Goal: Task Accomplishment & Management: Manage account settings

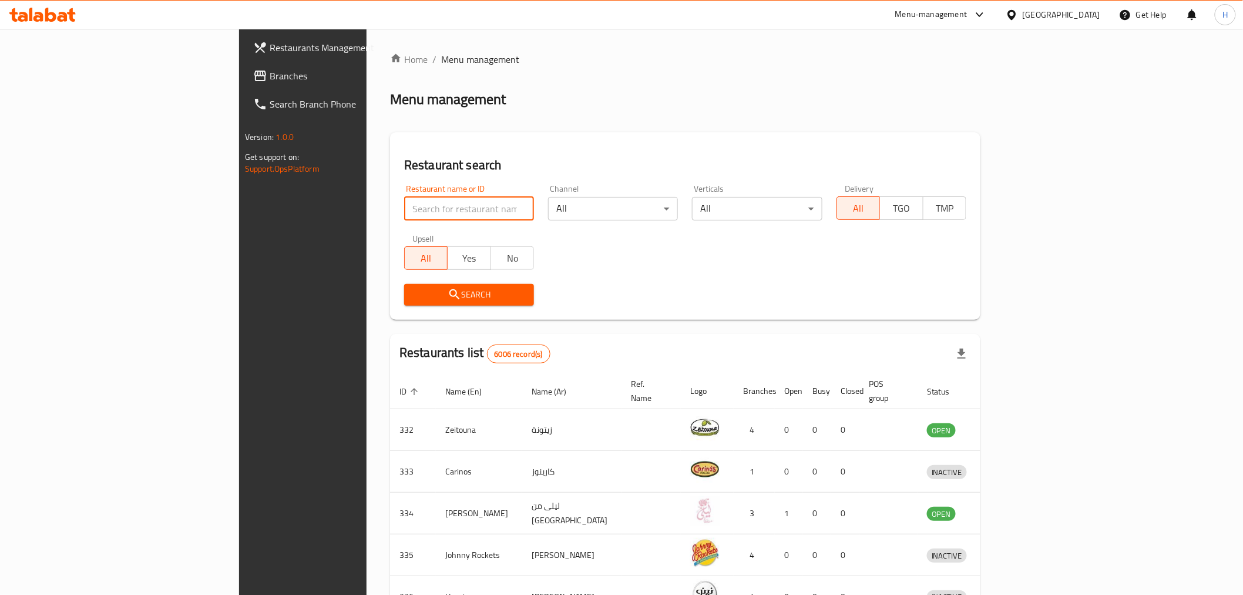
click at [404, 215] on input "search" at bounding box center [469, 209] width 130 height 24
drag, startPoint x: 300, startPoint y: 215, endPoint x: 222, endPoint y: 212, distance: 78.8
click at [367, 212] on div "Home / Menu management Menu management Restaurant search Restaurant name or ID …" at bounding box center [686, 459] width 638 height 861
type input "ayder"
click button "Search" at bounding box center [469, 295] width 130 height 22
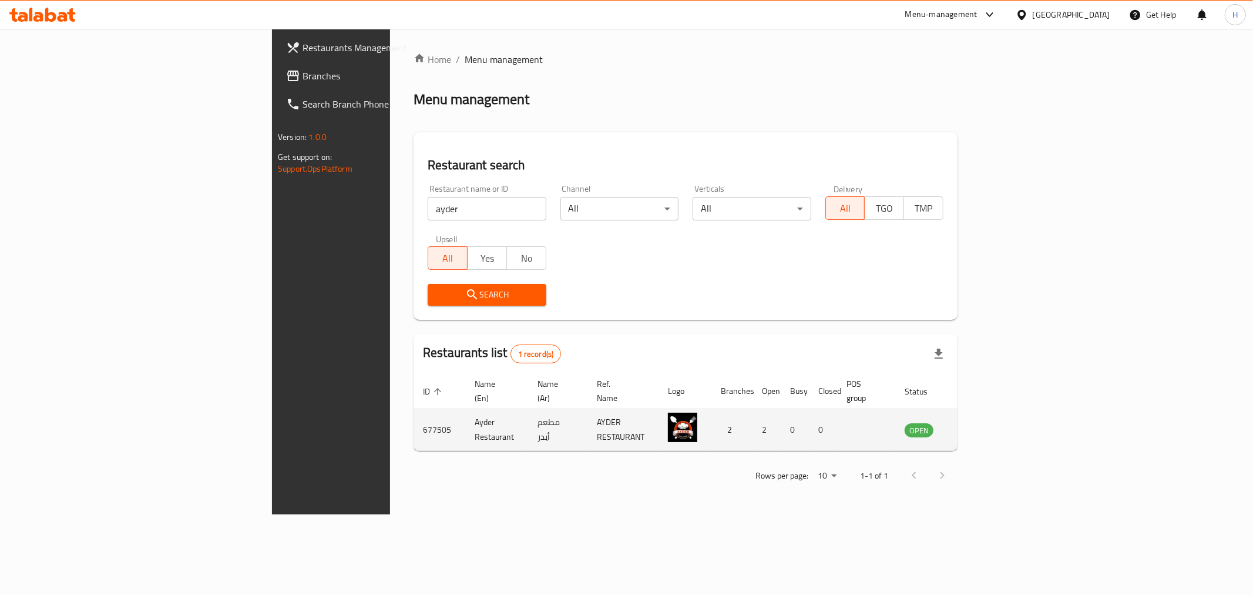
click at [998, 424] on td "enhanced table" at bounding box center [977, 430] width 41 height 42
click at [980, 425] on icon "enhanced table" at bounding box center [973, 430] width 13 height 10
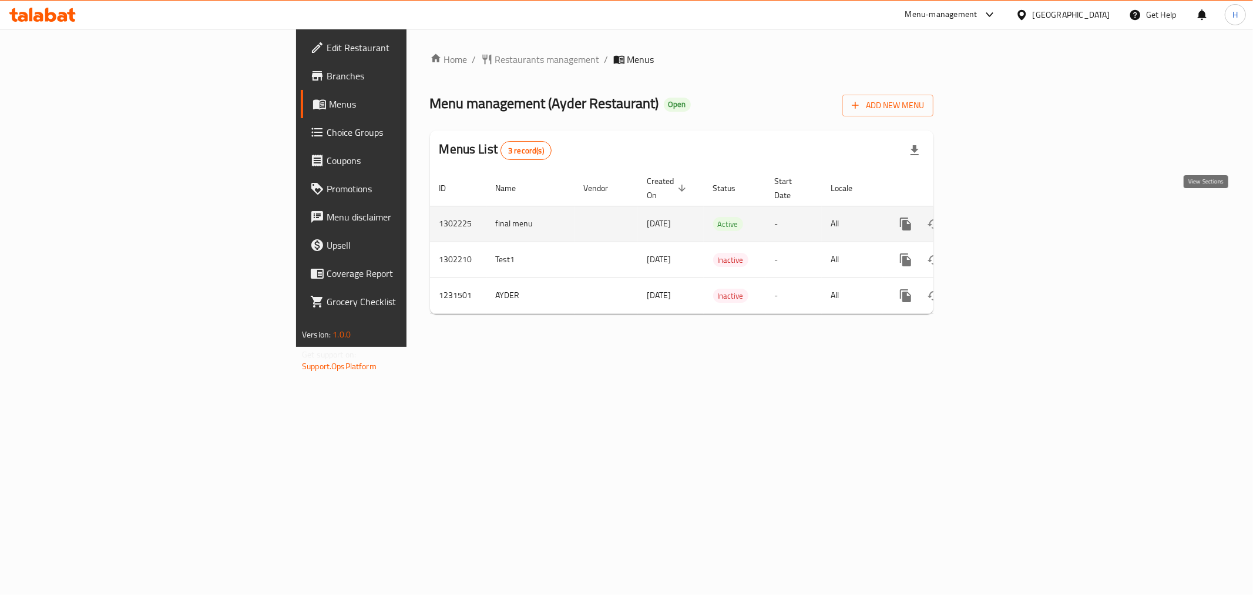
click at [998, 217] on icon "enhanced table" at bounding box center [991, 224] width 14 height 14
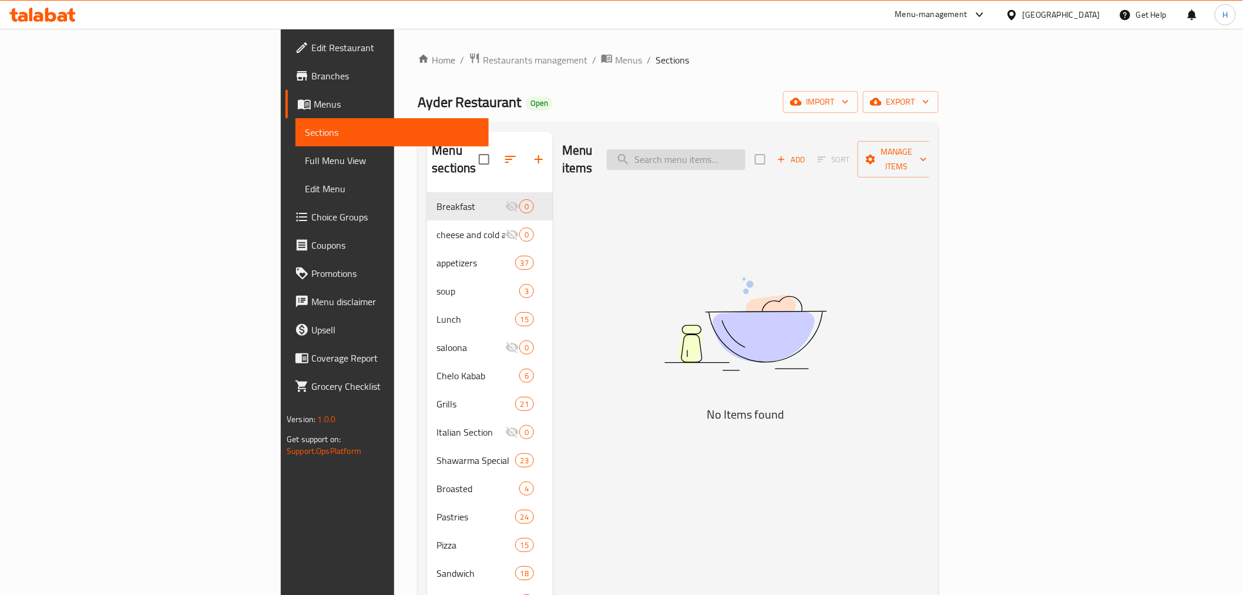
click at [746, 154] on input "search" at bounding box center [676, 159] width 139 height 21
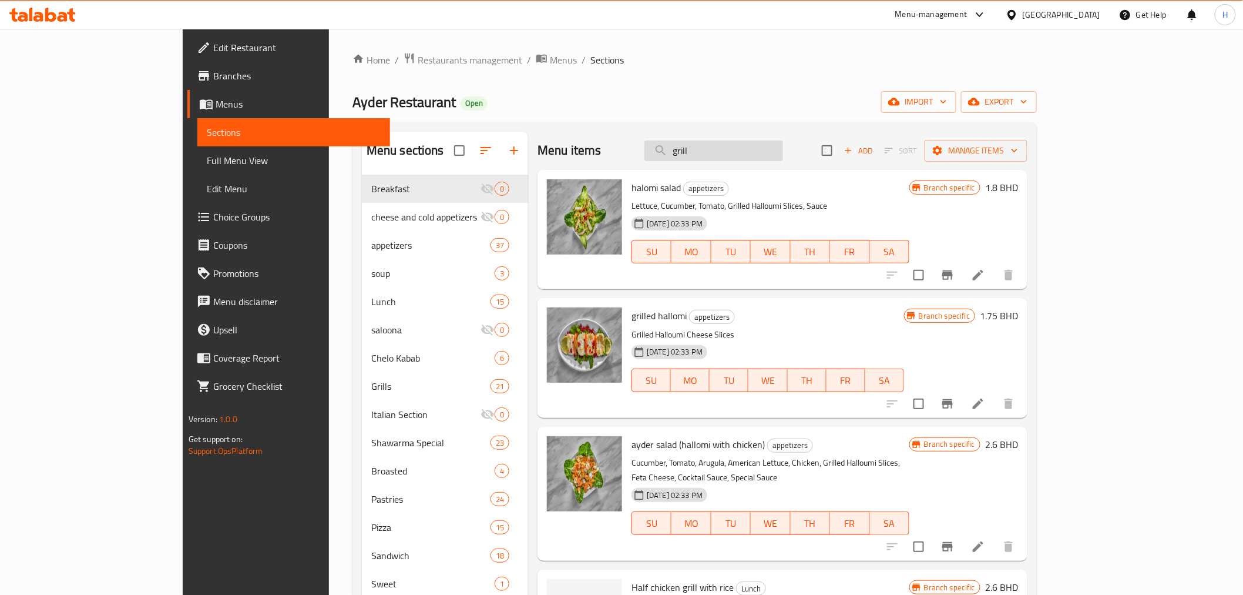
click at [783, 159] on input "grill" at bounding box center [714, 150] width 139 height 21
click at [782, 157] on input "grill" at bounding box center [714, 150] width 139 height 21
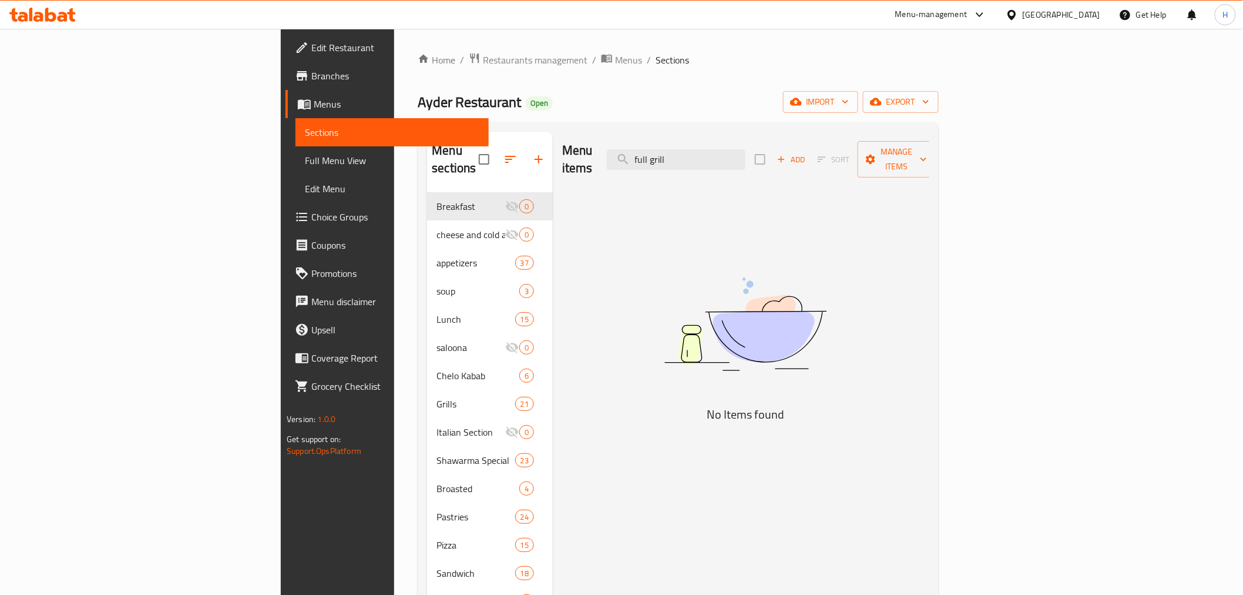
drag, startPoint x: 756, startPoint y: 150, endPoint x: 925, endPoint y: 143, distance: 168.8
click at [925, 143] on div "Menu items full grill Add Sort Manage items" at bounding box center [745, 160] width 367 height 56
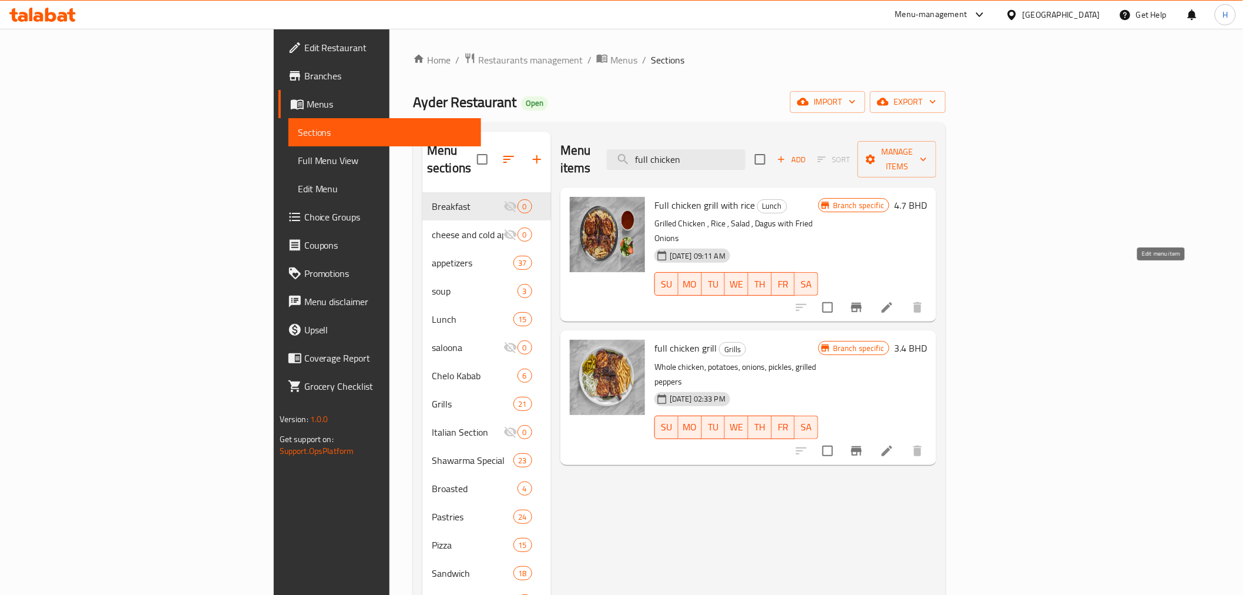
type input "full chicken"
click at [894, 300] on icon at bounding box center [887, 307] width 14 height 14
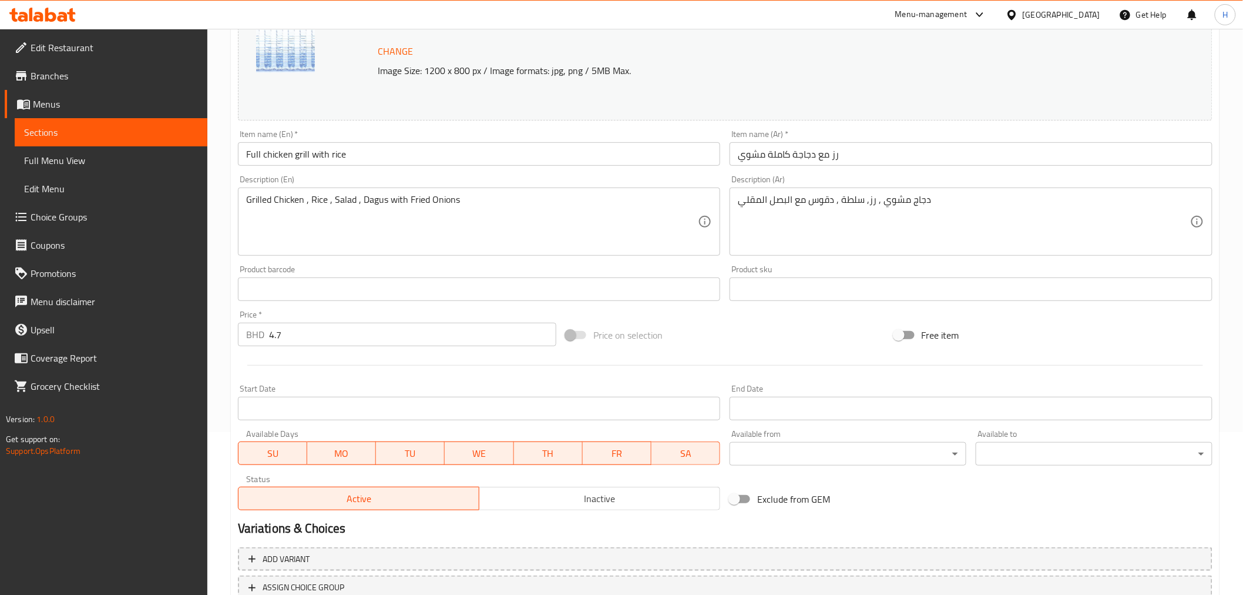
scroll to position [250, 0]
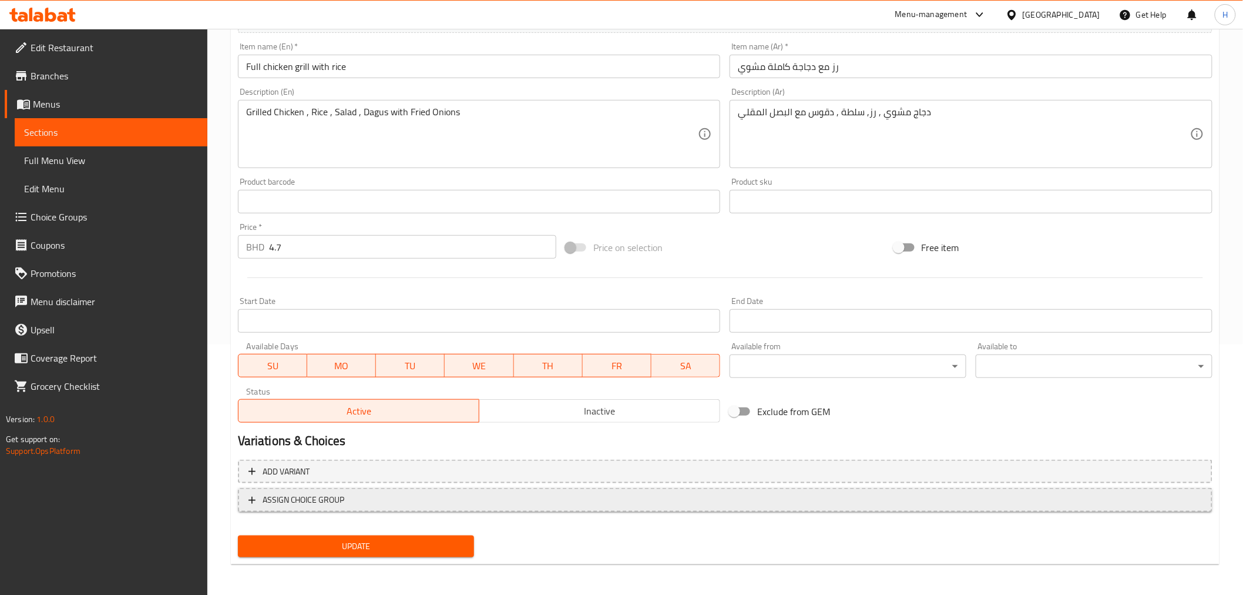
click at [273, 496] on span "ASSIGN CHOICE GROUP" at bounding box center [304, 499] width 82 height 15
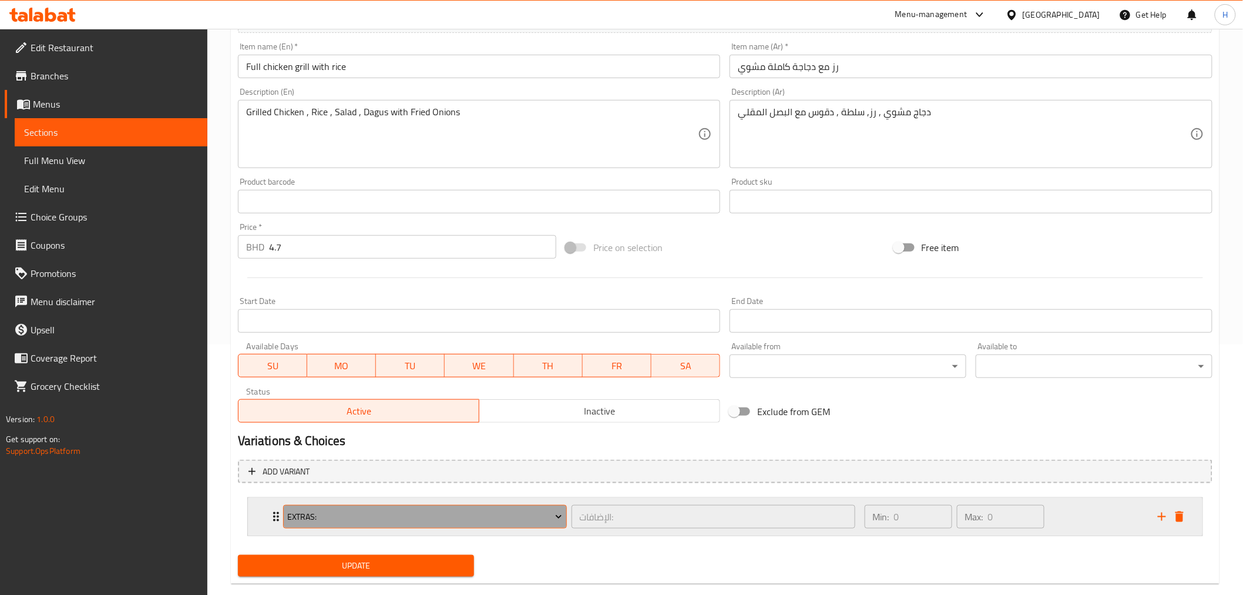
click at [304, 510] on span "Extras:" at bounding box center [424, 516] width 275 height 15
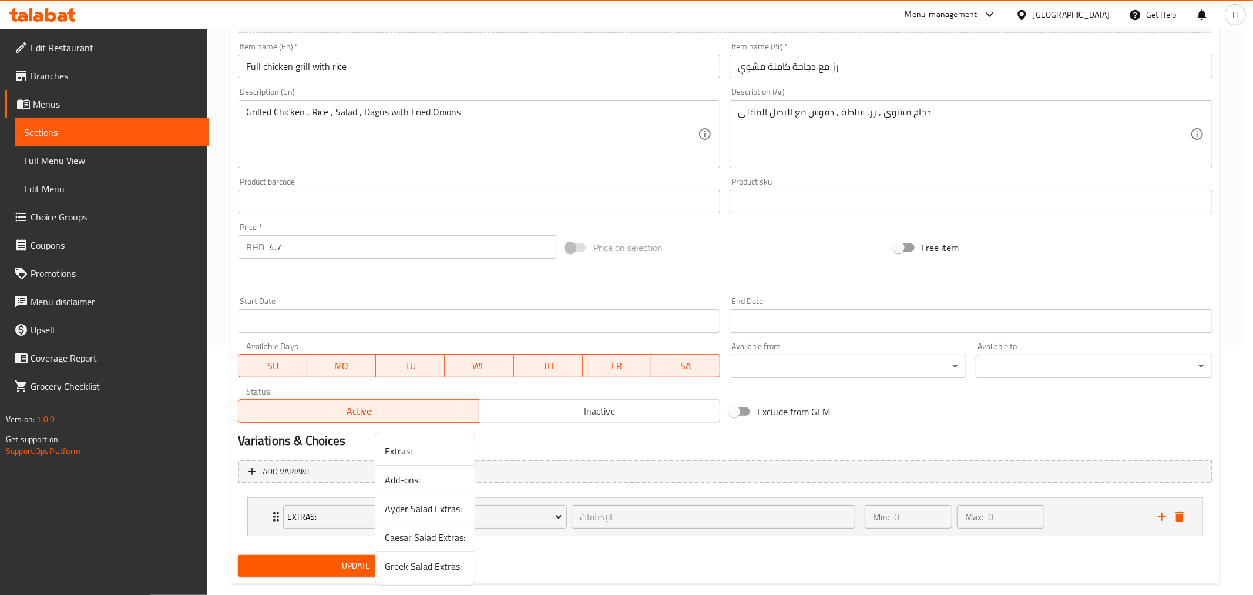
click at [397, 478] on span "Add-ons:" at bounding box center [425, 479] width 81 height 14
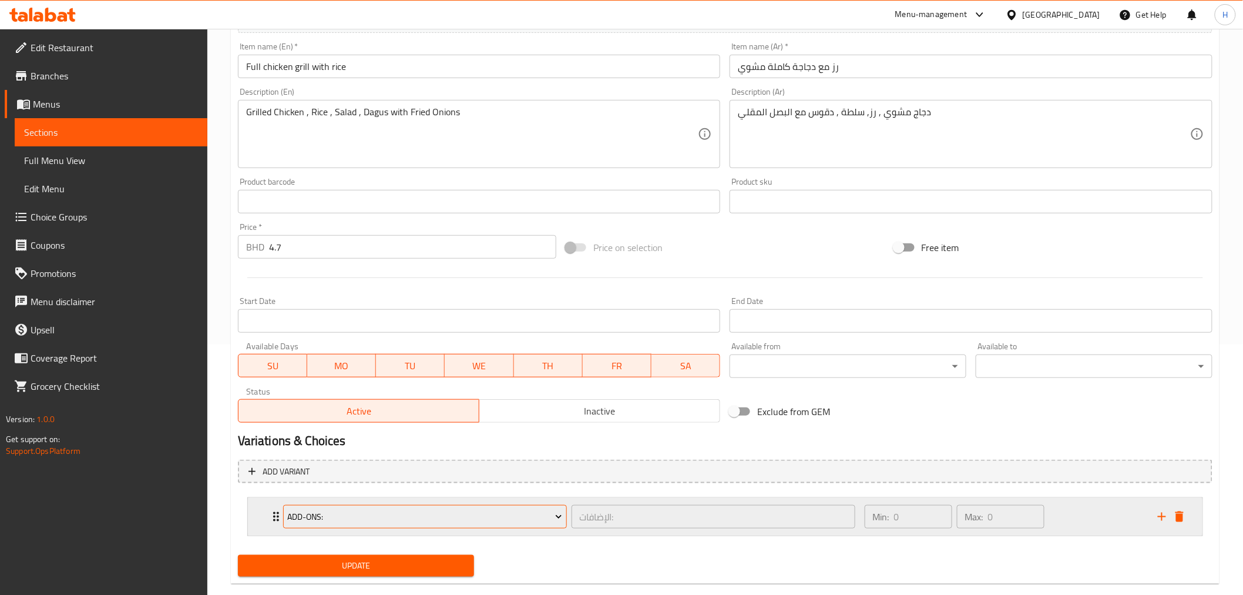
click at [311, 522] on button "Add-ons:" at bounding box center [425, 517] width 284 height 24
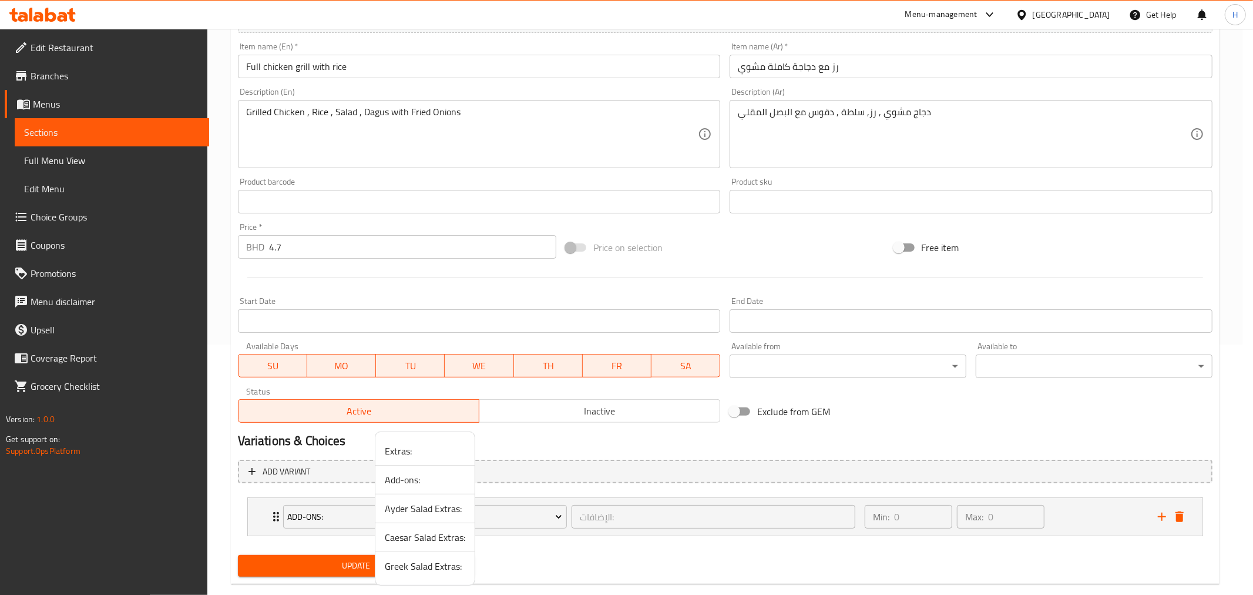
click at [312, 519] on div at bounding box center [626, 297] width 1253 height 595
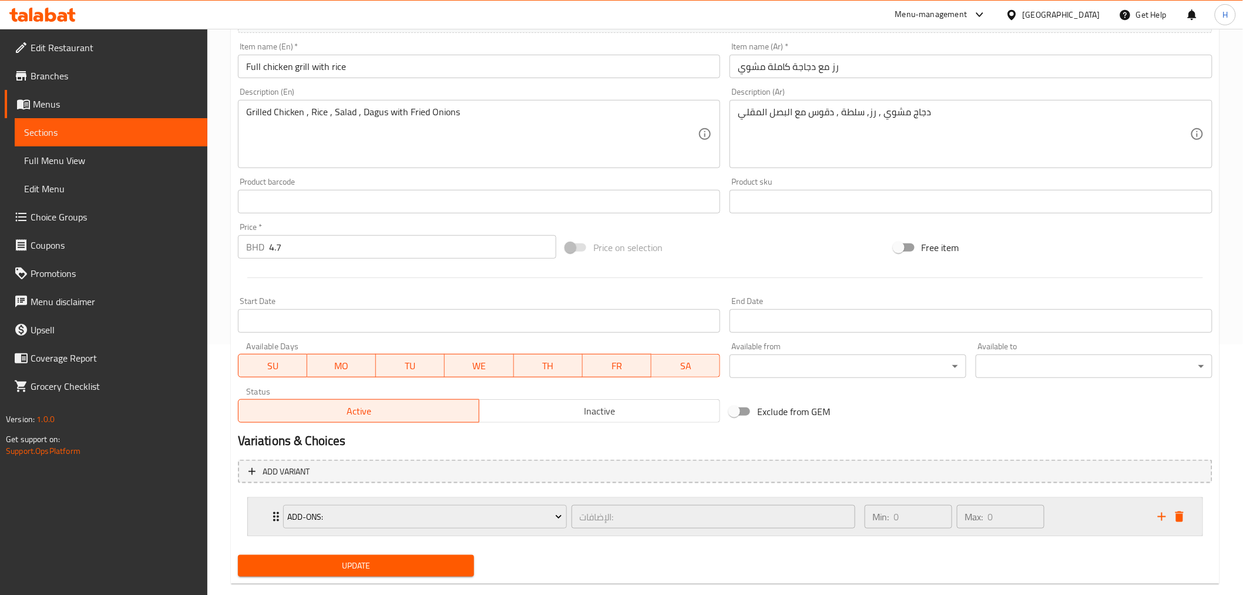
click at [270, 516] on icon "Expand" at bounding box center [276, 516] width 14 height 14
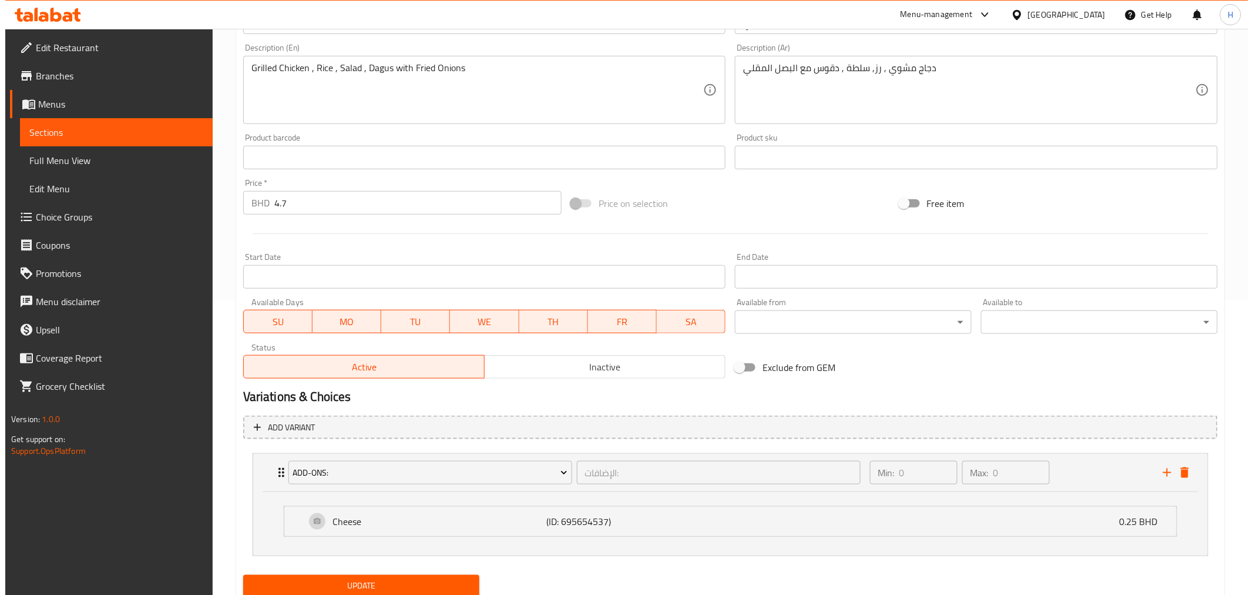
scroll to position [335, 0]
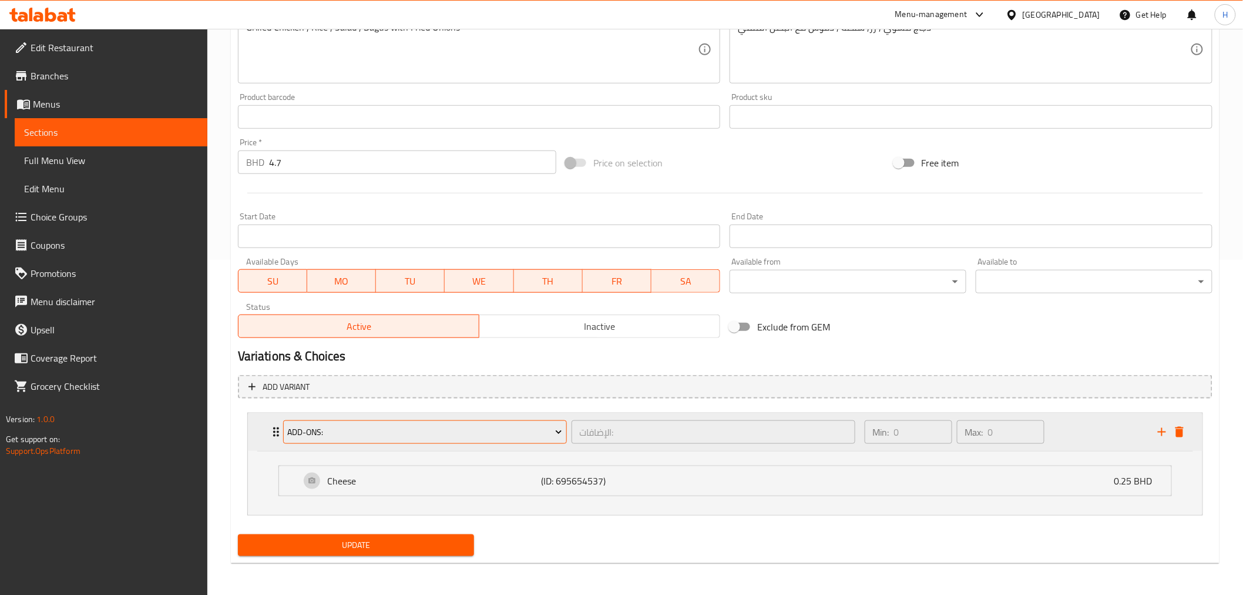
click at [303, 441] on button "Add-ons:" at bounding box center [425, 432] width 284 height 24
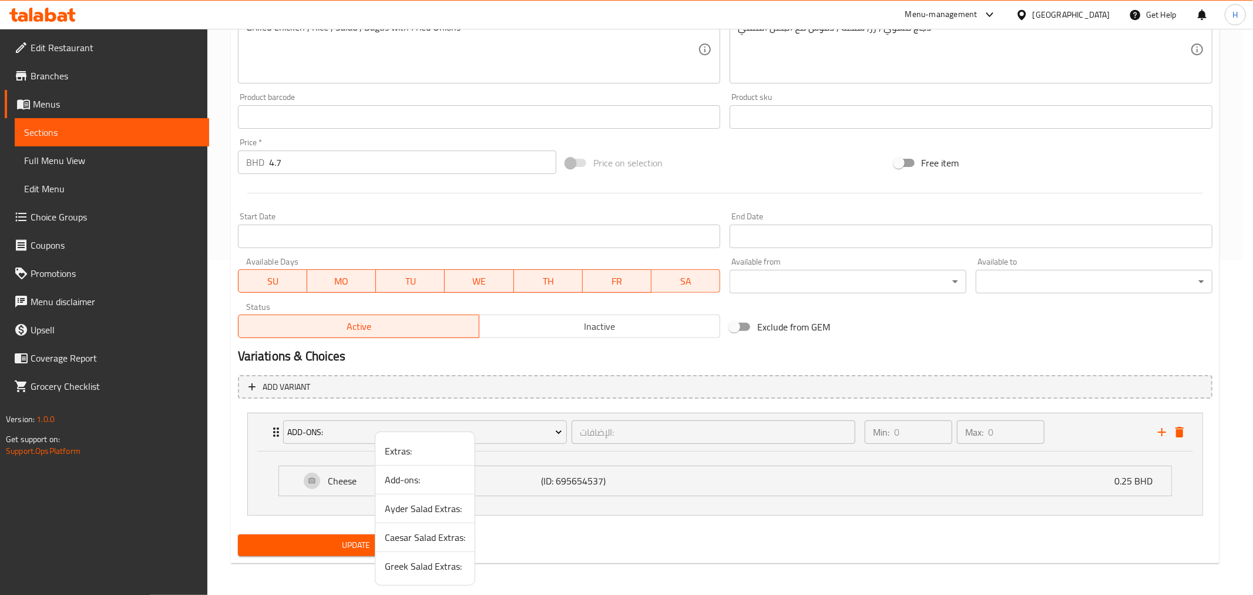
click at [400, 450] on span "Extras:" at bounding box center [425, 451] width 81 height 14
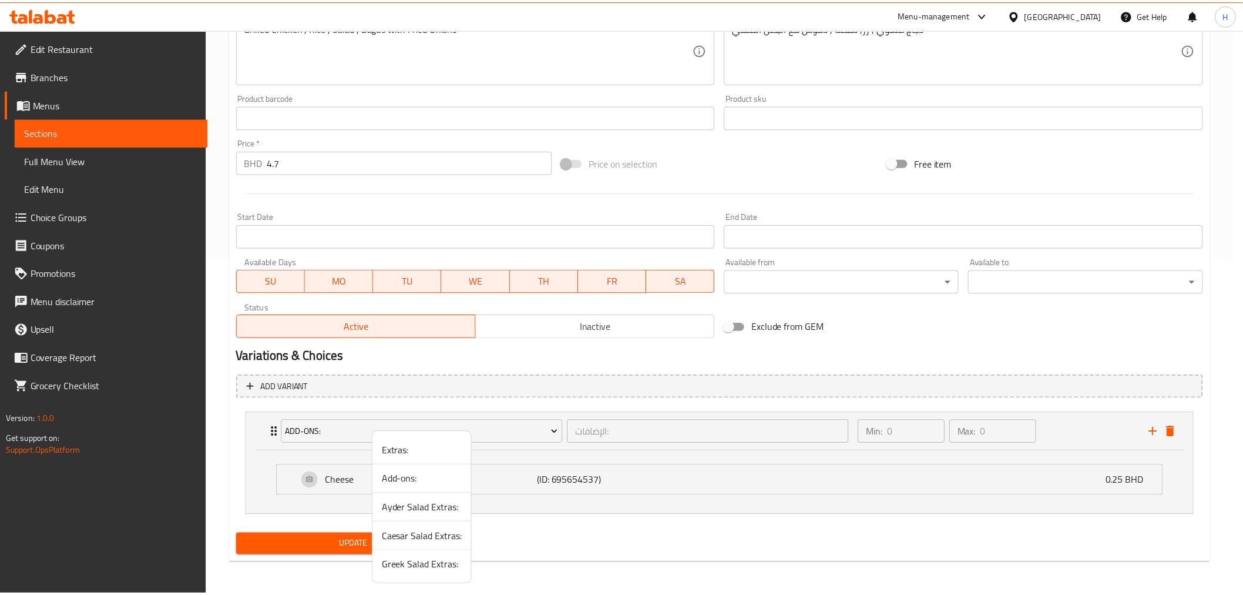
scroll to position [271, 0]
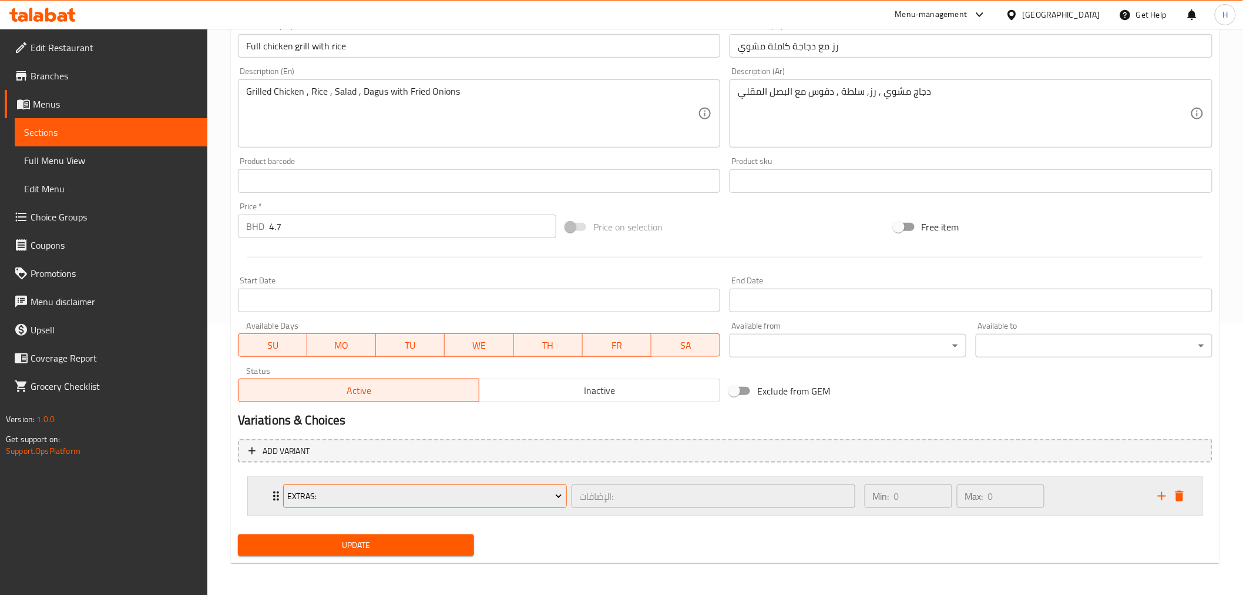
click at [306, 495] on span "Extras:" at bounding box center [424, 496] width 275 height 15
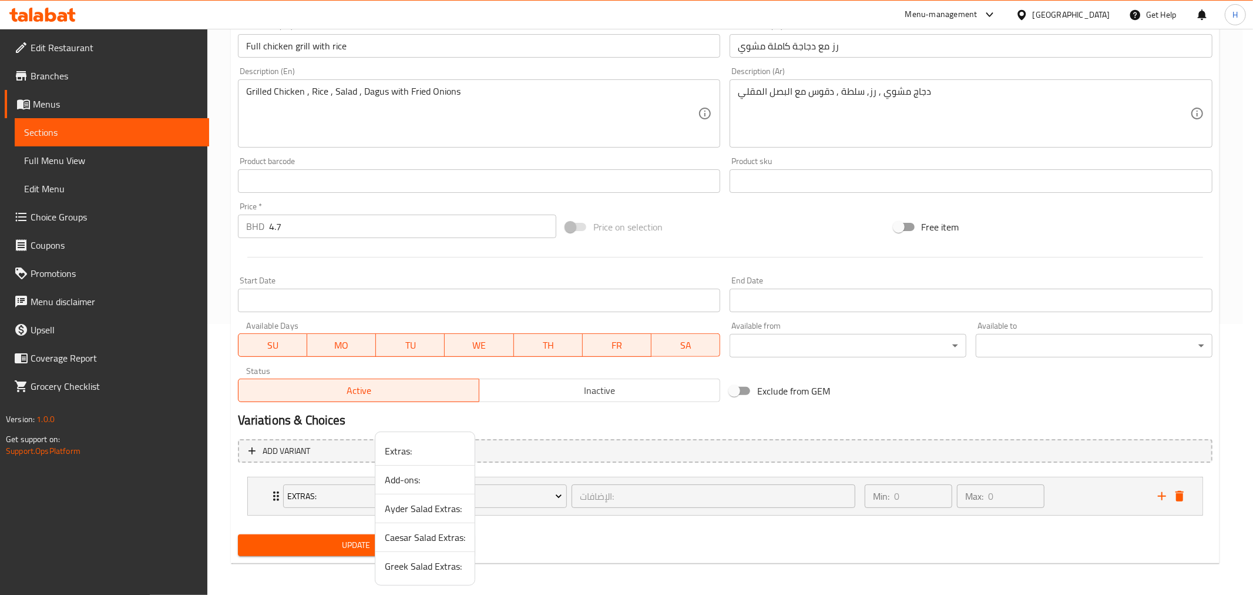
click at [254, 481] on div at bounding box center [626, 297] width 1253 height 595
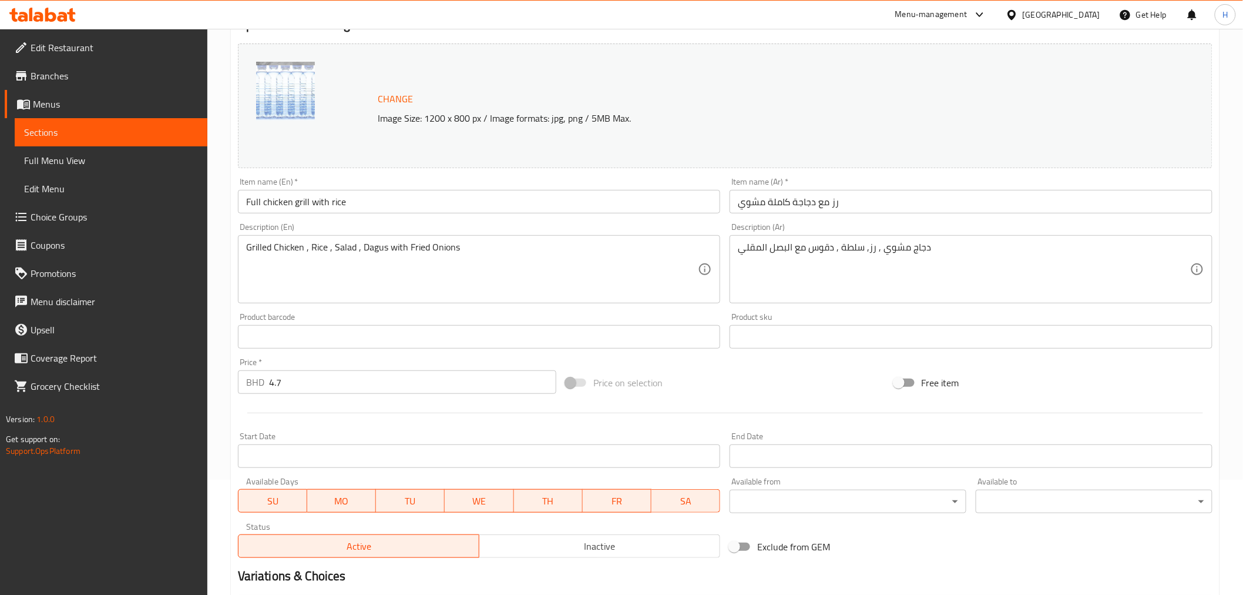
scroll to position [0, 0]
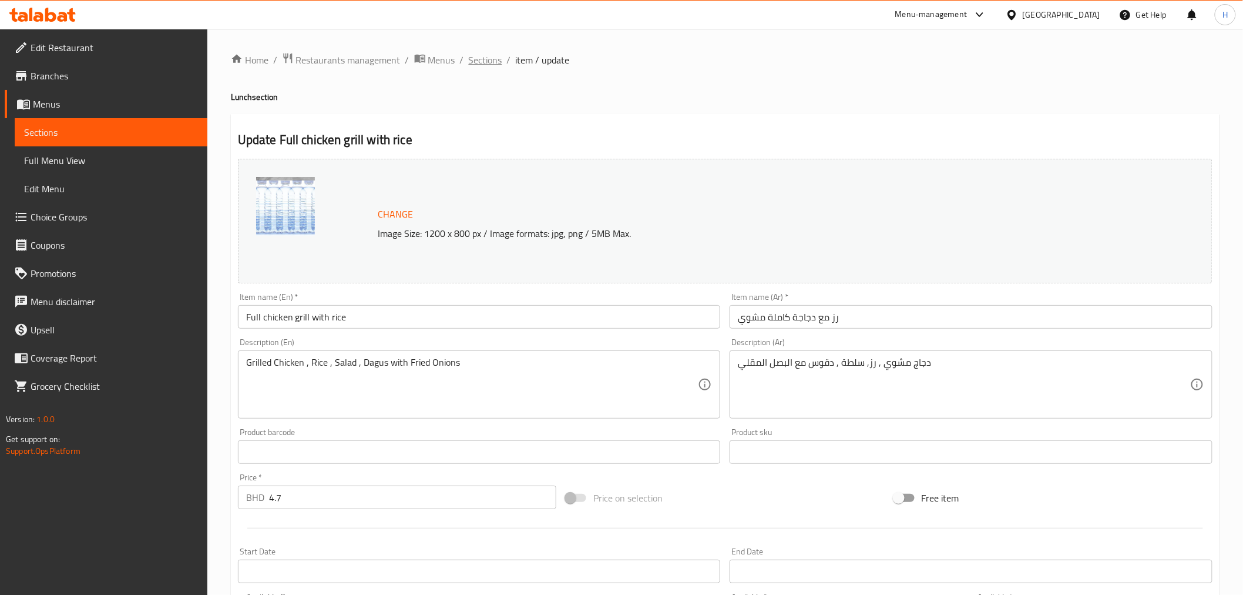
click at [474, 62] on span "Sections" at bounding box center [485, 60] width 33 height 14
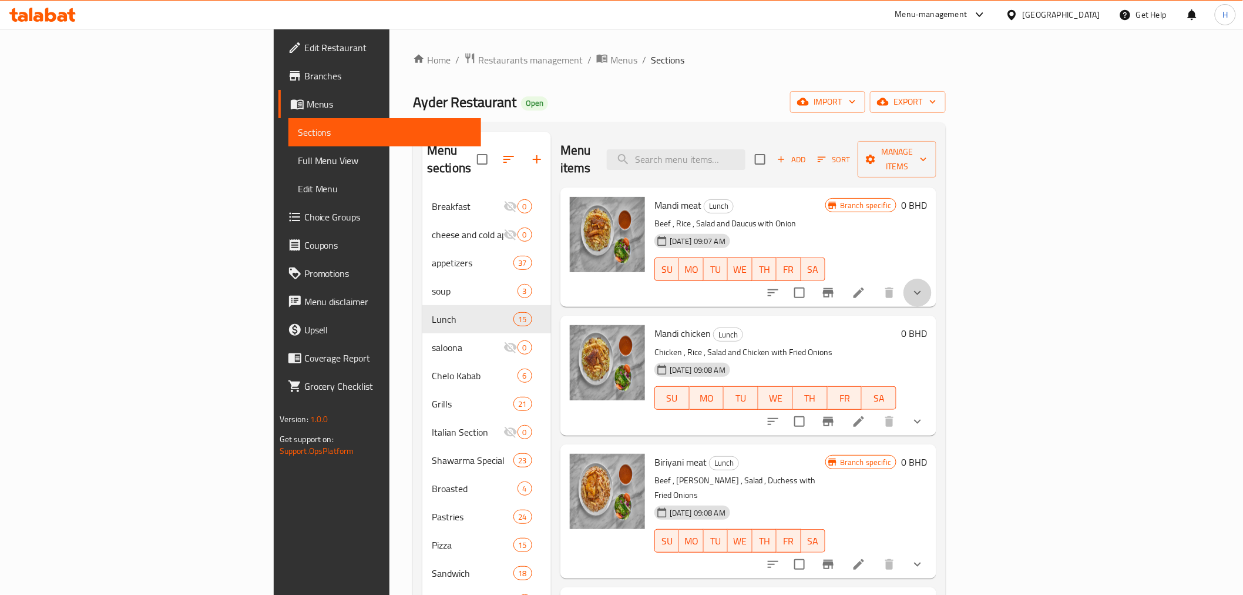
click at [932, 279] on button "show more" at bounding box center [918, 293] width 28 height 28
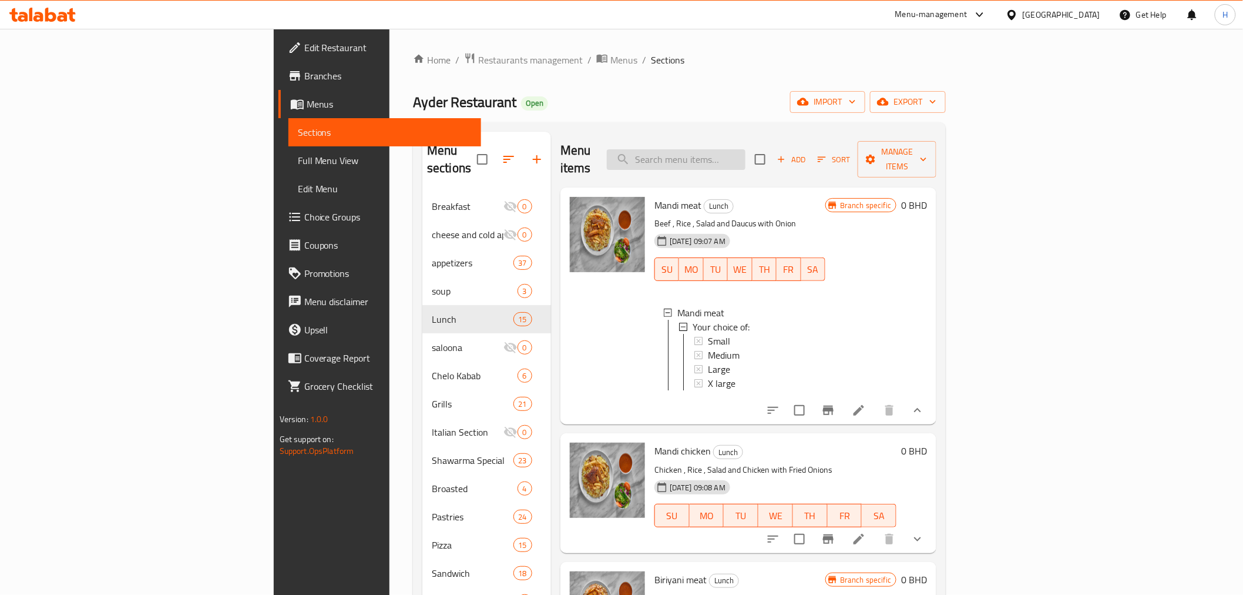
click at [746, 153] on input "search" at bounding box center [676, 159] width 139 height 21
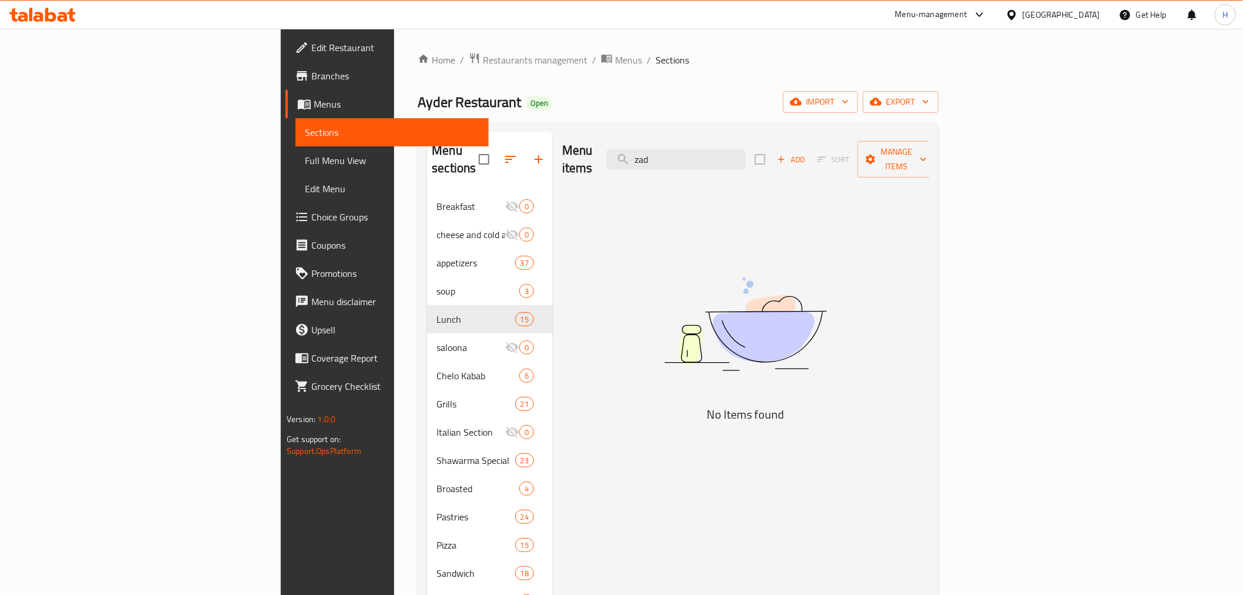
drag, startPoint x: 773, startPoint y: 153, endPoint x: 296, endPoint y: 119, distance: 478.4
click at [427, 132] on div "Menu sections Breakfast 0 cheese and cold appetizers 0 appetizers 37 soup 3 Lun…" at bounding box center [678, 475] width 502 height 686
type input "zad"
click at [615, 62] on span "Menus" at bounding box center [628, 60] width 27 height 14
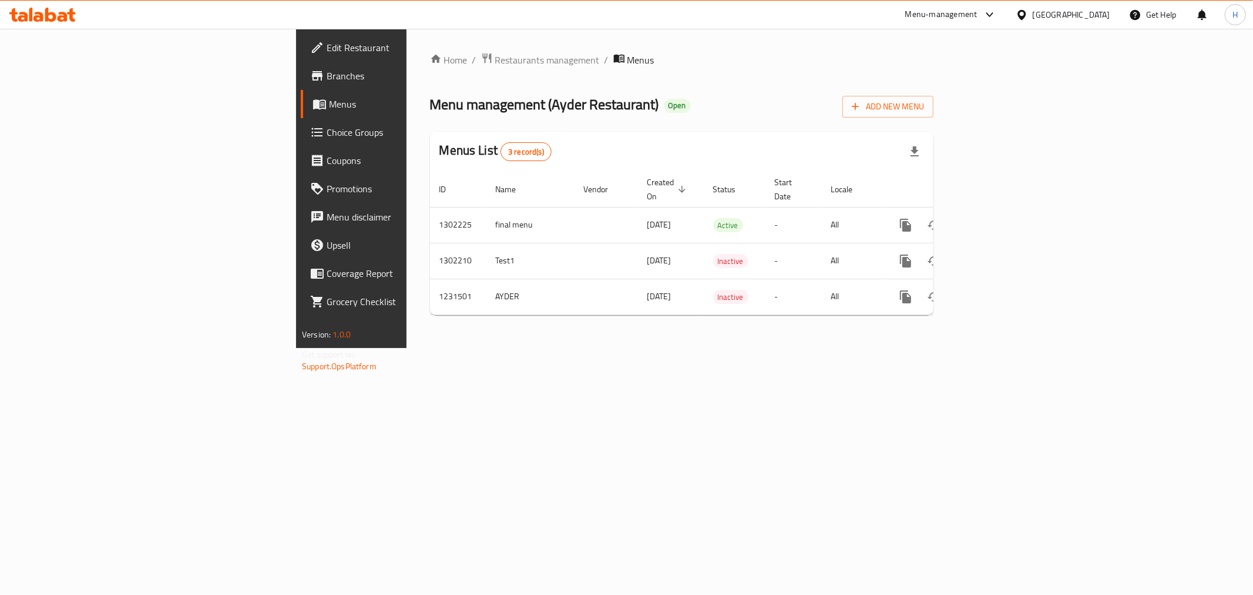
click at [495, 62] on span "Restaurants management" at bounding box center [547, 60] width 105 height 14
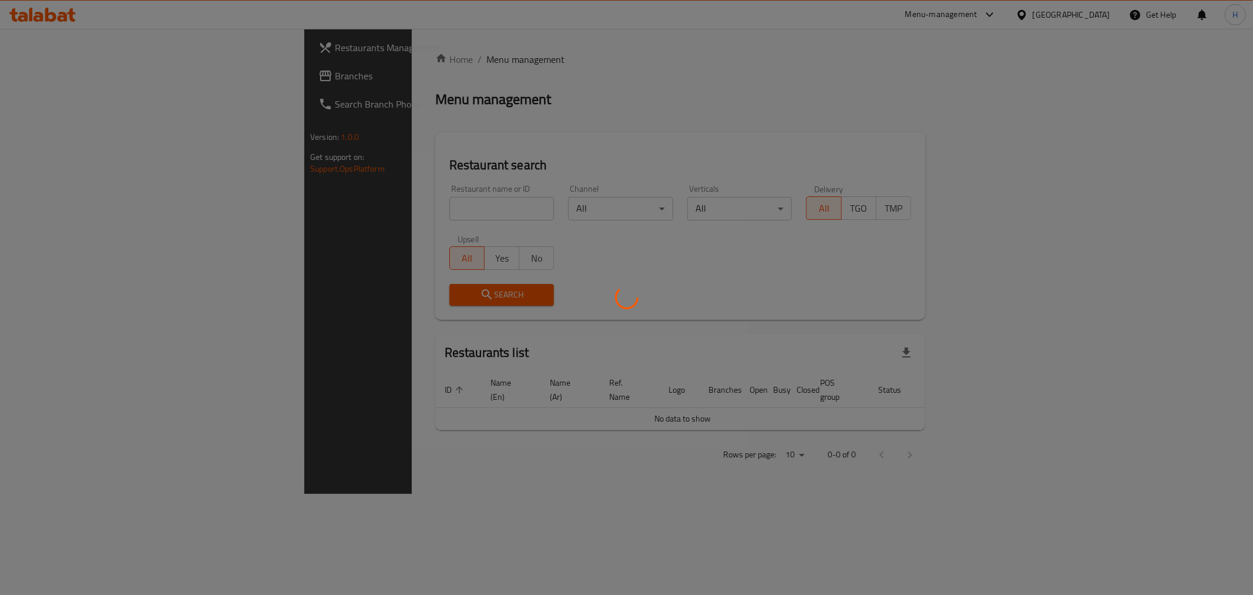
click at [298, 203] on div at bounding box center [626, 297] width 1253 height 595
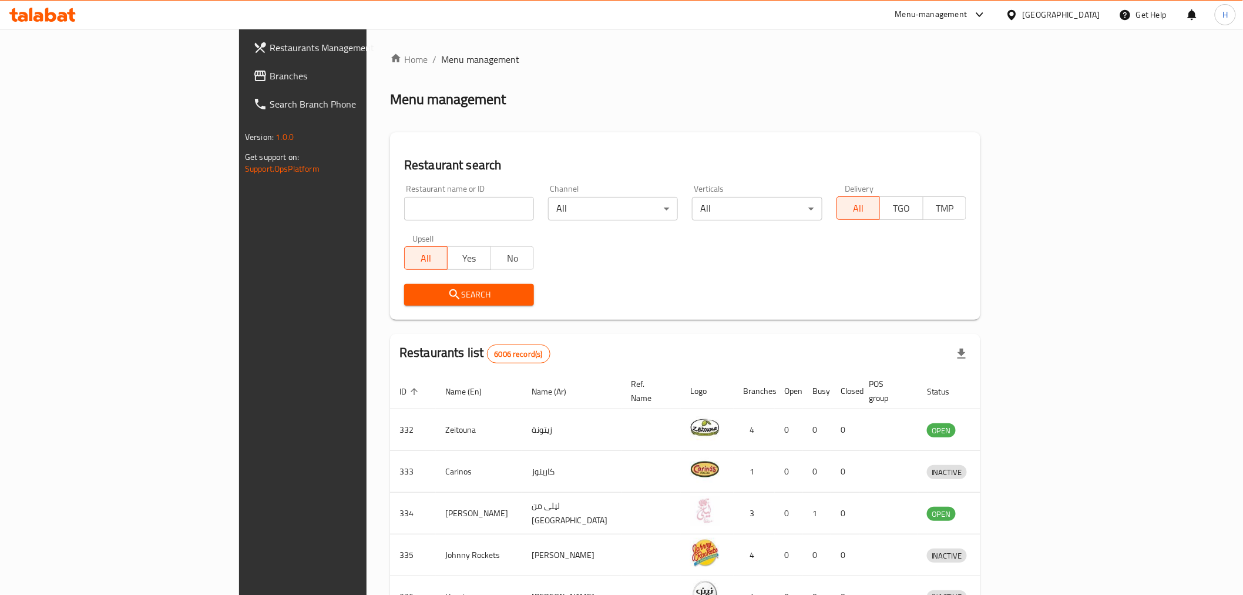
click at [404, 206] on input "search" at bounding box center [469, 209] width 130 height 24
type input "zad alameer"
click button "Search" at bounding box center [469, 295] width 130 height 22
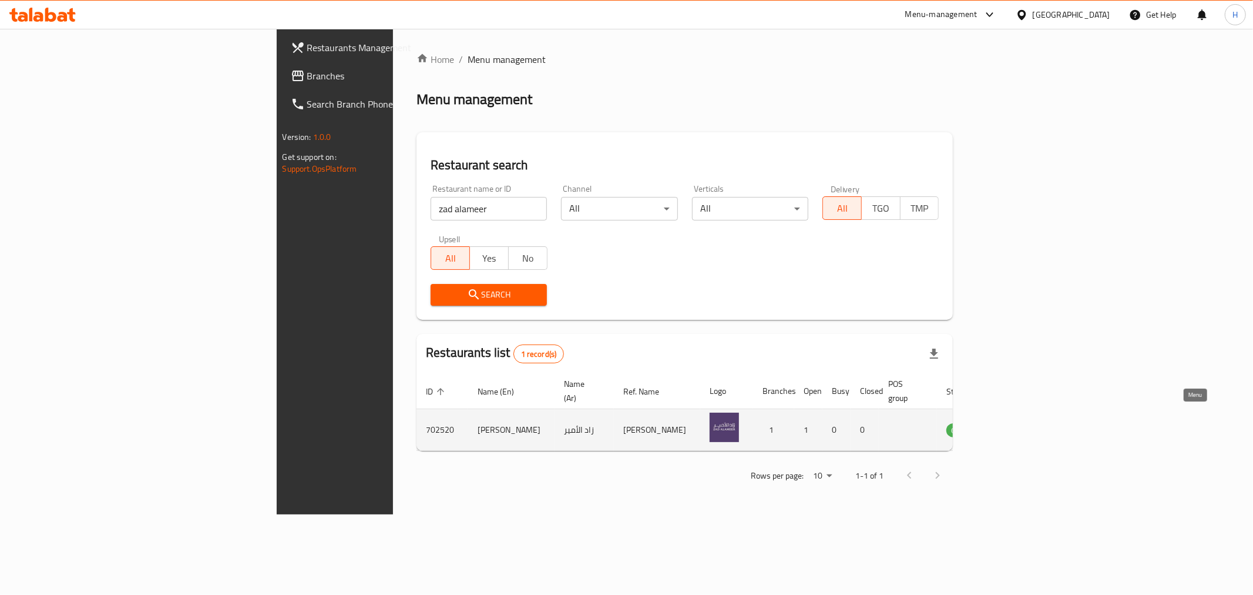
click at [1022, 425] on icon "enhanced table" at bounding box center [1015, 430] width 13 height 10
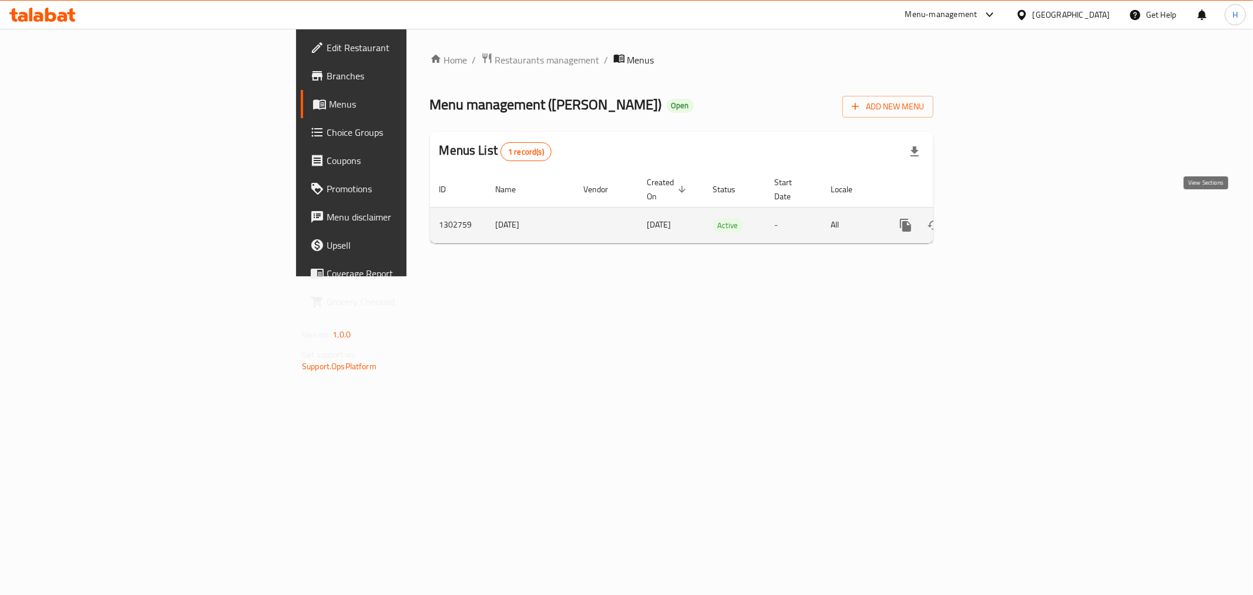
click at [998, 218] on icon "enhanced table" at bounding box center [991, 225] width 14 height 14
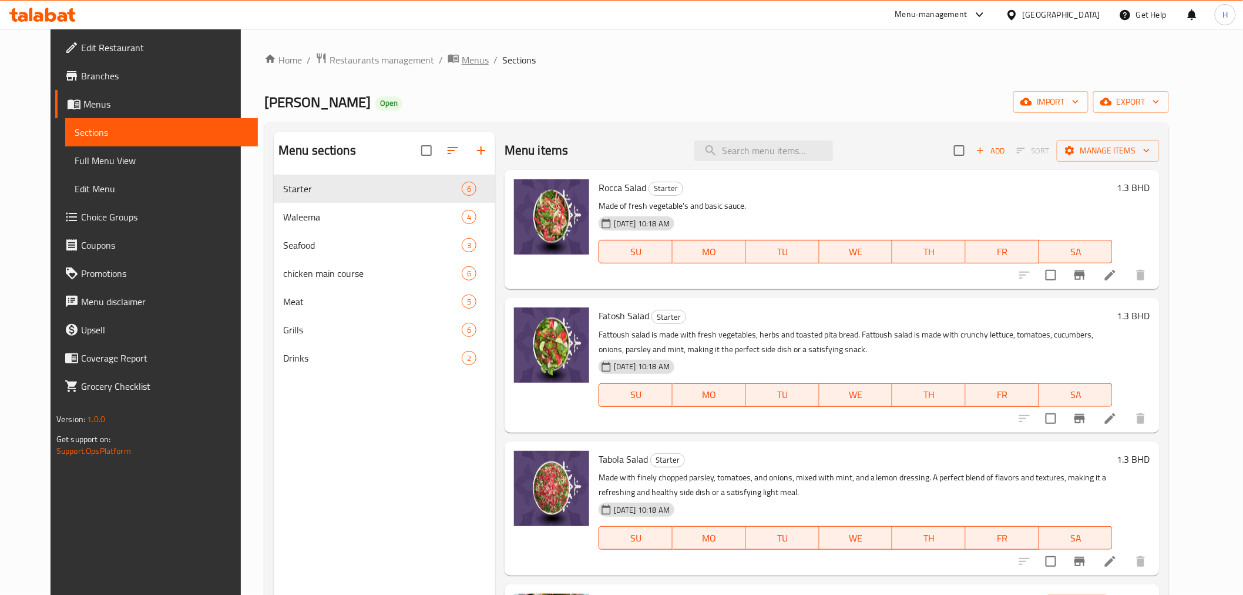
click at [462, 59] on span "Menus" at bounding box center [475, 60] width 27 height 14
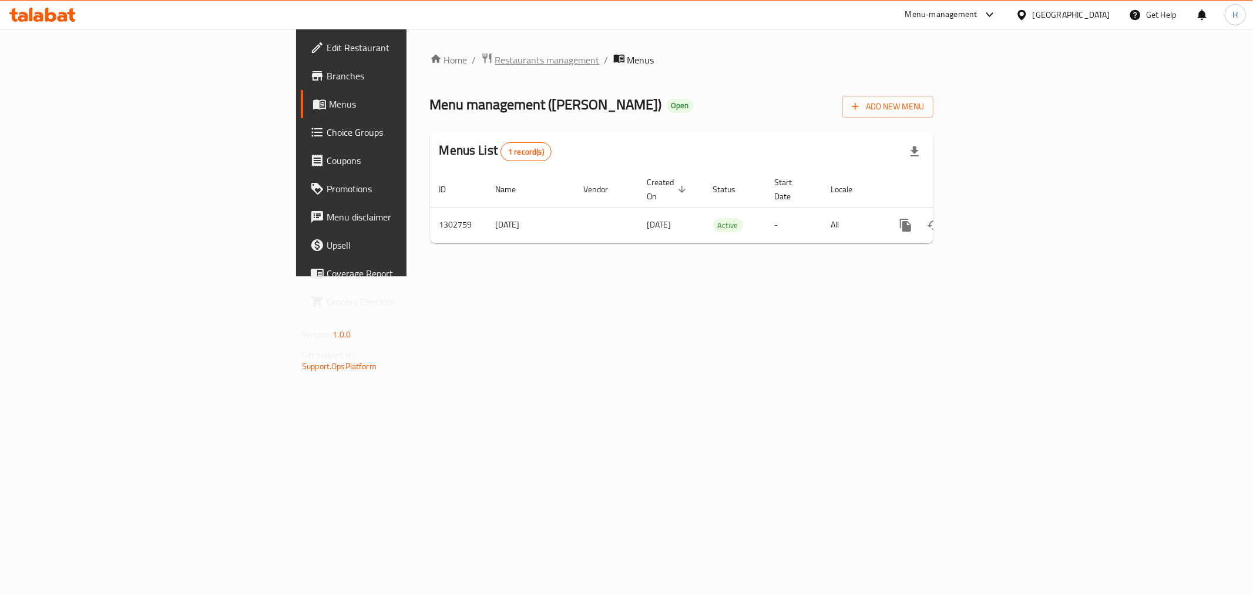
click at [495, 63] on span "Restaurants management" at bounding box center [547, 60] width 105 height 14
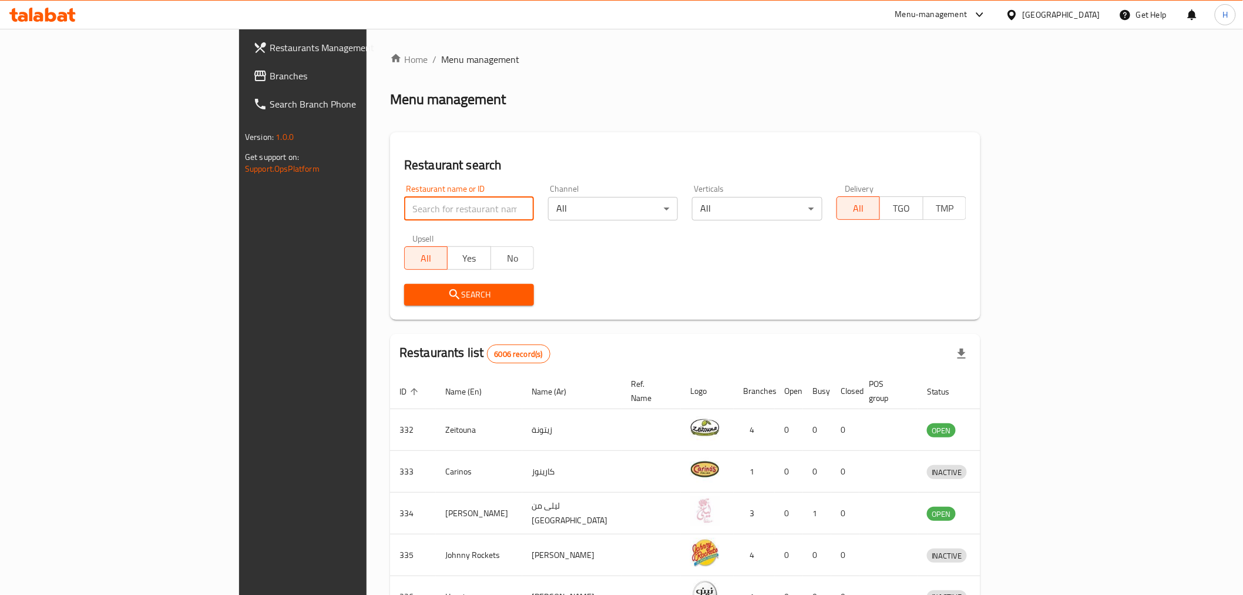
click at [404, 206] on input "search" at bounding box center [469, 209] width 130 height 24
drag, startPoint x: 301, startPoint y: 209, endPoint x: 128, endPoint y: 181, distance: 175.5
click at [239, 181] on div "Restaurants Management Branches Search Branch Phone Version: 1.0.0 Get support …" at bounding box center [621, 459] width 765 height 861
type input "Crumbles"
click button "Search" at bounding box center [469, 295] width 130 height 22
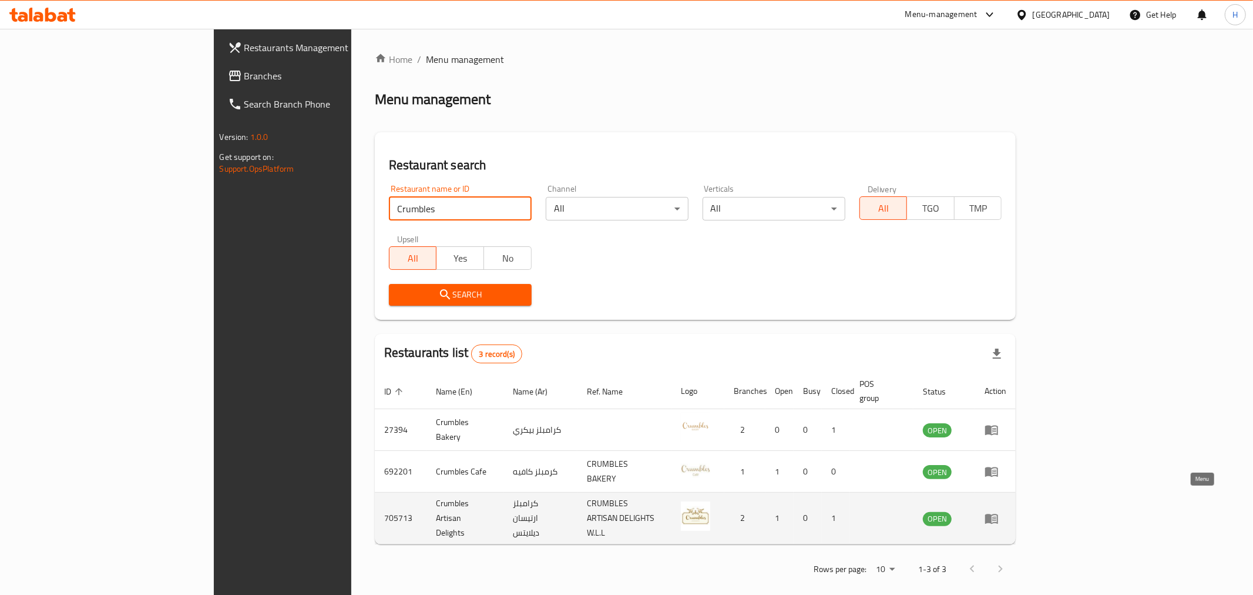
click at [997, 517] on icon "enhanced table" at bounding box center [994, 519] width 4 height 5
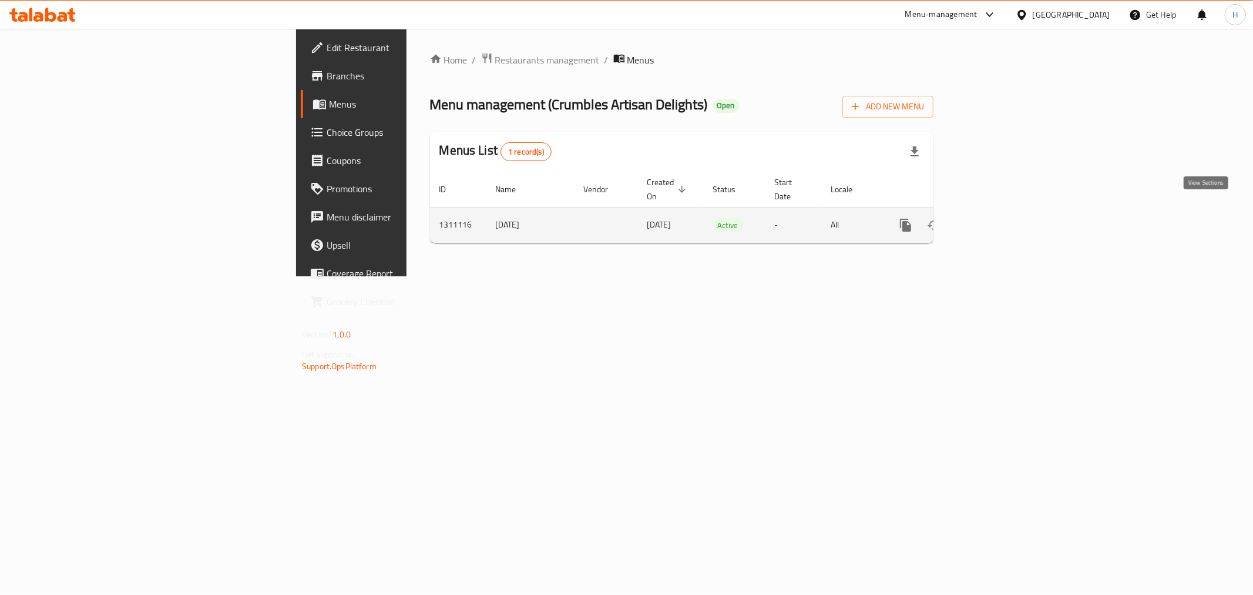
click at [998, 218] on icon "enhanced table" at bounding box center [991, 225] width 14 height 14
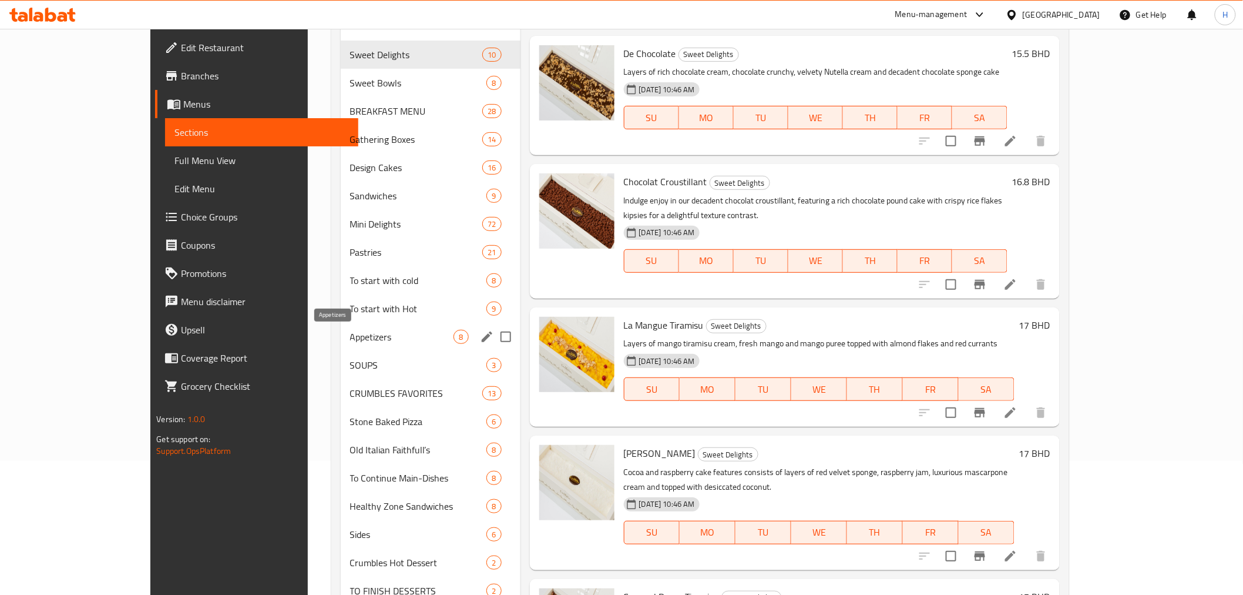
scroll to position [196, 0]
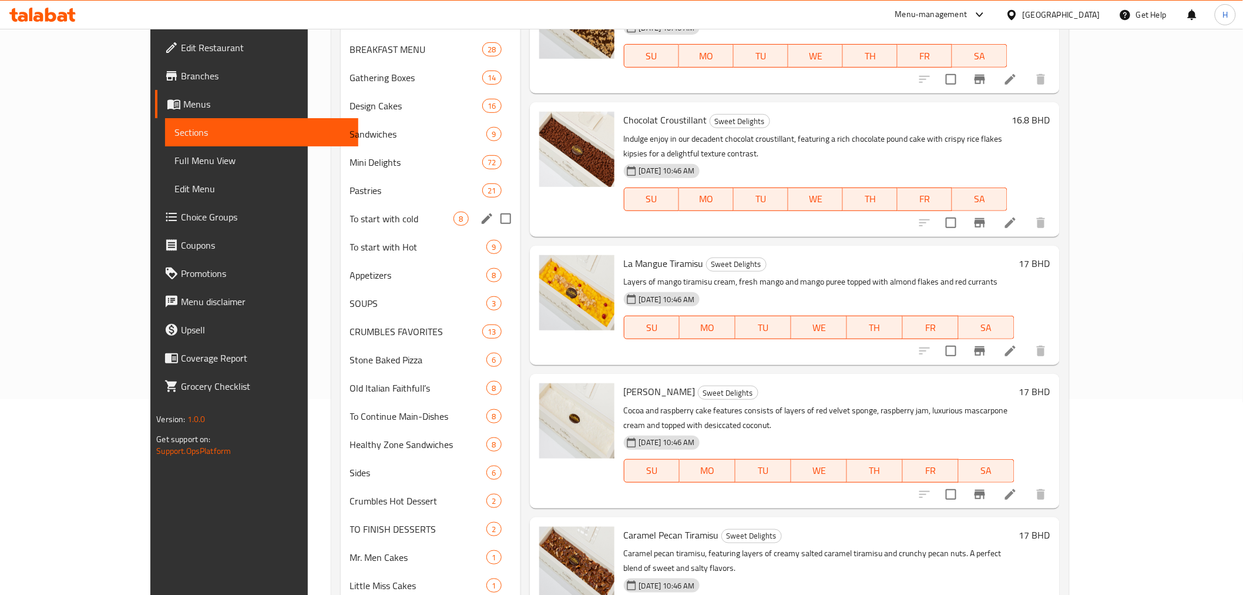
click at [494, 217] on input "Menu sections" at bounding box center [506, 218] width 25 height 25
checkbox input "true"
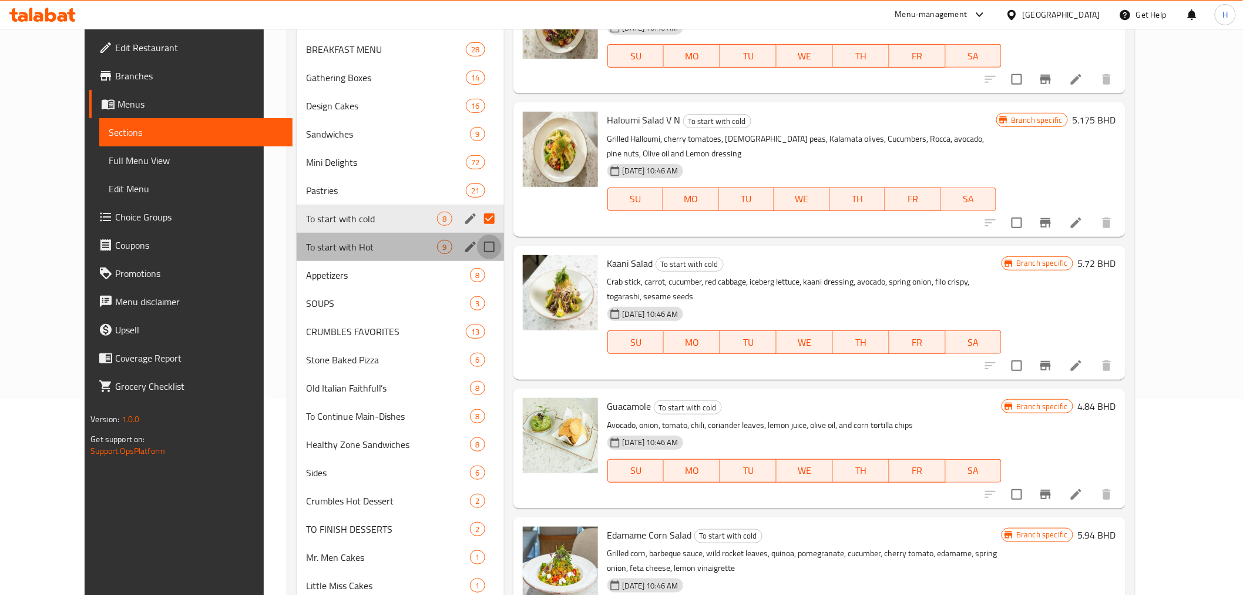
click at [477, 245] on input "Menu sections" at bounding box center [489, 246] width 25 height 25
checkbox input "true"
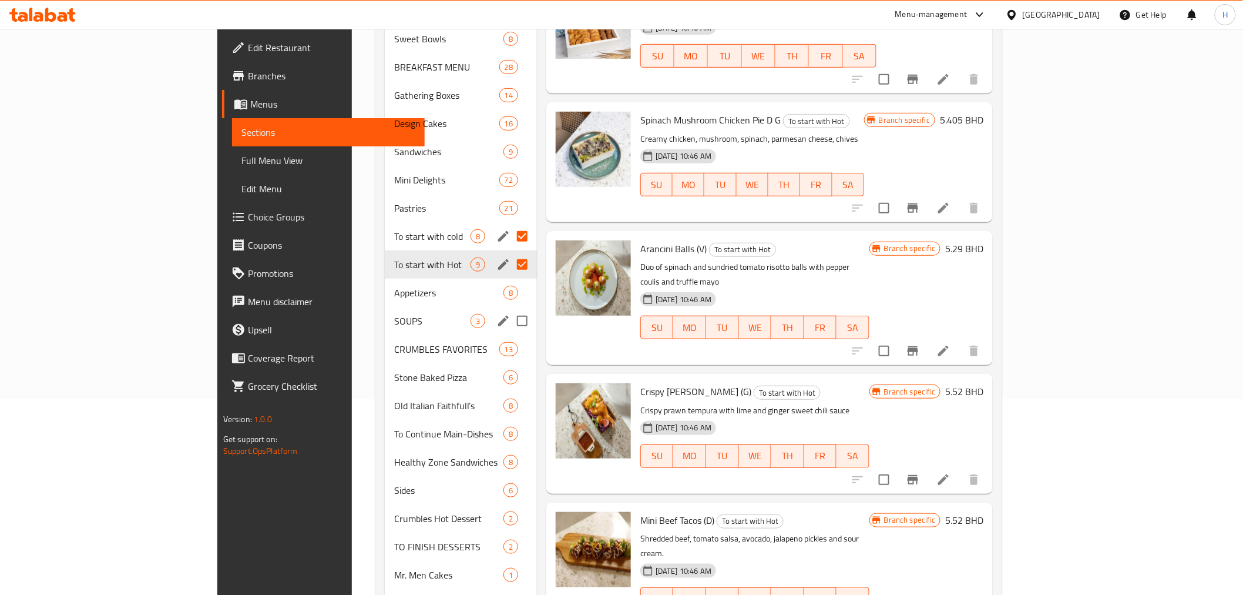
click at [510, 308] on input "Menu sections" at bounding box center [522, 320] width 25 height 25
checkbox input "true"
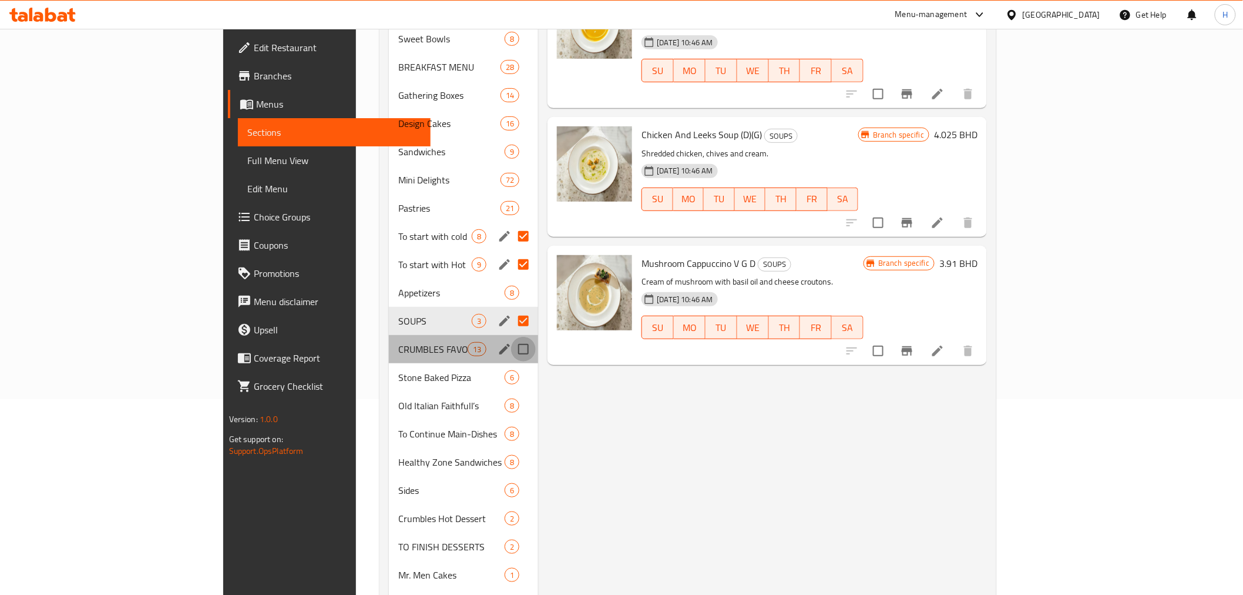
click at [511, 337] on input "Menu sections" at bounding box center [523, 349] width 25 height 25
checkbox input "true"
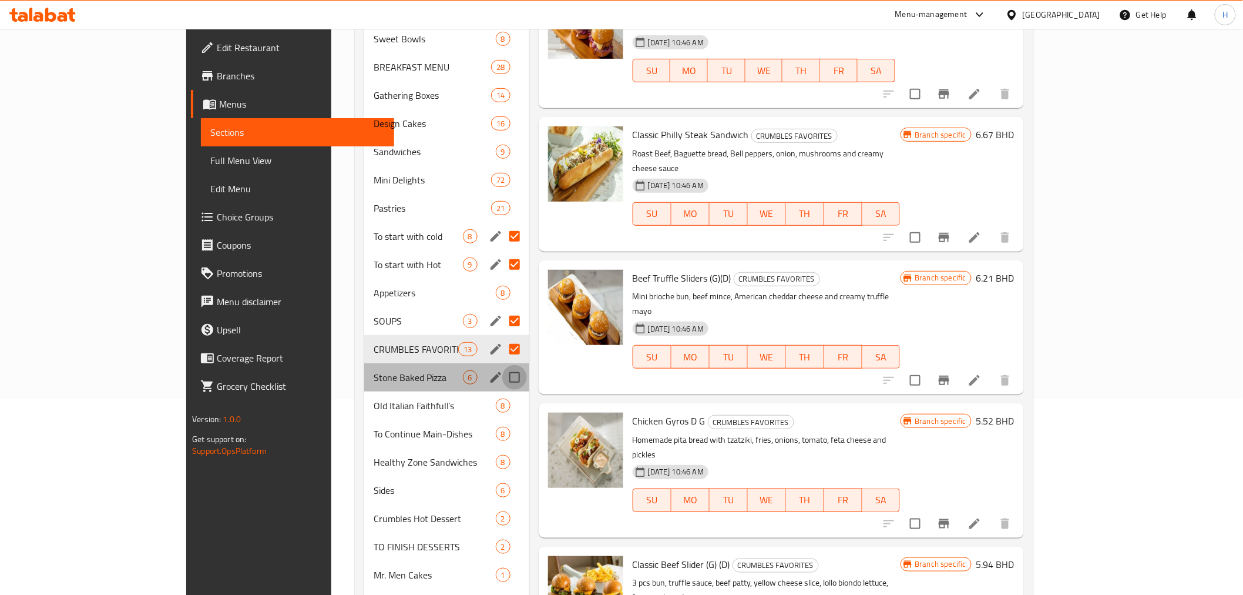
click at [502, 365] on input "Menu sections" at bounding box center [514, 377] width 25 height 25
checkbox input "true"
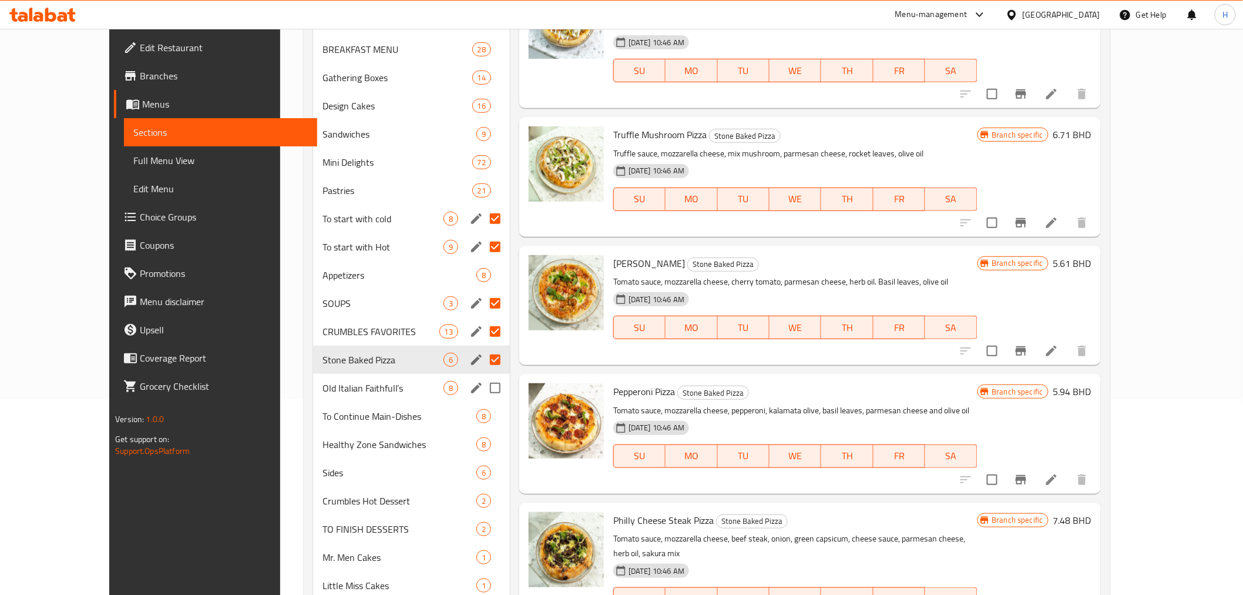
click at [483, 390] on input "Menu sections" at bounding box center [495, 387] width 25 height 25
checkbox input "true"
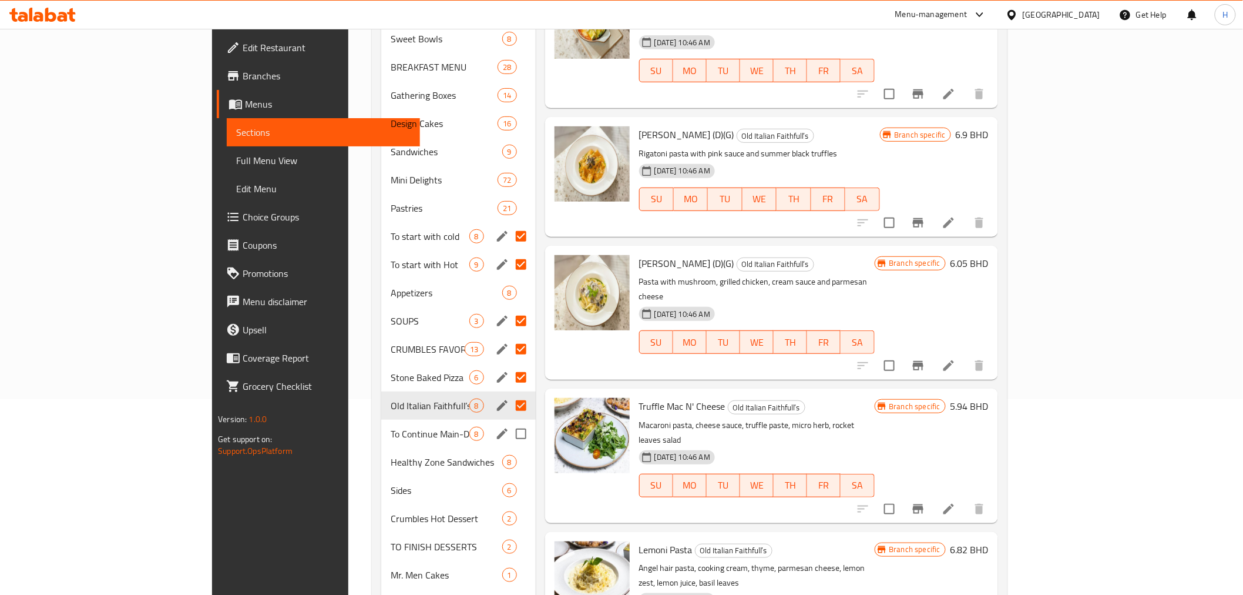
click at [509, 421] on input "Menu sections" at bounding box center [521, 433] width 25 height 25
checkbox input "true"
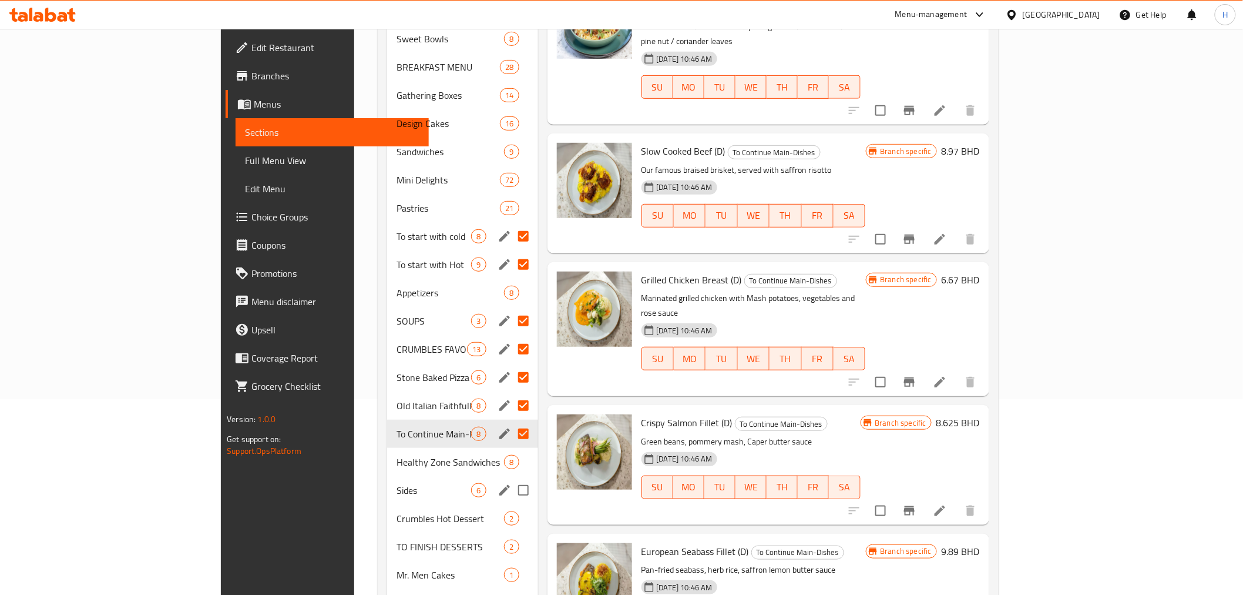
click at [511, 478] on input "Menu sections" at bounding box center [523, 490] width 25 height 25
checkbox input "true"
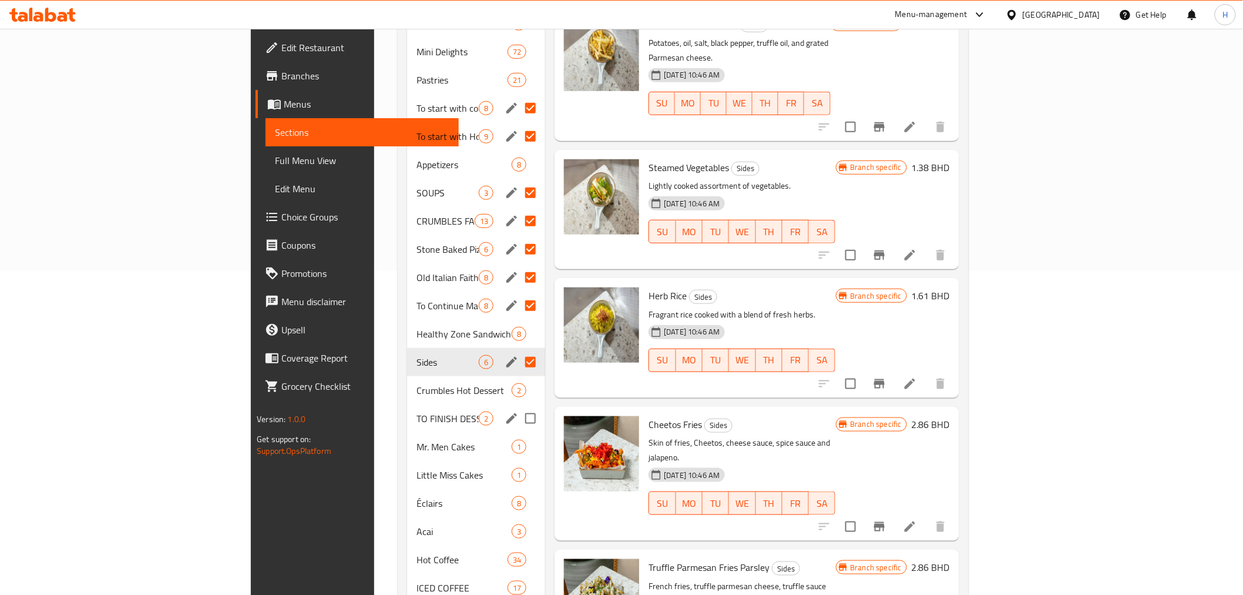
scroll to position [326, 0]
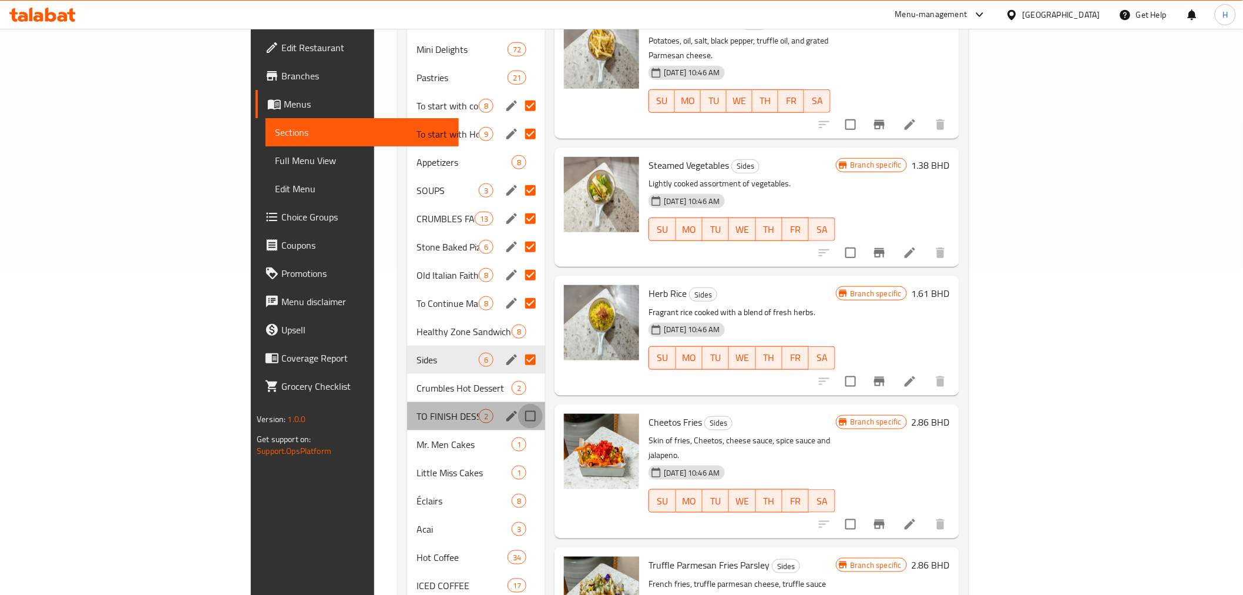
click at [518, 404] on input "Menu sections" at bounding box center [530, 416] width 25 height 25
checkbox input "true"
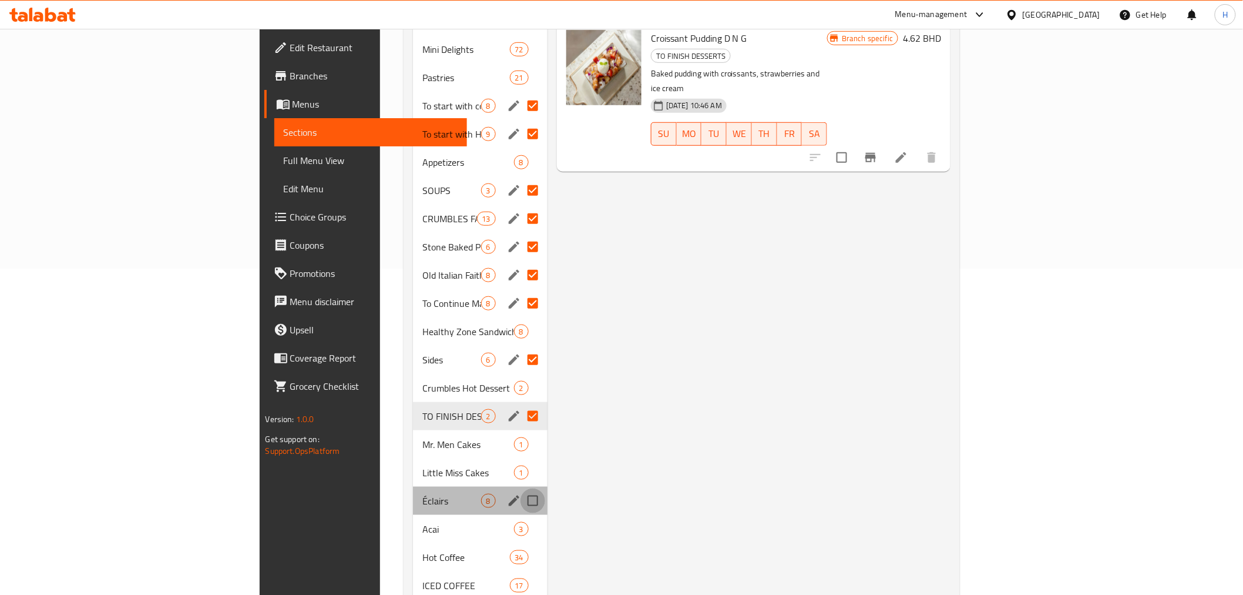
click at [521, 488] on input "Menu sections" at bounding box center [533, 500] width 25 height 25
checkbox input "true"
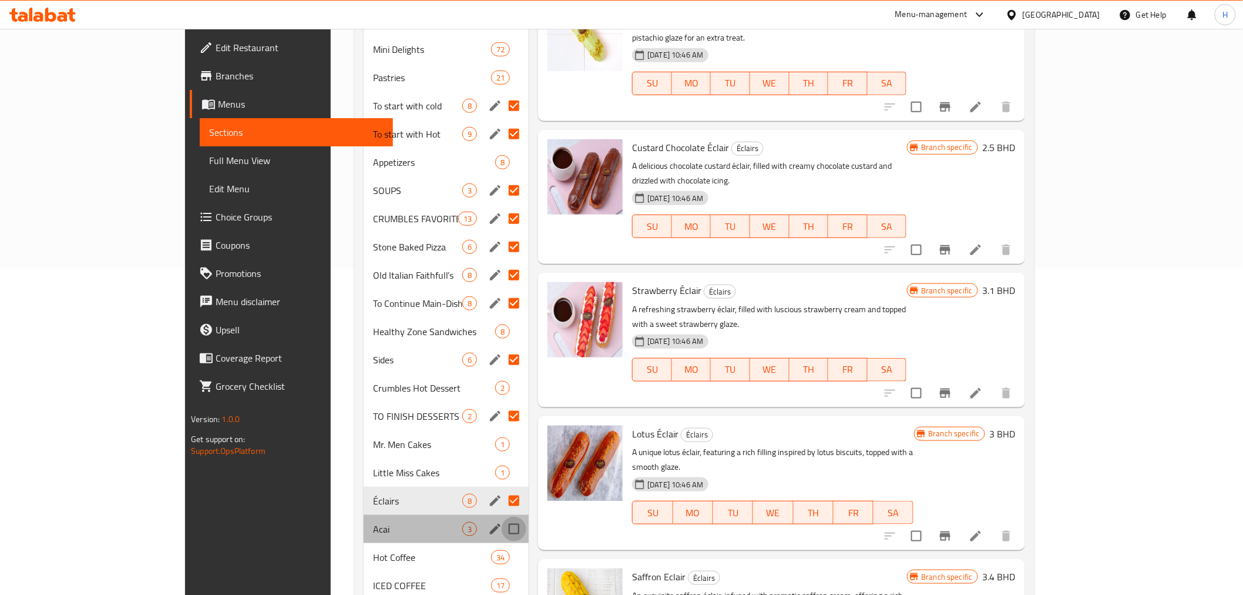
click at [502, 517] on input "Menu sections" at bounding box center [514, 529] width 25 height 25
checkbox input "true"
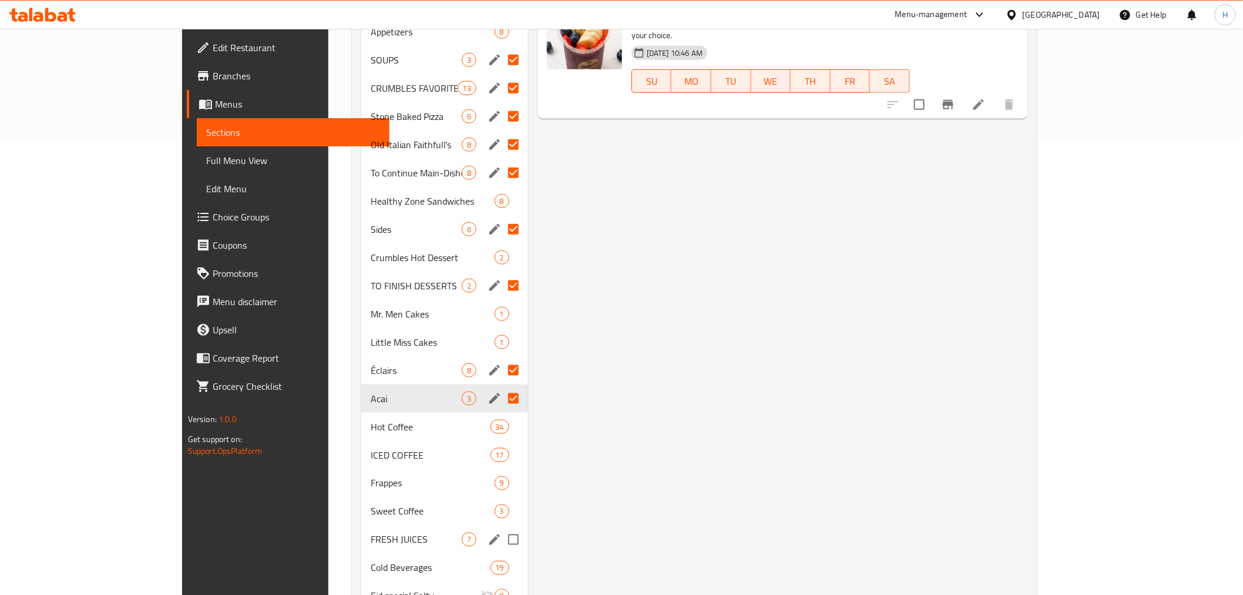
scroll to position [522, 0]
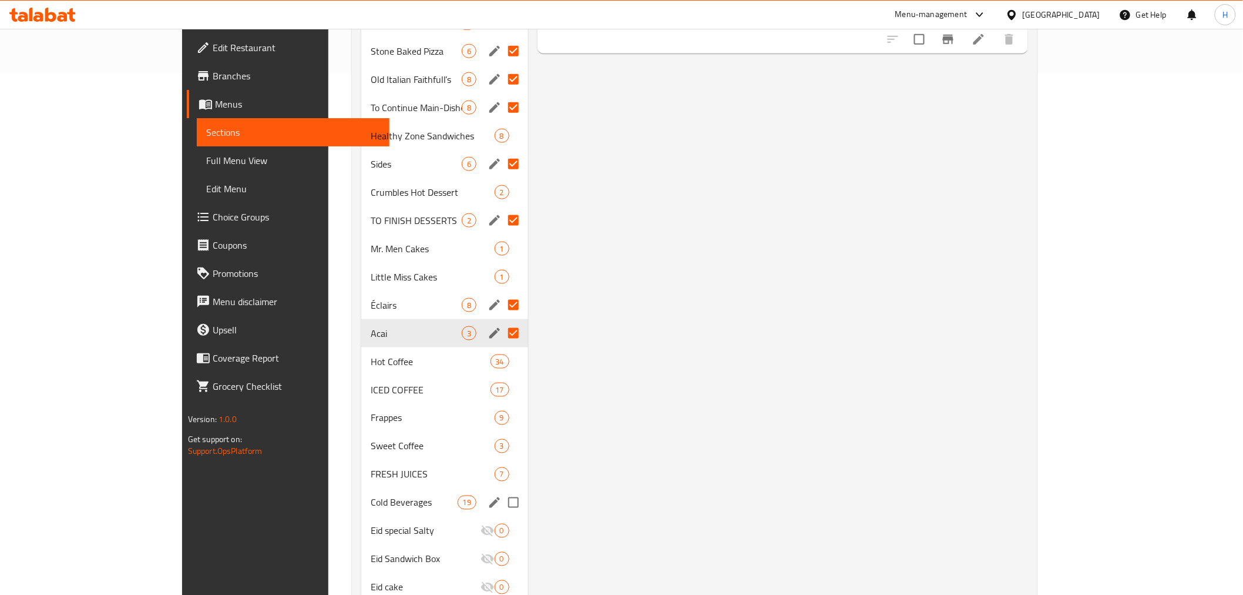
click at [501, 490] on input "Menu sections" at bounding box center [513, 502] width 25 height 25
checkbox input "true"
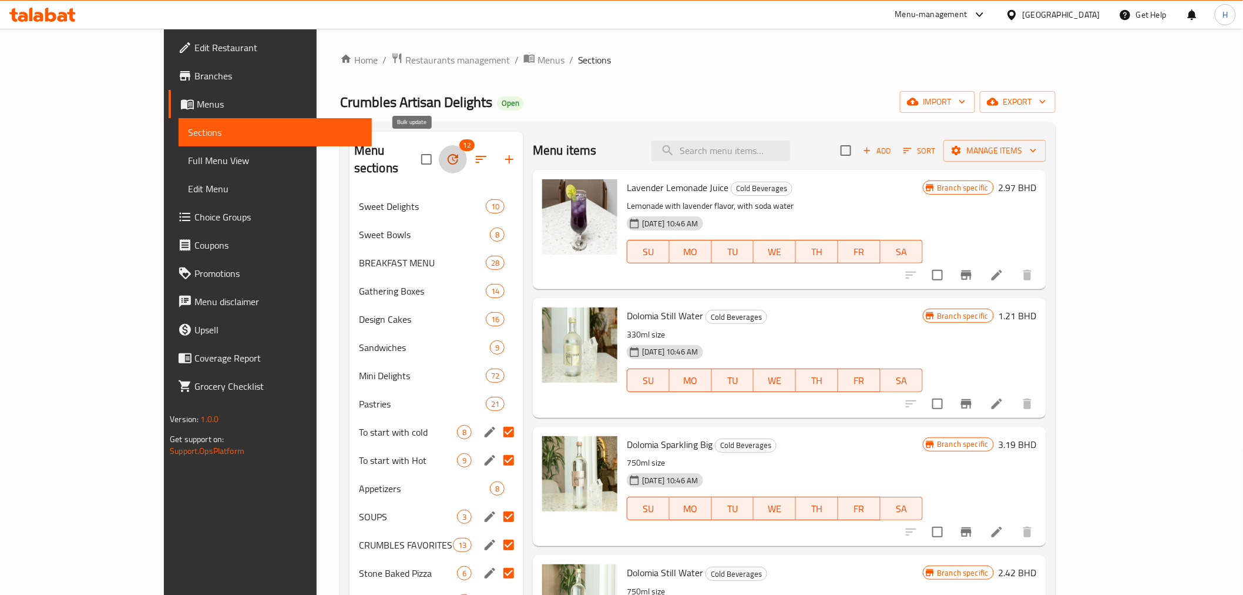
click at [446, 152] on icon "button" at bounding box center [453, 159] width 14 height 14
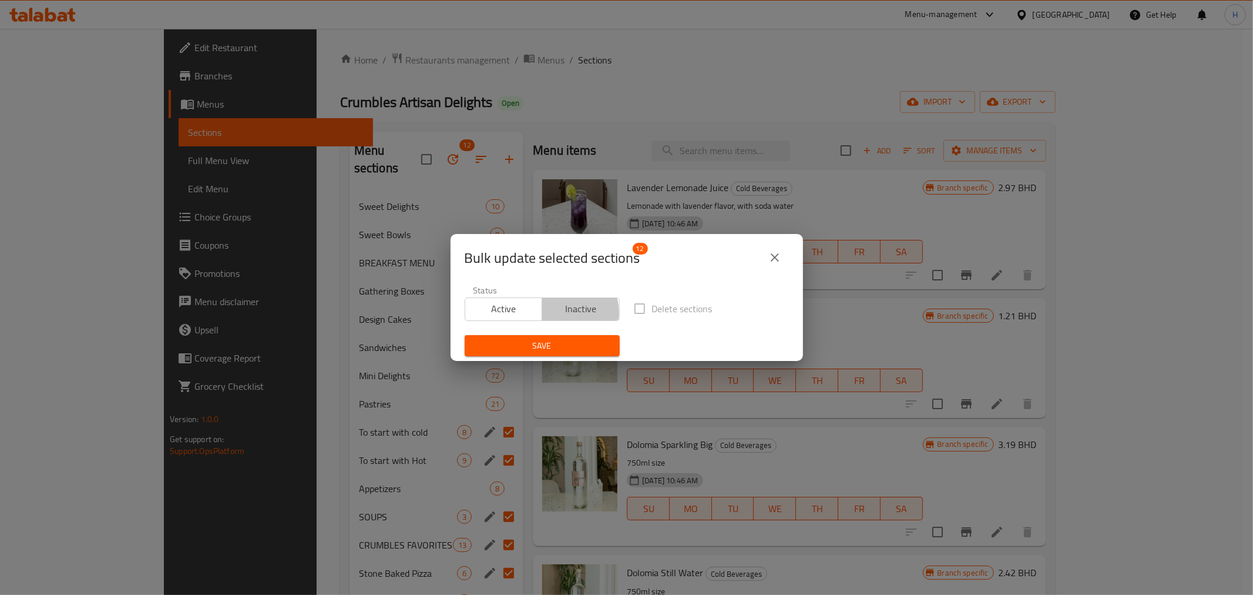
click at [562, 313] on span "Inactive" at bounding box center [581, 308] width 68 height 17
click at [632, 307] on label "Delete sections" at bounding box center [670, 308] width 85 height 25
click at [551, 341] on span "Save" at bounding box center [542, 345] width 136 height 15
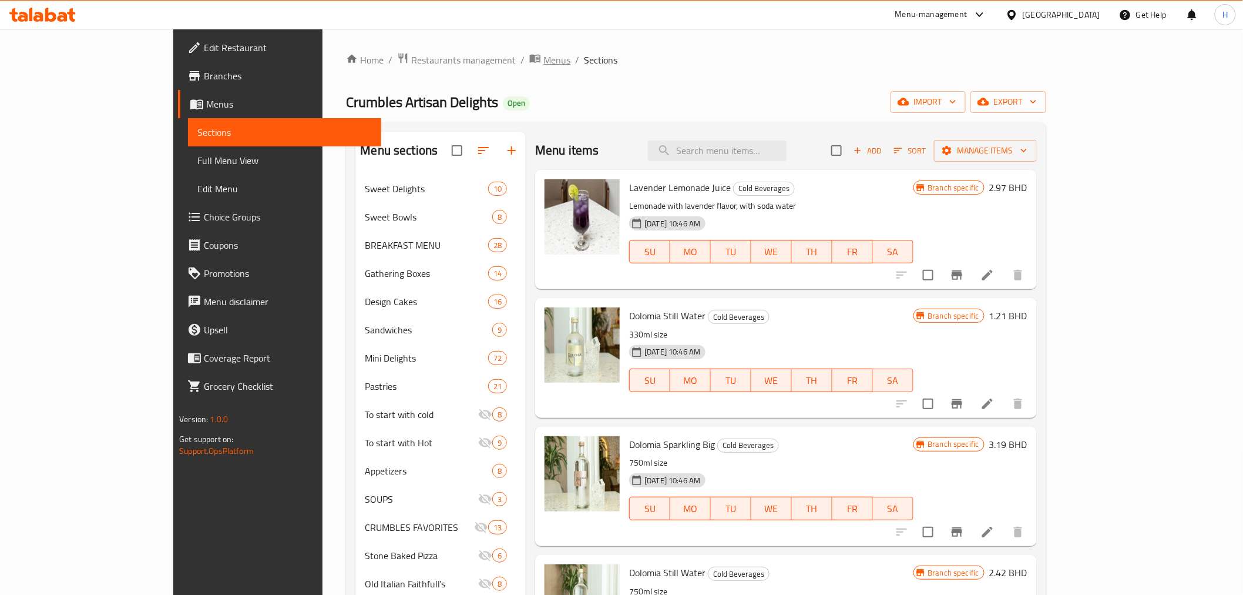
click at [544, 65] on span "Menus" at bounding box center [557, 60] width 27 height 14
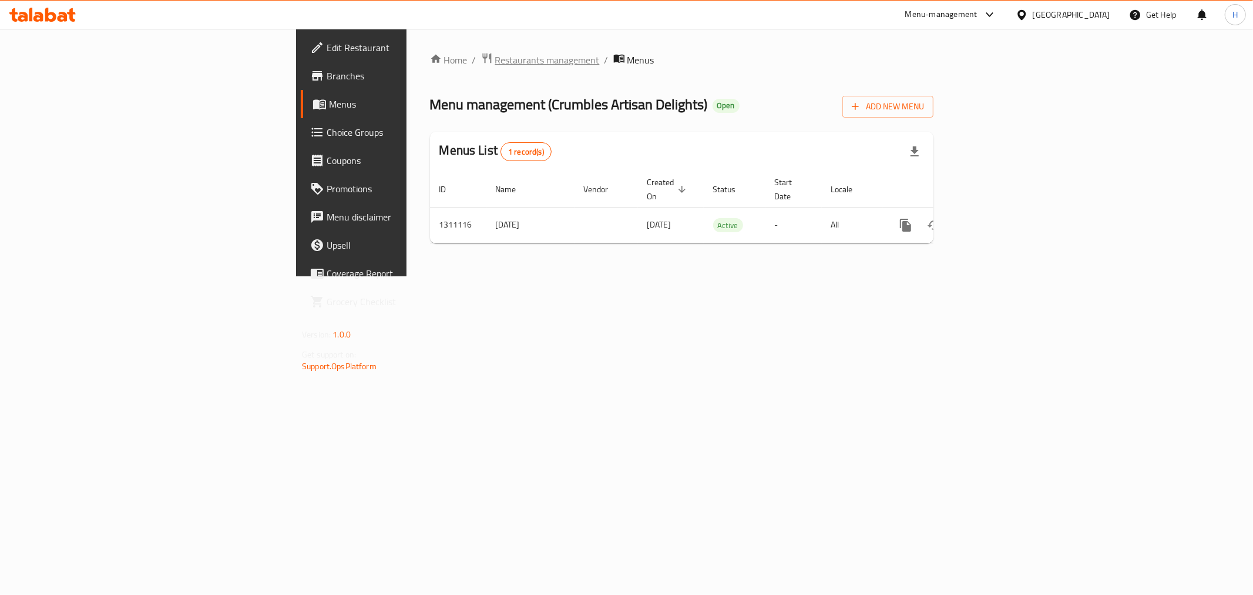
click at [495, 62] on span "Restaurants management" at bounding box center [547, 60] width 105 height 14
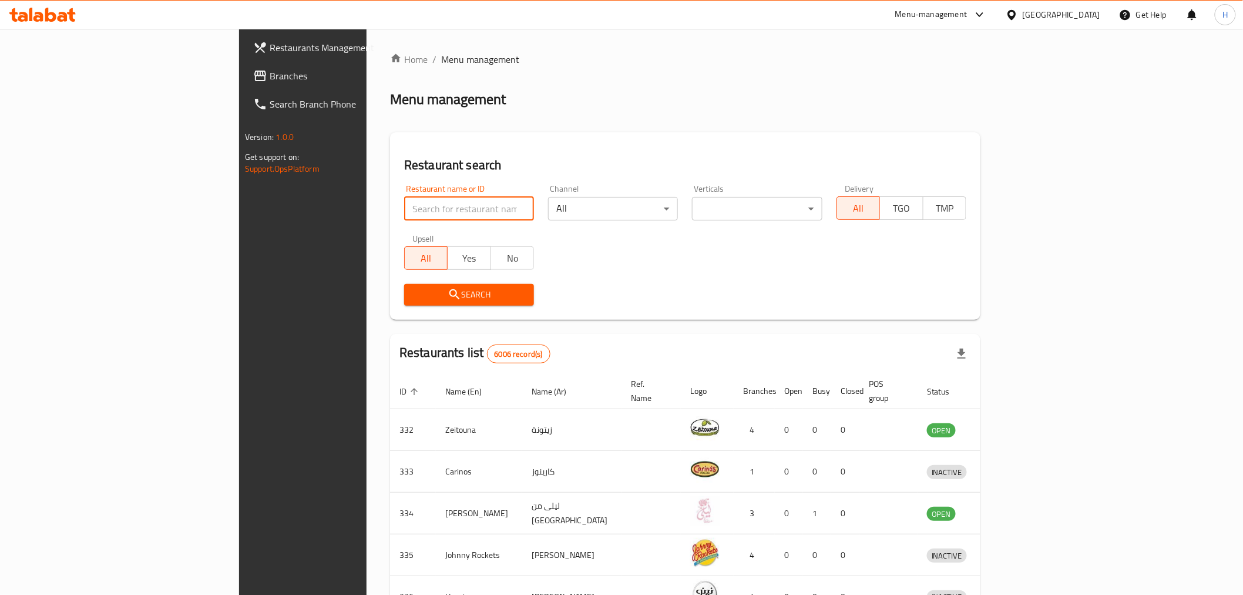
click at [410, 213] on input "search" at bounding box center [469, 209] width 130 height 24
type input "ayder"
click button "Search" at bounding box center [469, 295] width 130 height 22
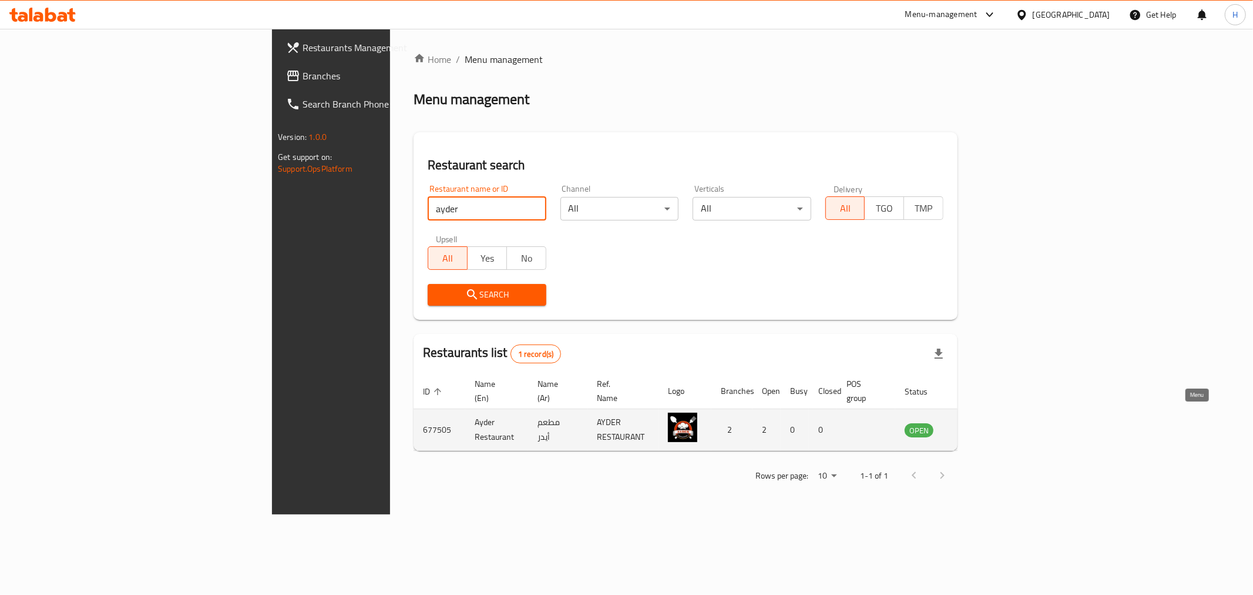
click at [981, 422] on icon "enhanced table" at bounding box center [974, 429] width 14 height 14
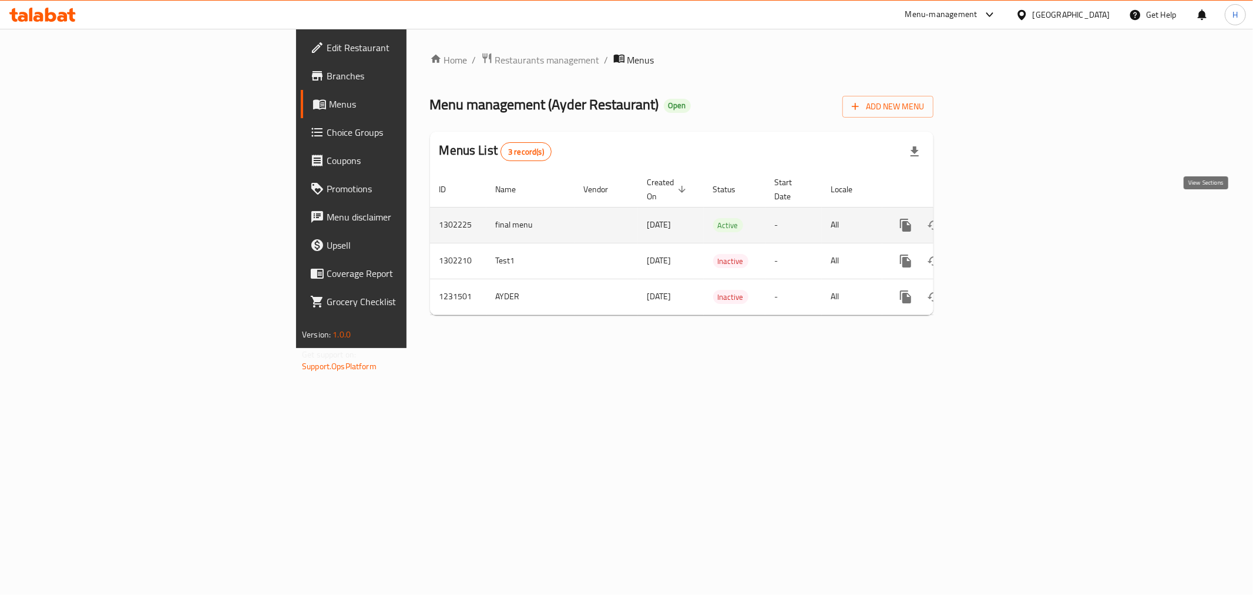
click at [998, 218] on icon "enhanced table" at bounding box center [991, 225] width 14 height 14
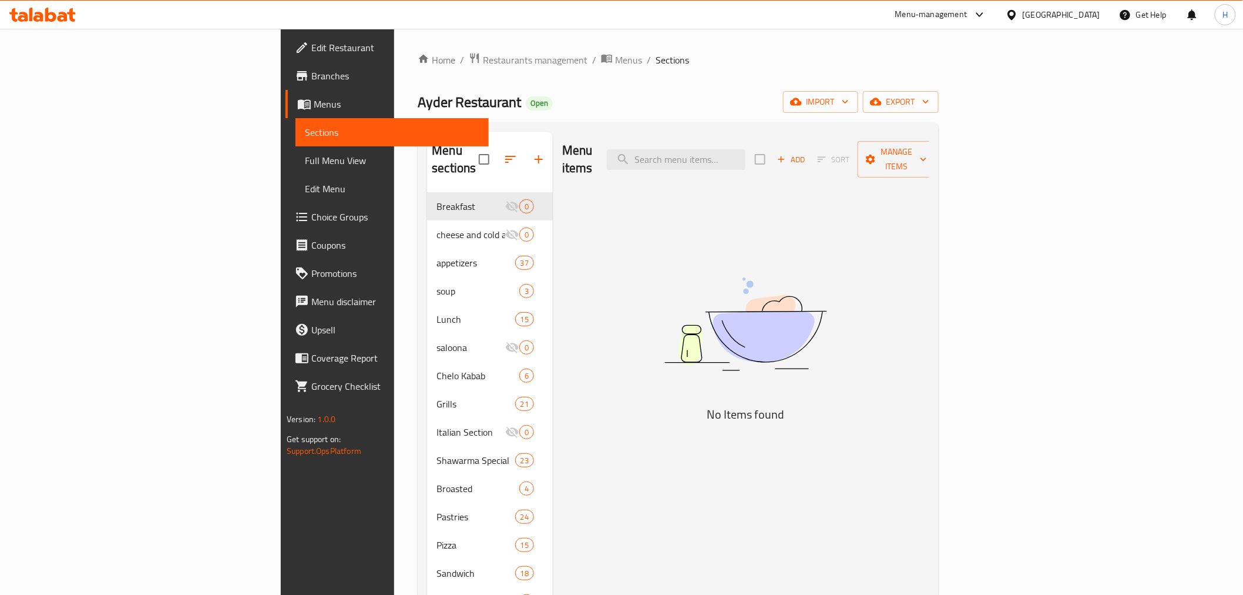
click at [311, 213] on span "Choice Groups" at bounding box center [394, 217] width 167 height 14
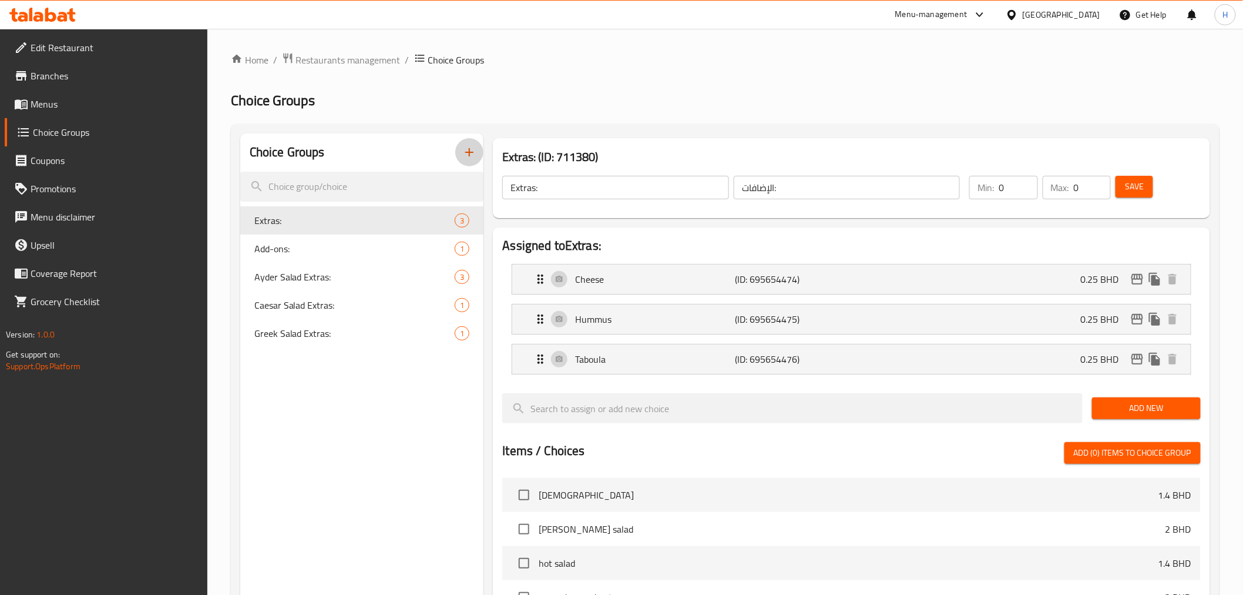
click at [467, 153] on icon "button" at bounding box center [469, 152] width 14 height 14
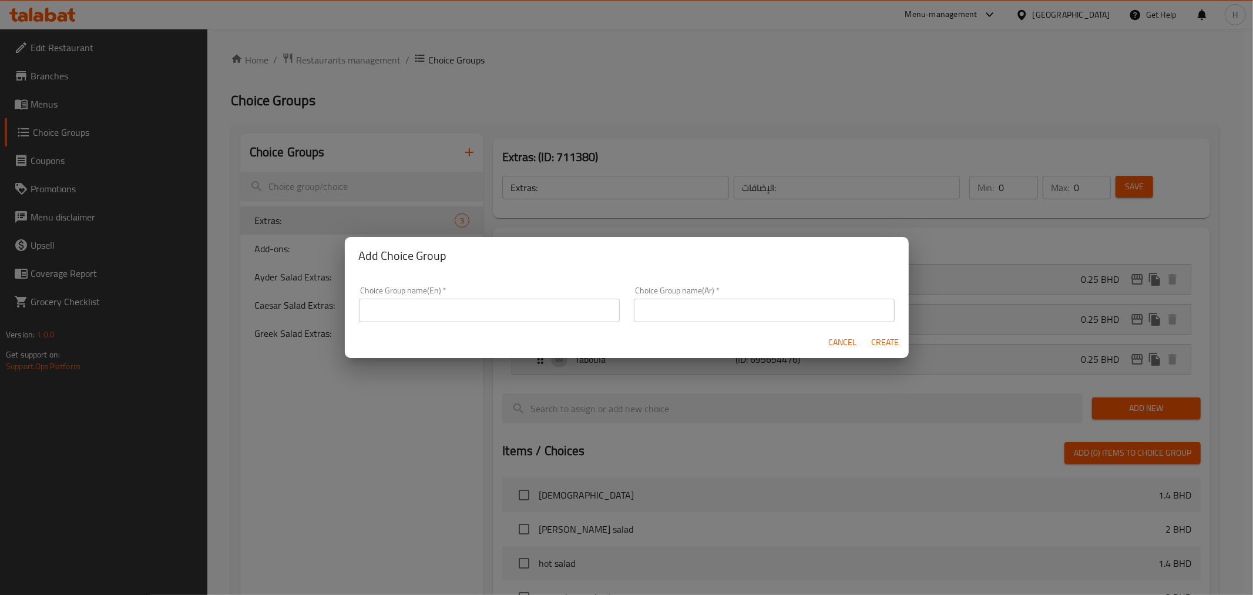
click at [472, 306] on input "text" at bounding box center [489, 311] width 261 height 24
type input "Rice Options"
click at [668, 308] on input "text" at bounding box center [764, 311] width 261 height 24
type input "أنواع الأرز"
click at [882, 338] on span "Create" at bounding box center [885, 342] width 28 height 15
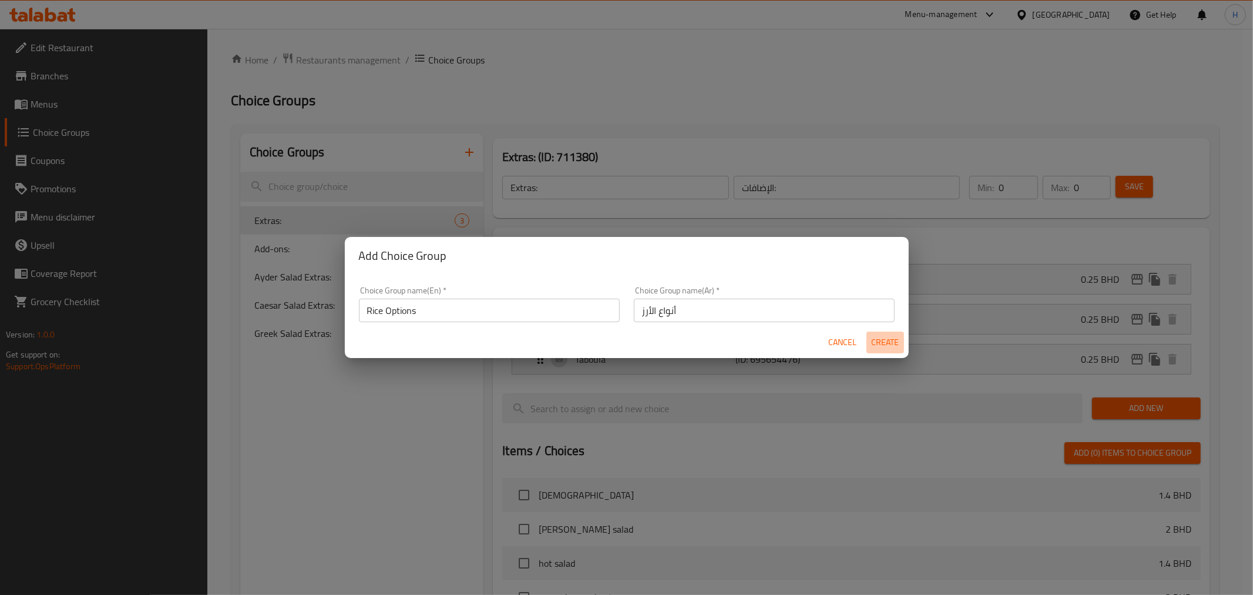
type input "Rice Options"
type input "أنواع الأرز"
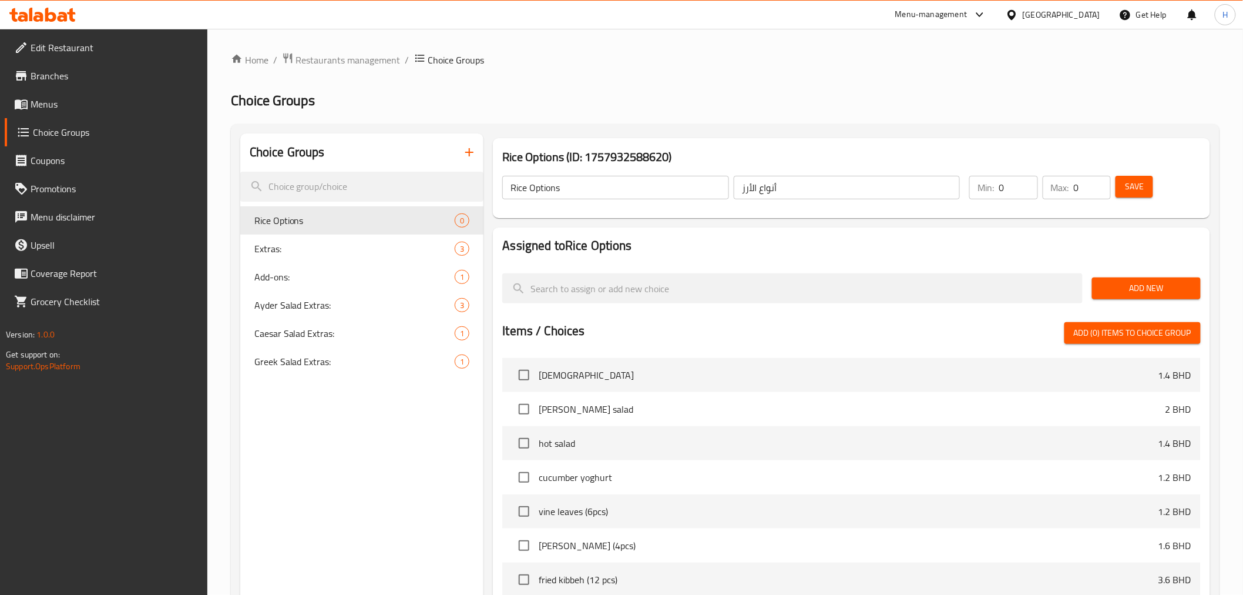
click at [1114, 282] on span "Add New" at bounding box center [1147, 288] width 90 height 15
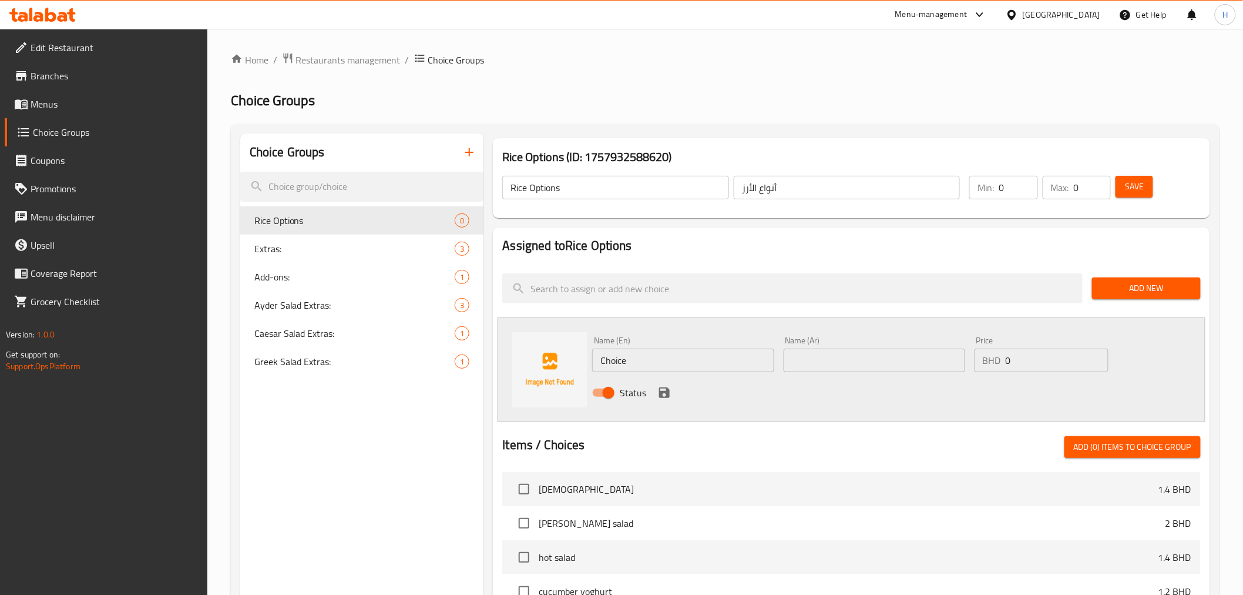
click at [639, 361] on input "Choice" at bounding box center [683, 360] width 182 height 24
type input "Mandi"
click at [839, 363] on input "text" at bounding box center [875, 360] width 182 height 24
type input "مندي"
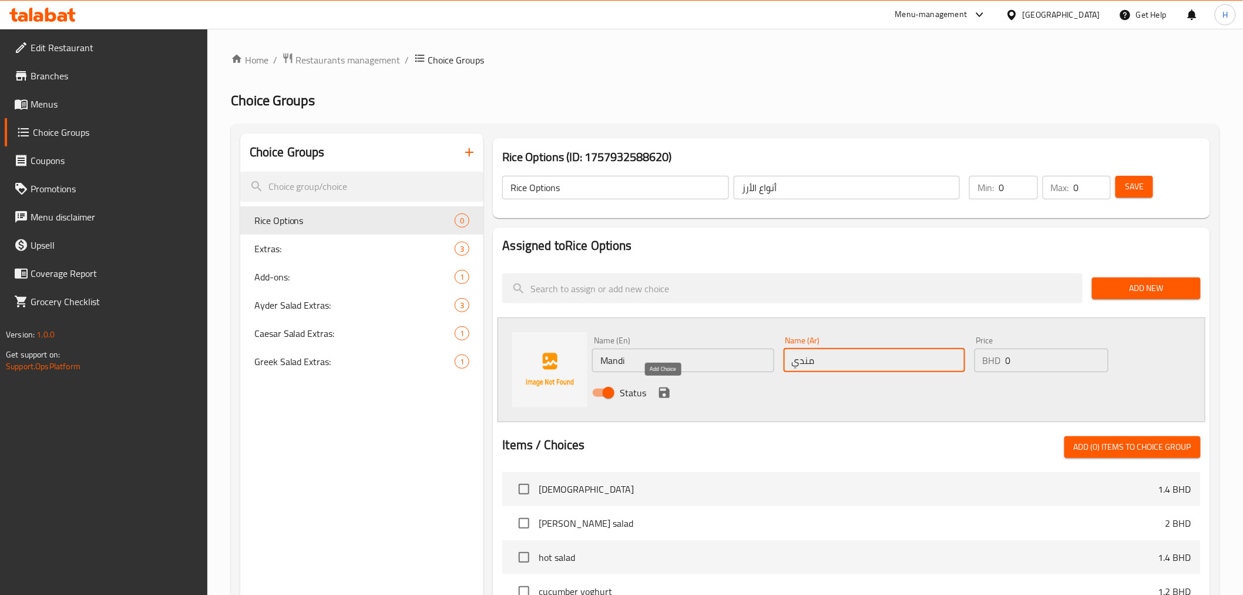
click at [666, 390] on icon "save" at bounding box center [665, 392] width 14 height 14
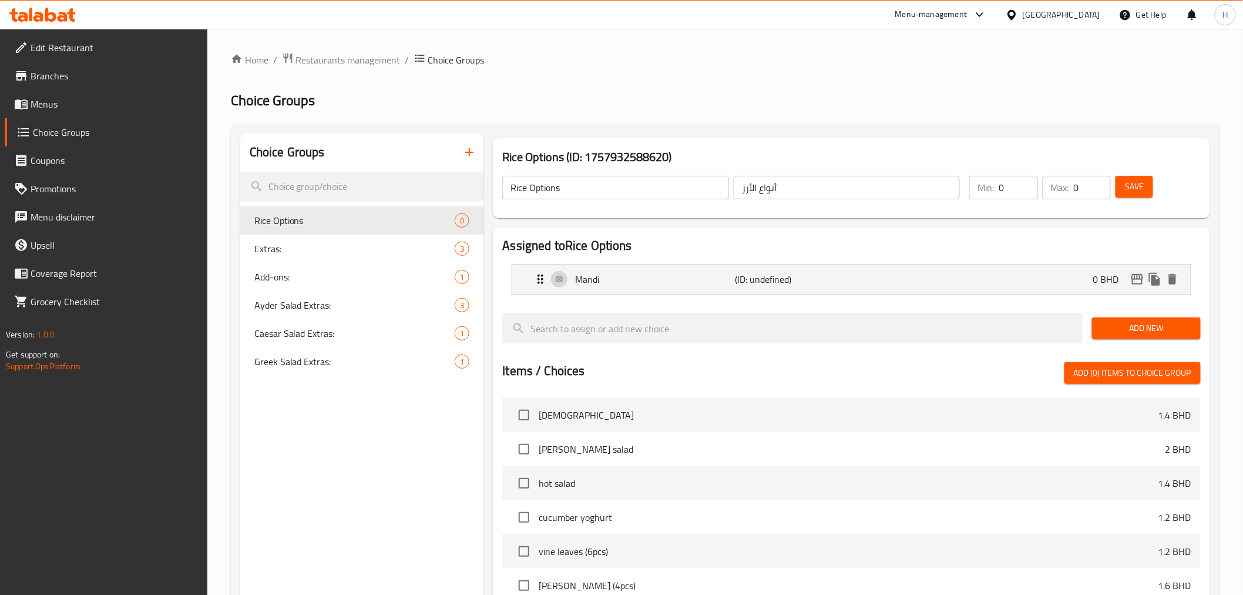
click at [1115, 321] on span "Add New" at bounding box center [1147, 328] width 90 height 15
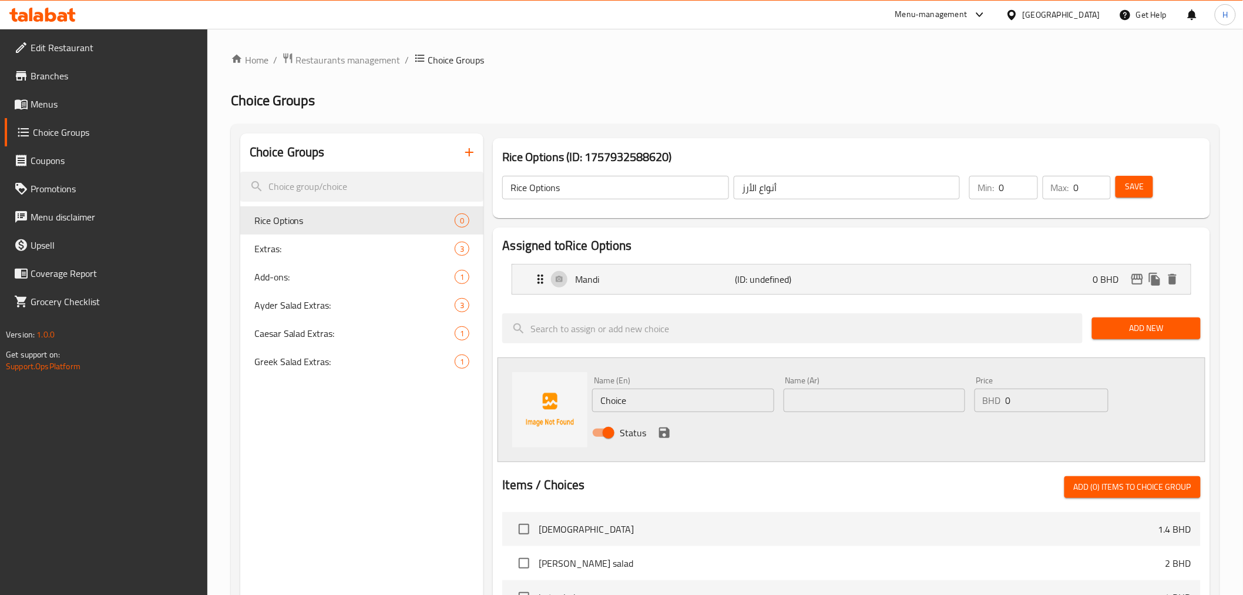
click at [628, 402] on input "Choice" at bounding box center [683, 400] width 182 height 24
type input "’"
drag, startPoint x: 664, startPoint y: 403, endPoint x: 591, endPoint y: 400, distance: 72.9
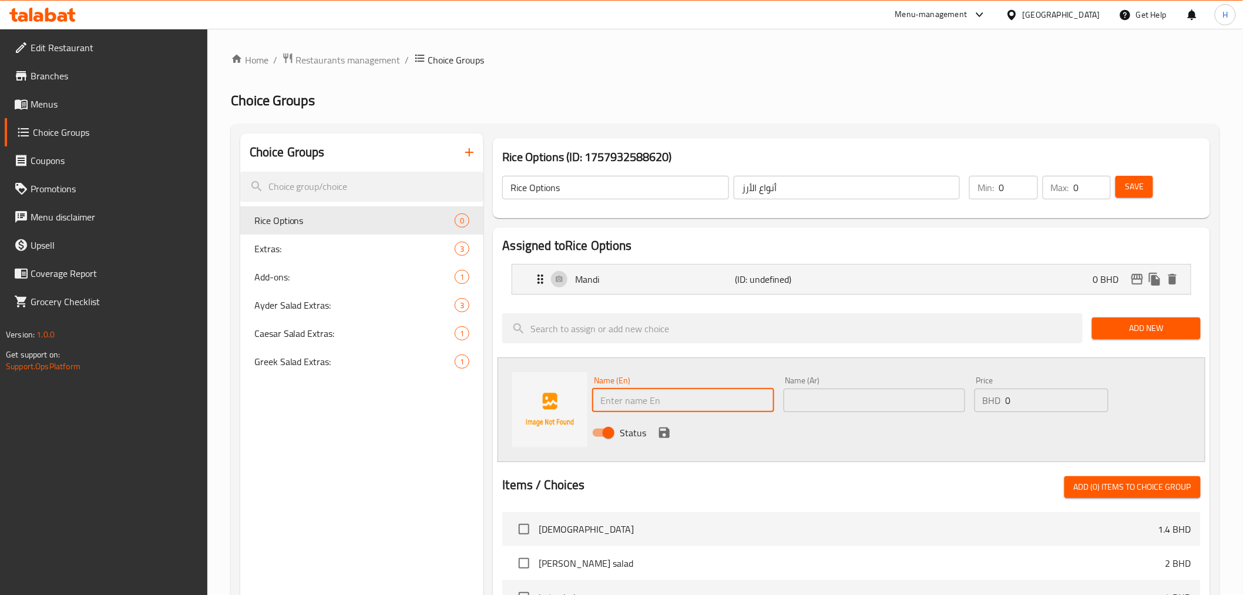
click at [591, 400] on div "Name (En) Name (En)" at bounding box center [683, 393] width 191 height 45
type input "Machboos"
click at [906, 401] on input "text" at bounding box center [875, 400] width 182 height 24
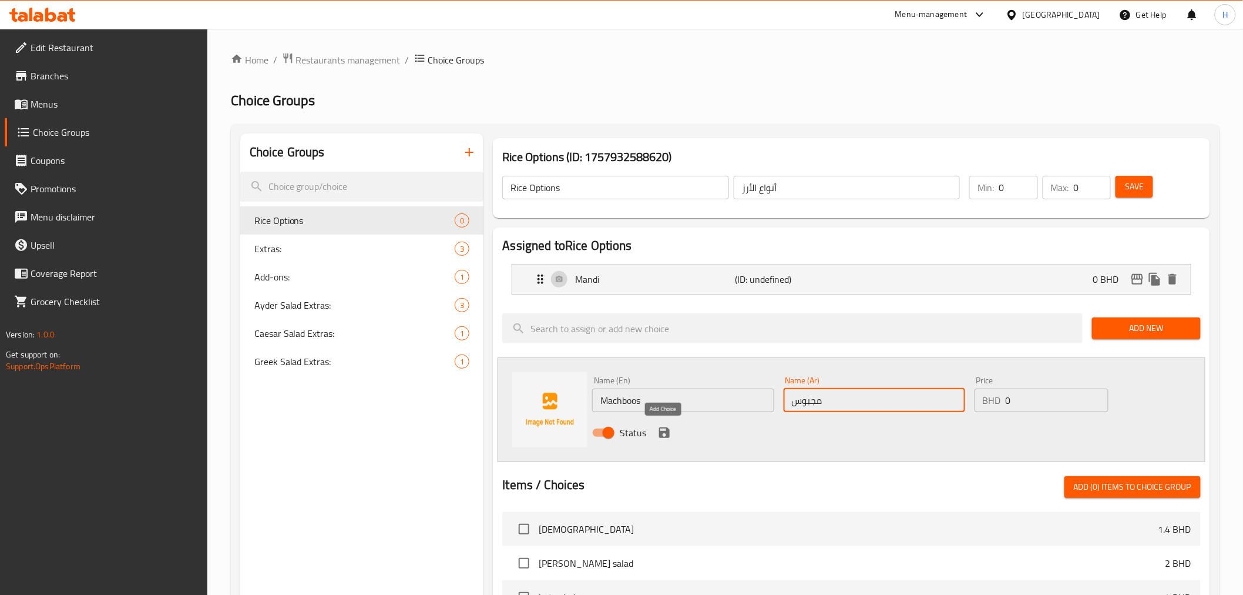
type input "مجبوس"
click at [670, 425] on icon "save" at bounding box center [665, 432] width 14 height 14
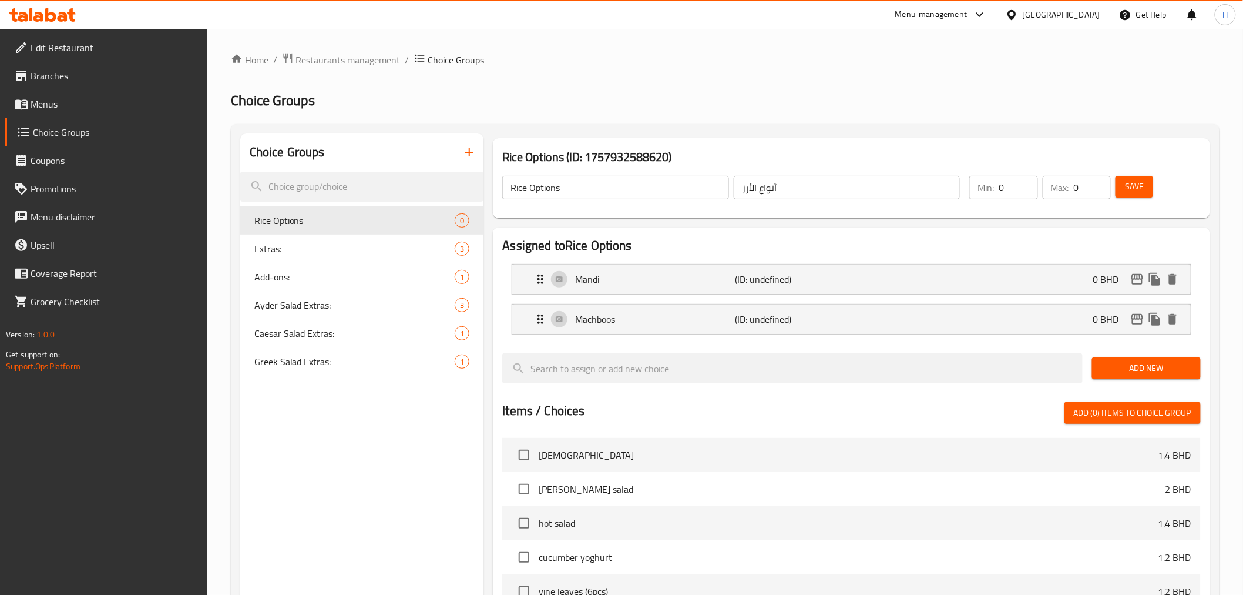
click at [1124, 372] on span "Add New" at bounding box center [1147, 368] width 90 height 15
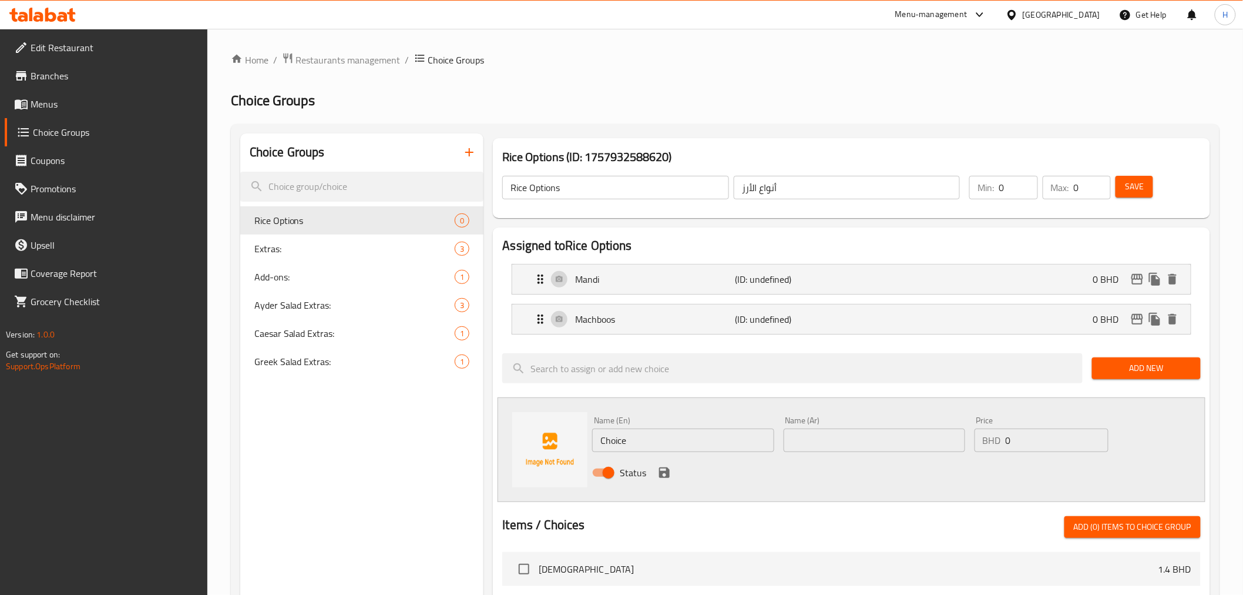
click at [1112, 361] on span "Add New" at bounding box center [1147, 368] width 90 height 15
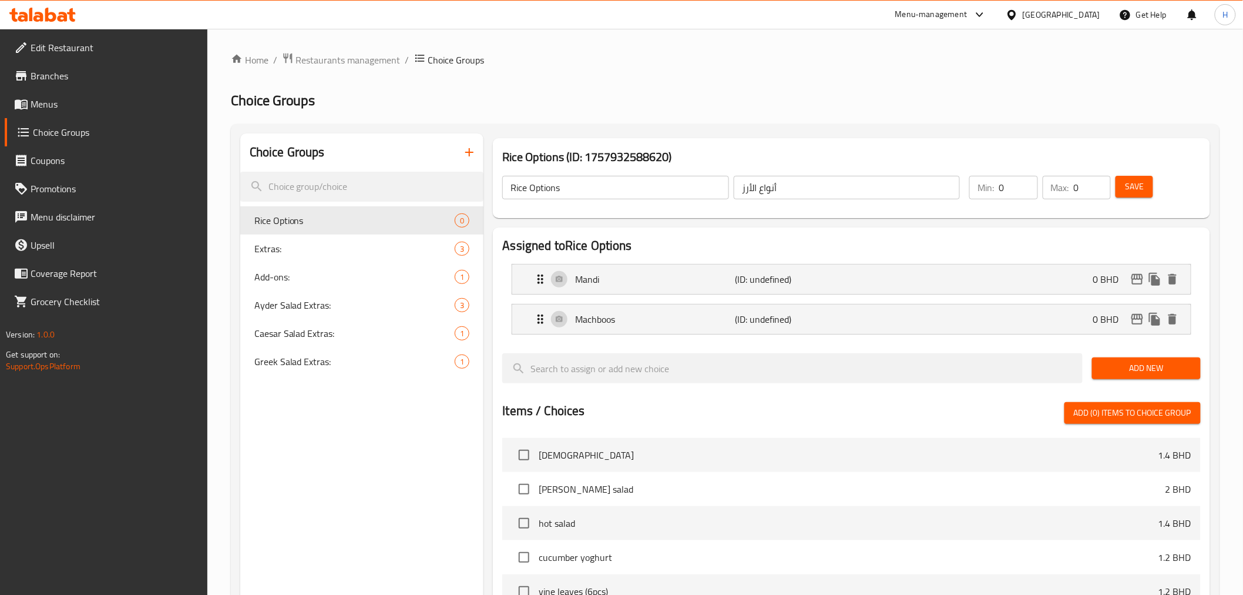
click at [1153, 368] on span "Add New" at bounding box center [1147, 368] width 90 height 15
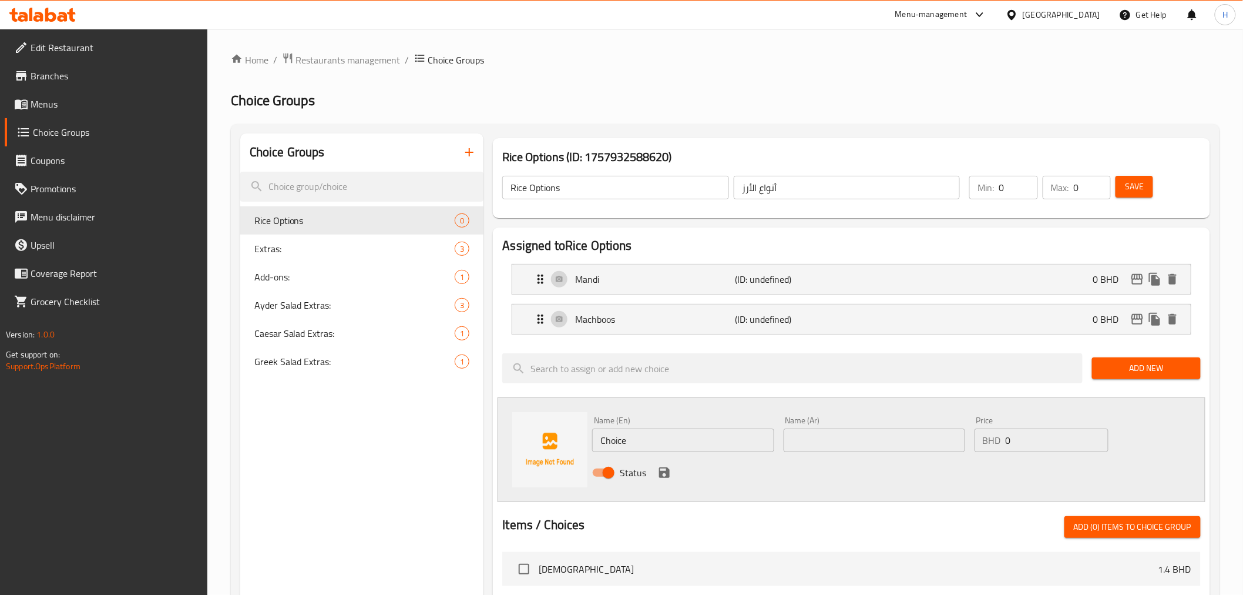
click at [672, 445] on input "Choice" at bounding box center [683, 440] width 182 height 24
type input "Biryani"
click at [837, 440] on input "text" at bounding box center [875, 440] width 182 height 24
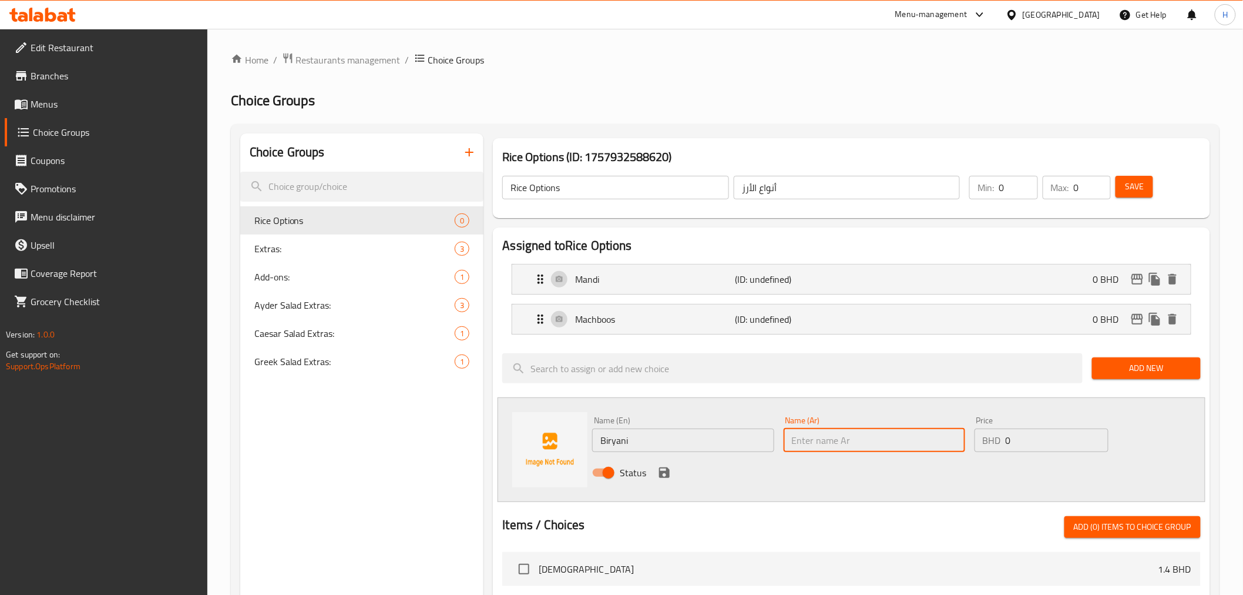
click at [837, 440] on input "text" at bounding box center [875, 440] width 182 height 24
type input "برياني"
click at [662, 471] on icon "save" at bounding box center [664, 472] width 11 height 11
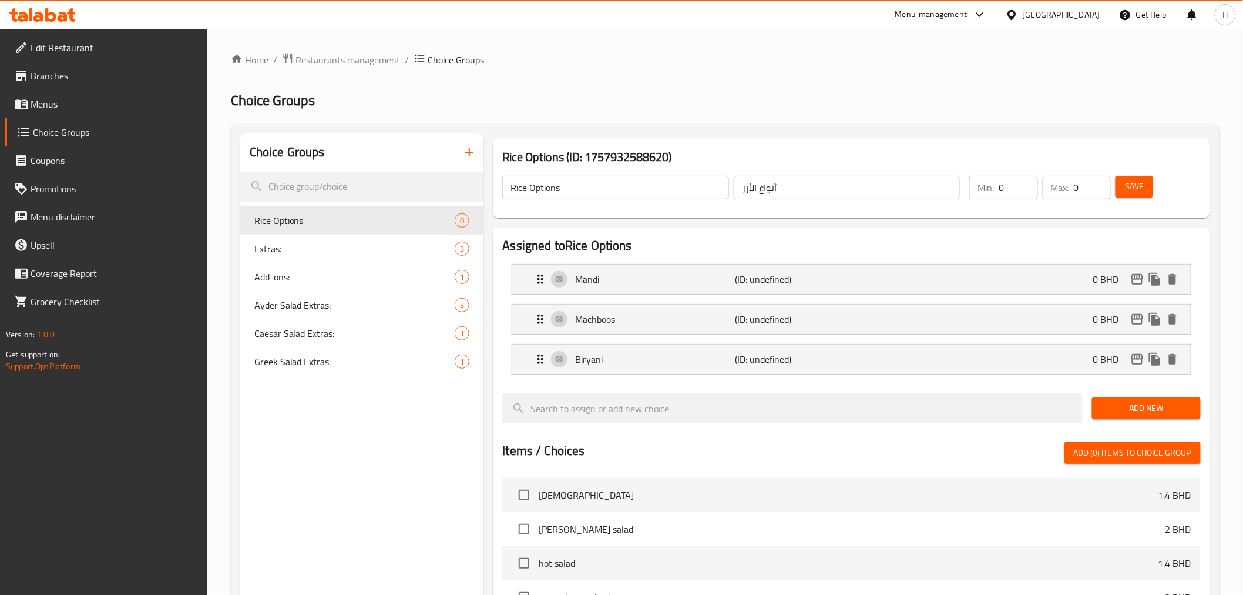
click at [1129, 403] on span "Add New" at bounding box center [1147, 408] width 90 height 15
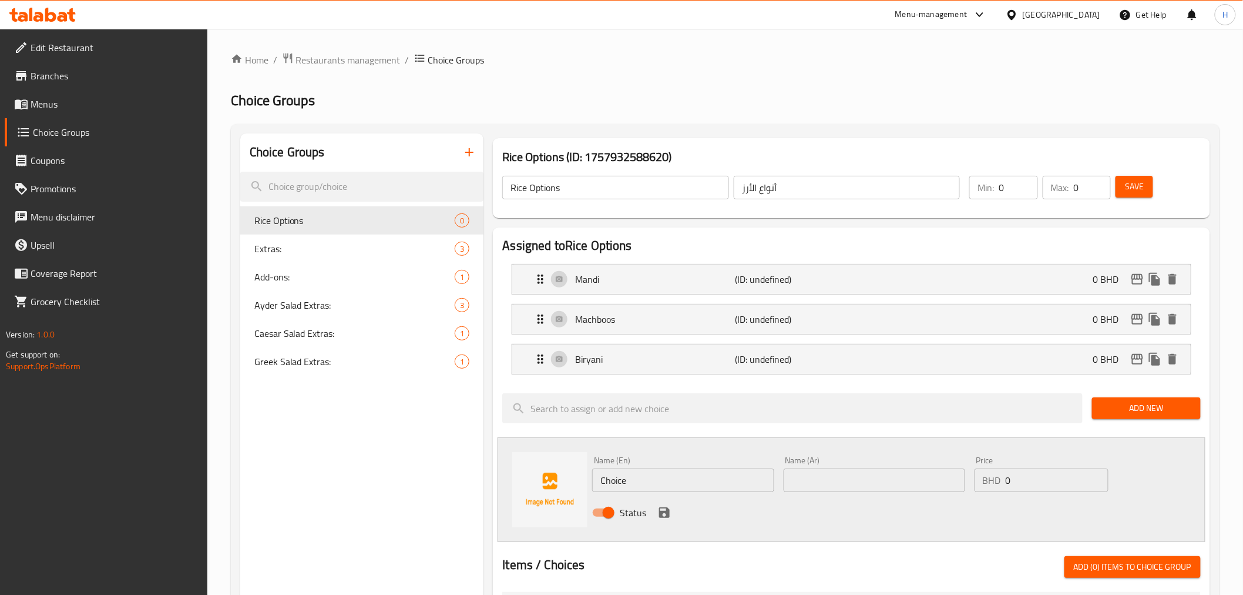
click at [624, 481] on input "Choice" at bounding box center [683, 480] width 182 height 24
type input "Madfoon"
click at [868, 480] on input "text" at bounding box center [875, 480] width 182 height 24
type input "مدفون"
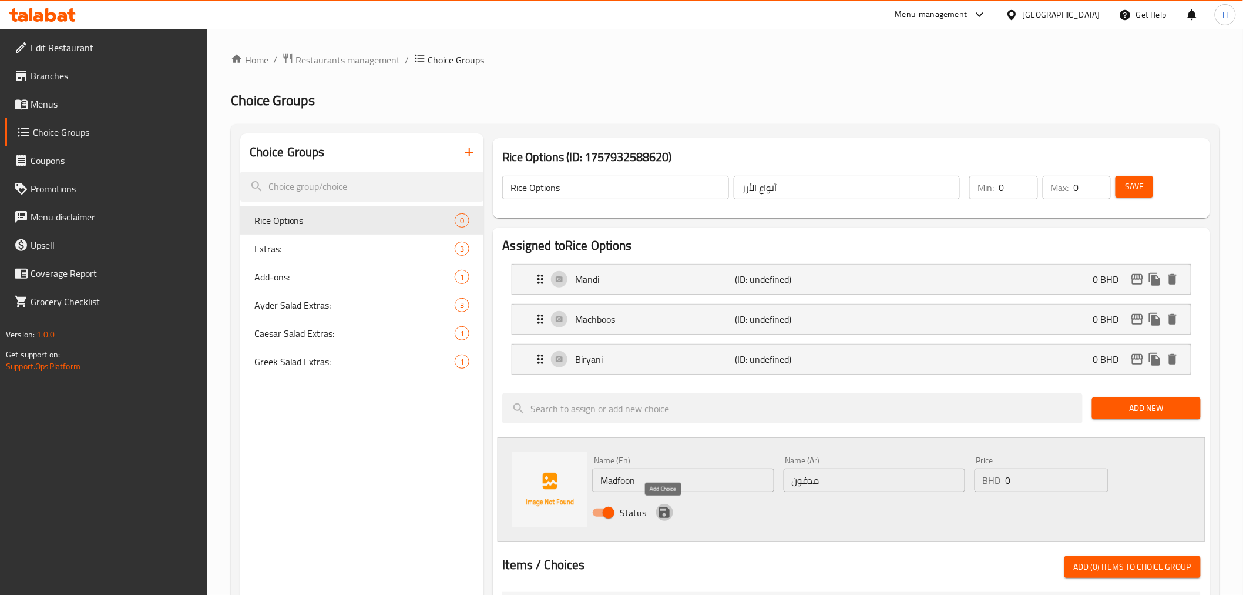
click at [665, 515] on icon "save" at bounding box center [665, 512] width 14 height 14
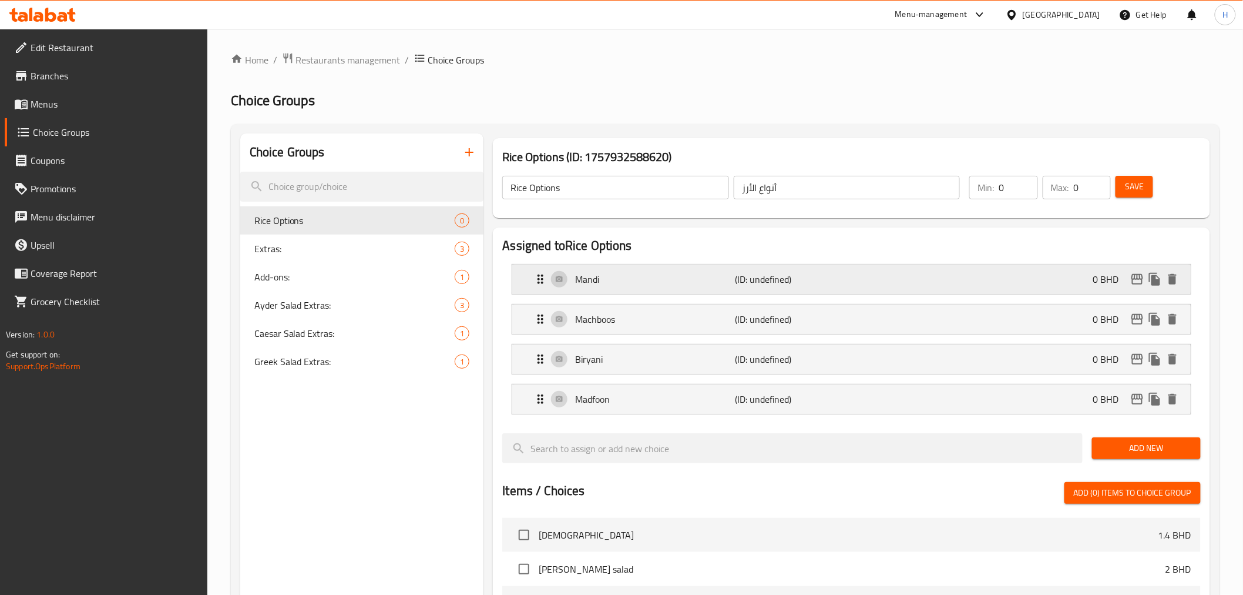
click at [597, 272] on p "Mandi" at bounding box center [655, 279] width 160 height 14
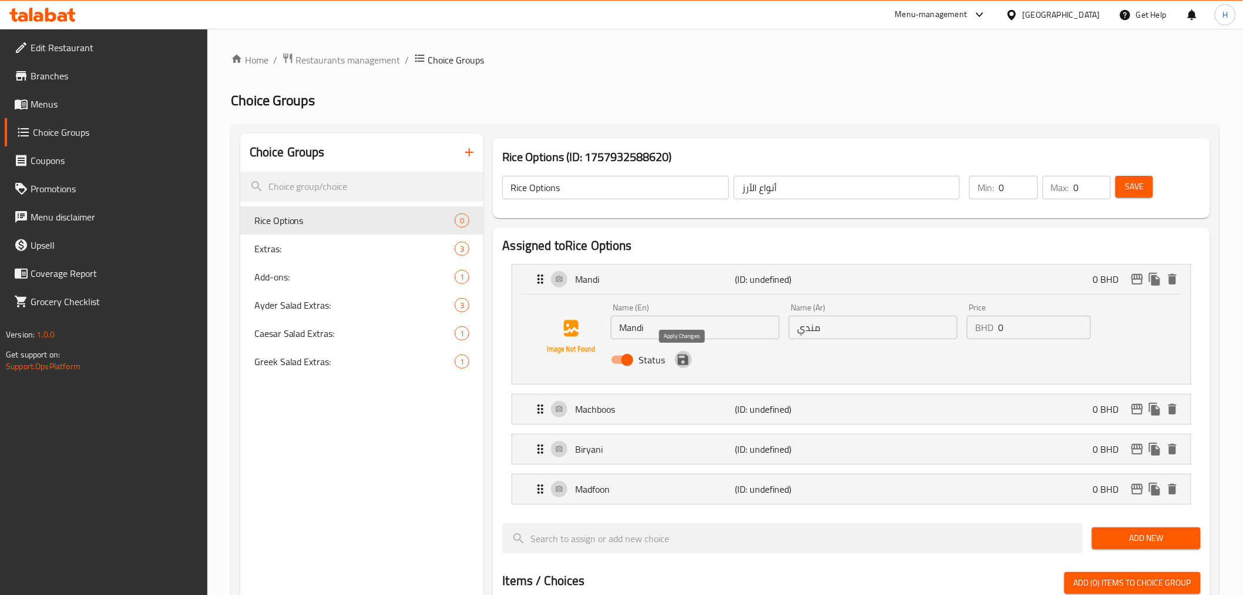
click at [686, 361] on icon "save" at bounding box center [683, 359] width 11 height 11
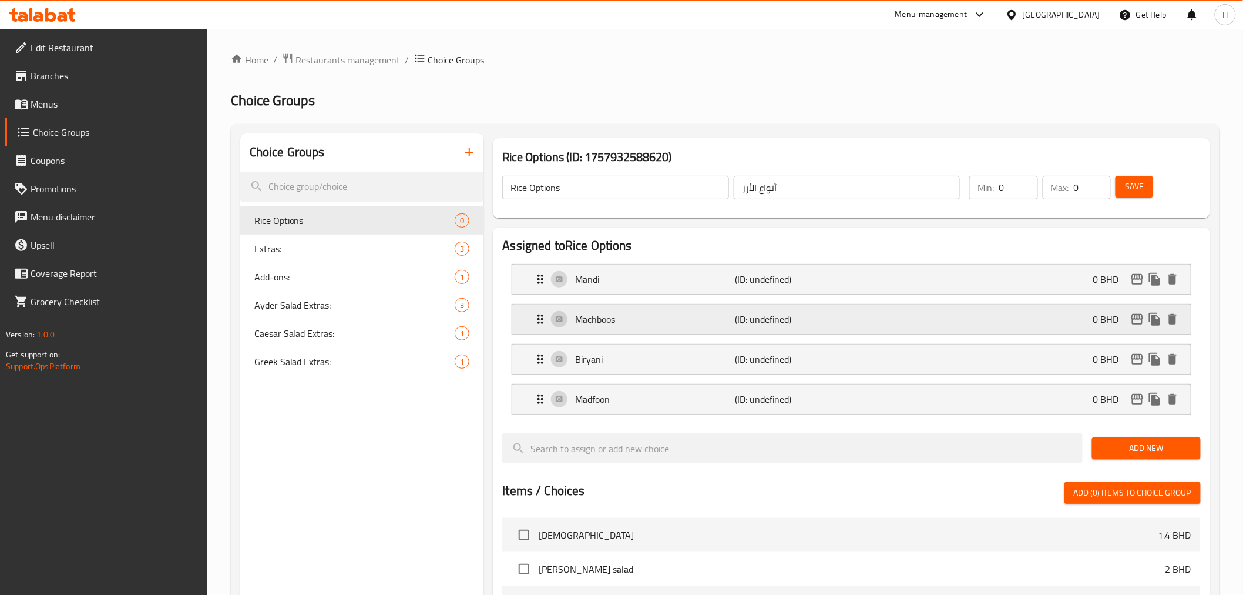
click at [682, 331] on div "Machboos (ID: undefined) 0 BHD" at bounding box center [855, 318] width 643 height 29
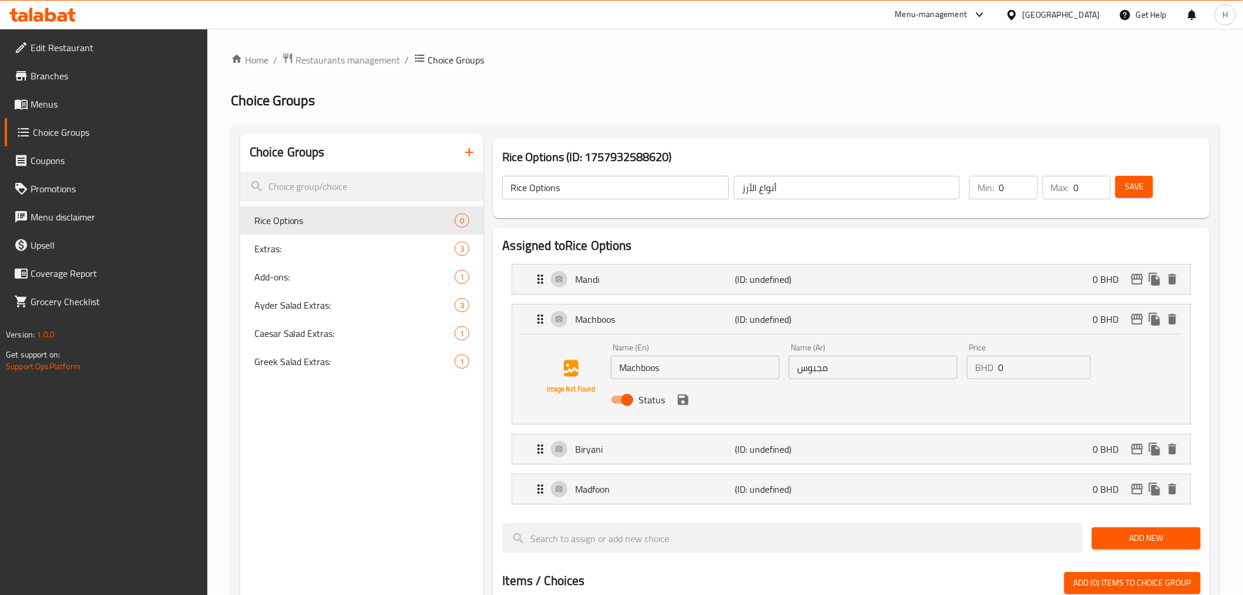
click at [685, 403] on icon "save" at bounding box center [683, 399] width 11 height 11
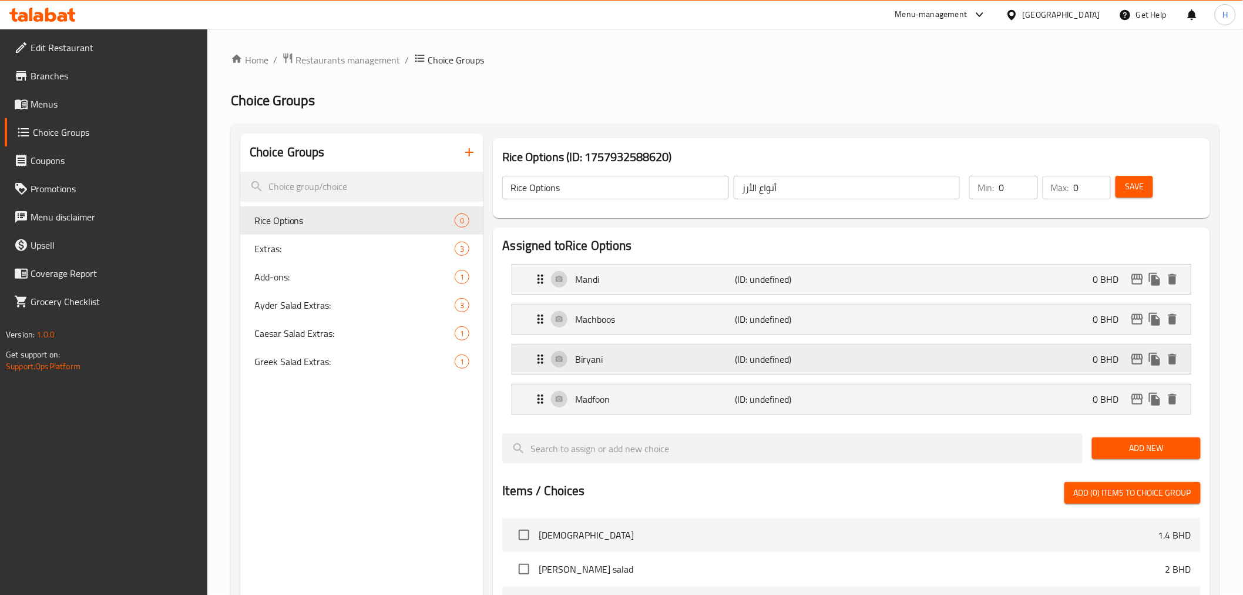
click at [641, 361] on p "Biryani" at bounding box center [655, 359] width 160 height 14
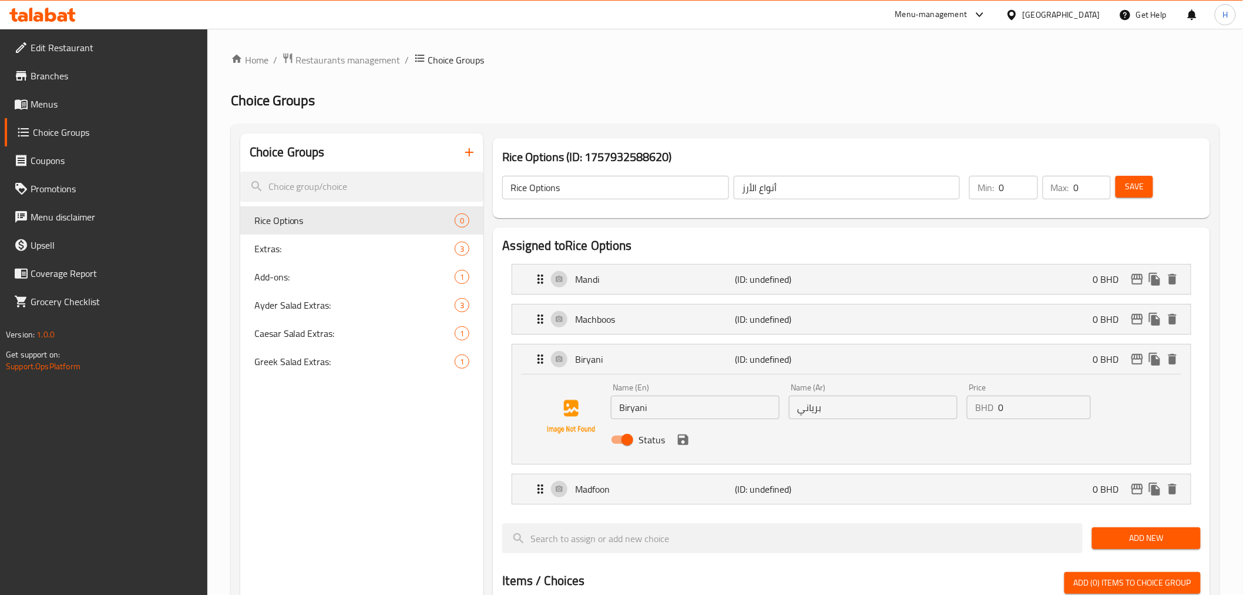
click at [685, 444] on icon "save" at bounding box center [683, 439] width 11 height 11
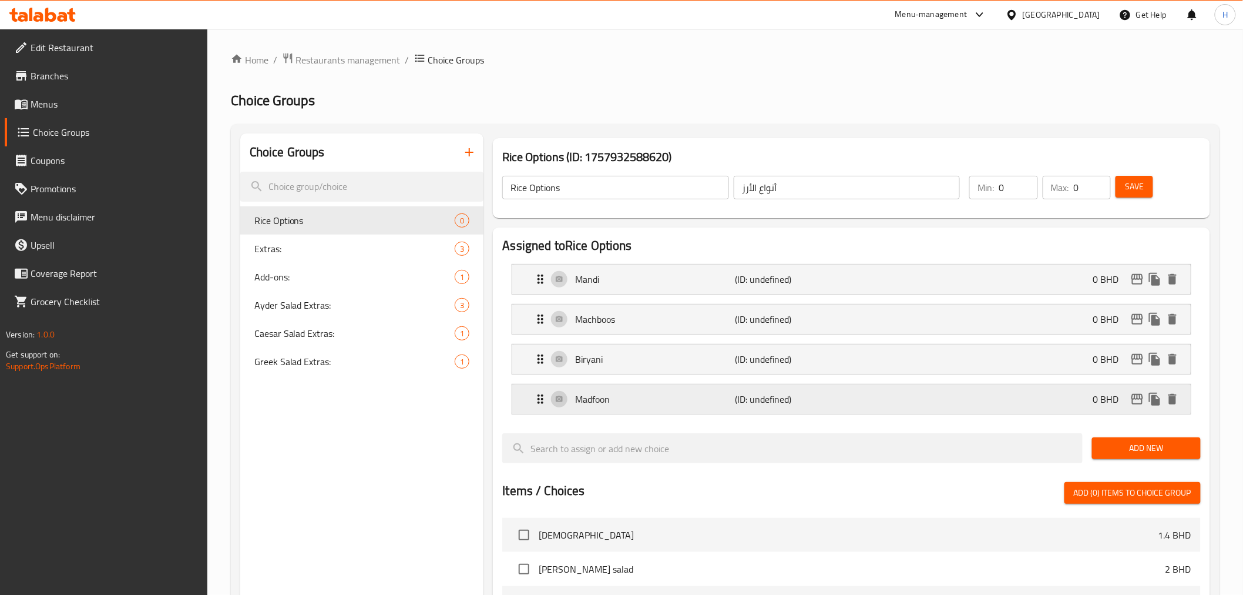
click at [661, 408] on div "Madfoon (ID: undefined) 0 BHD" at bounding box center [855, 398] width 643 height 29
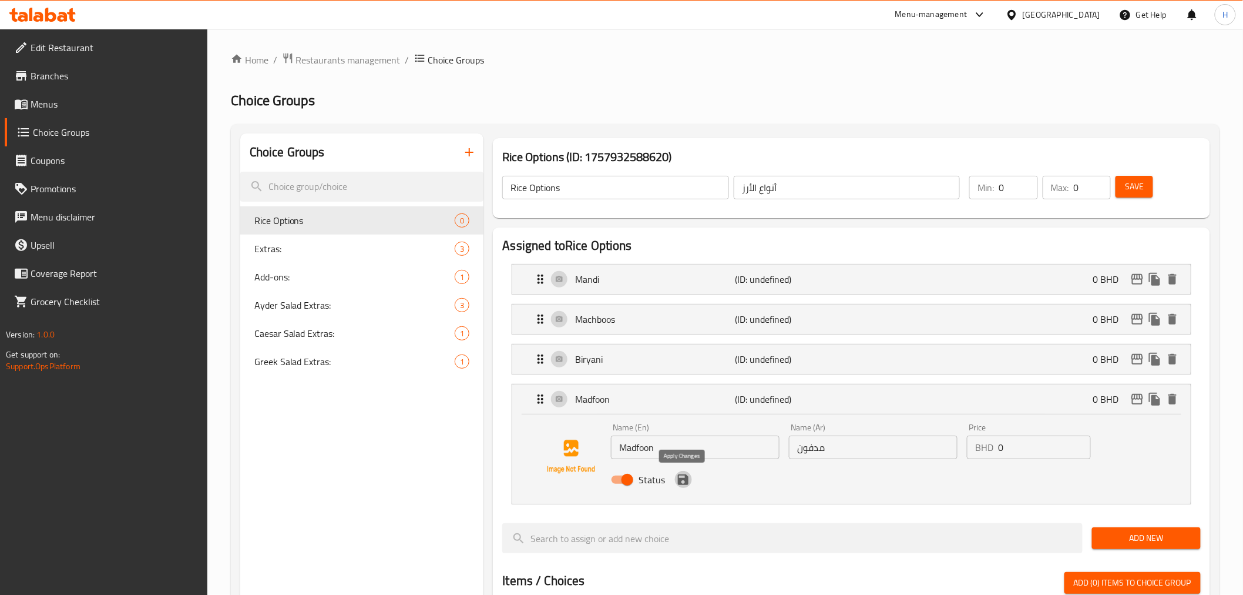
click at [683, 482] on icon "save" at bounding box center [683, 479] width 14 height 14
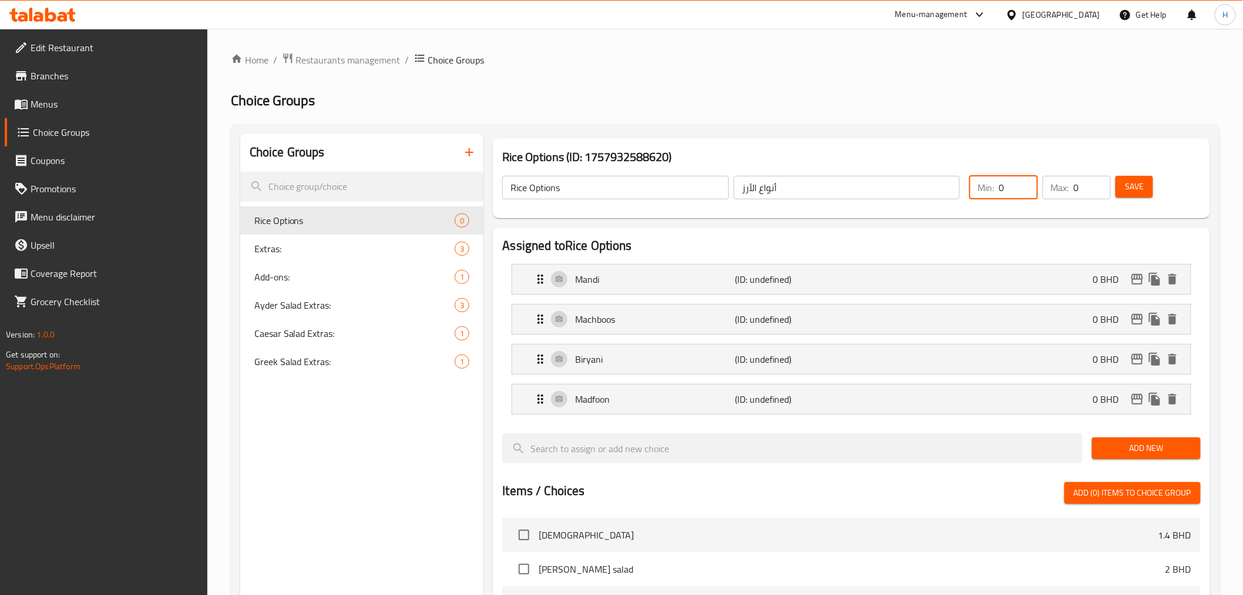
drag, startPoint x: 1005, startPoint y: 193, endPoint x: 985, endPoint y: 188, distance: 21.1
click at [985, 188] on div "Min: 0 ​" at bounding box center [1004, 188] width 68 height 24
type input "1"
drag, startPoint x: 1072, startPoint y: 192, endPoint x: 1072, endPoint y: 203, distance: 11.2
click at [1066, 192] on div "Max: 0 ​" at bounding box center [1077, 188] width 68 height 24
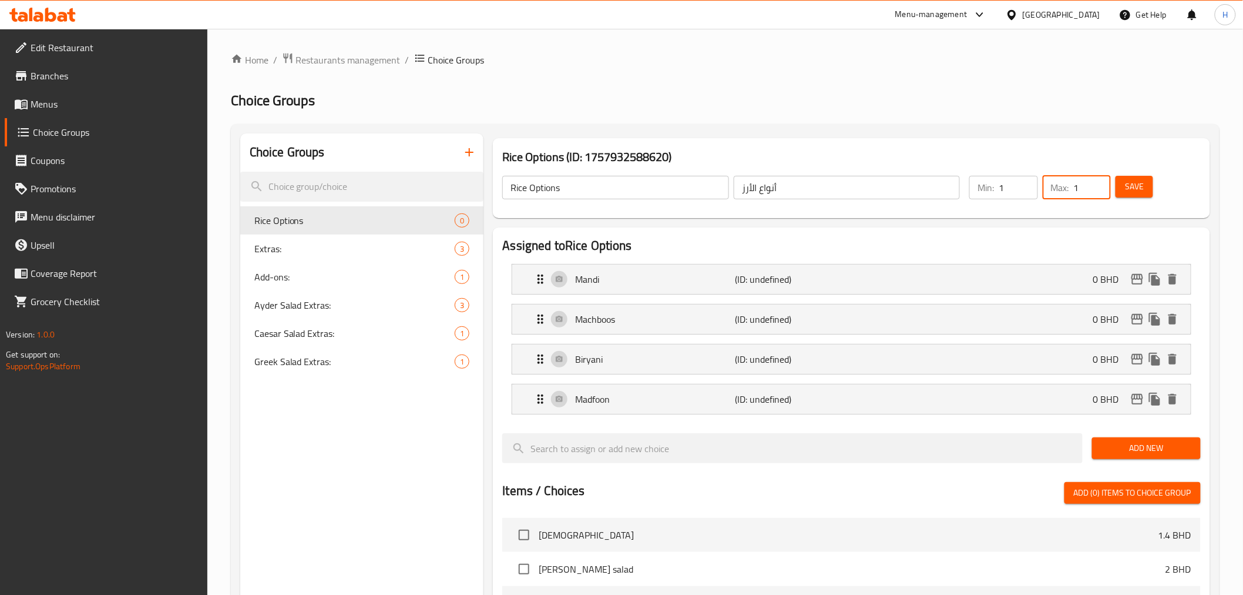
type input "1"
click at [1129, 180] on span "Save" at bounding box center [1134, 186] width 19 height 15
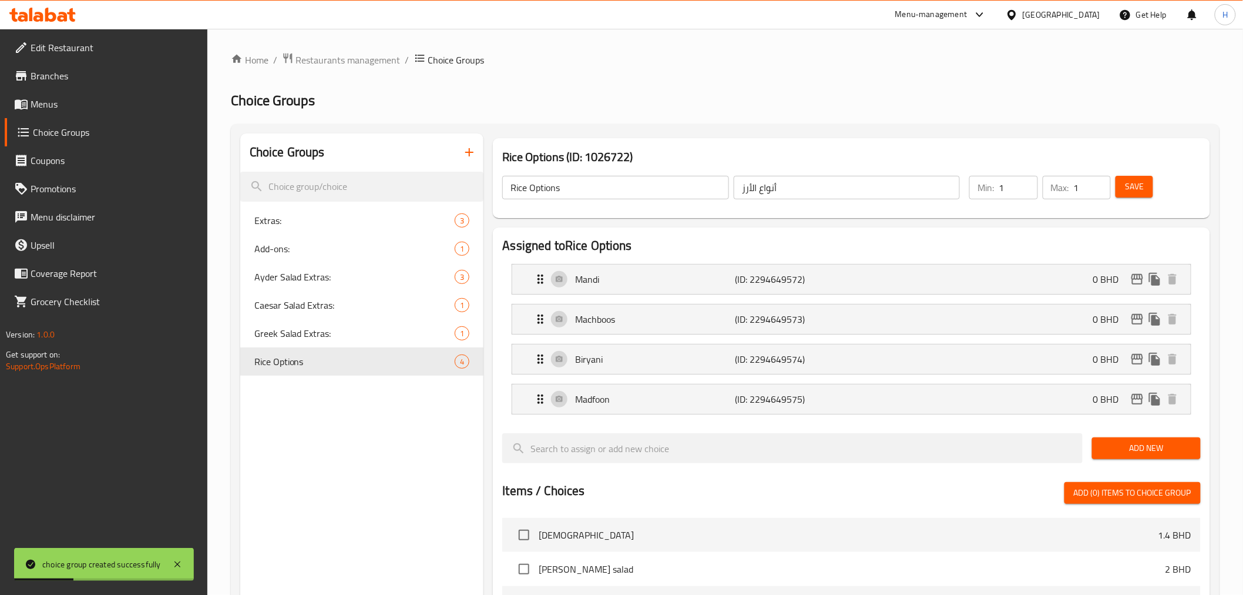
click at [56, 103] on span "Menus" at bounding box center [114, 104] width 167 height 14
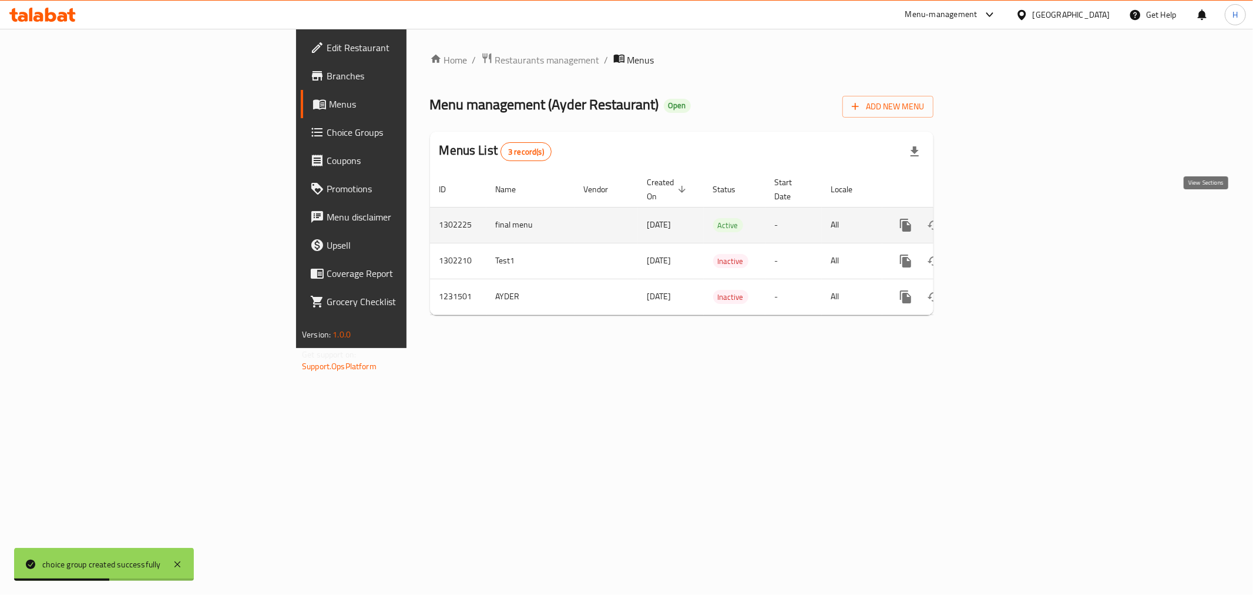
click at [998, 218] on icon "enhanced table" at bounding box center [991, 225] width 14 height 14
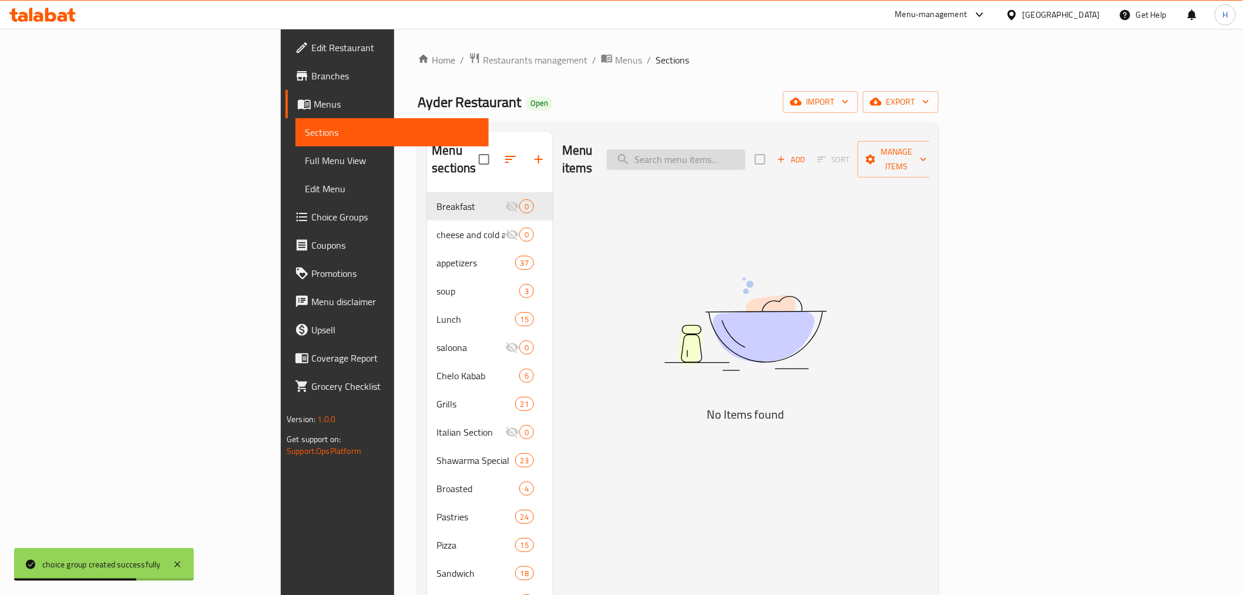
click at [746, 155] on input "search" at bounding box center [676, 159] width 139 height 21
click at [746, 155] on input "بعمم" at bounding box center [676, 159] width 139 height 21
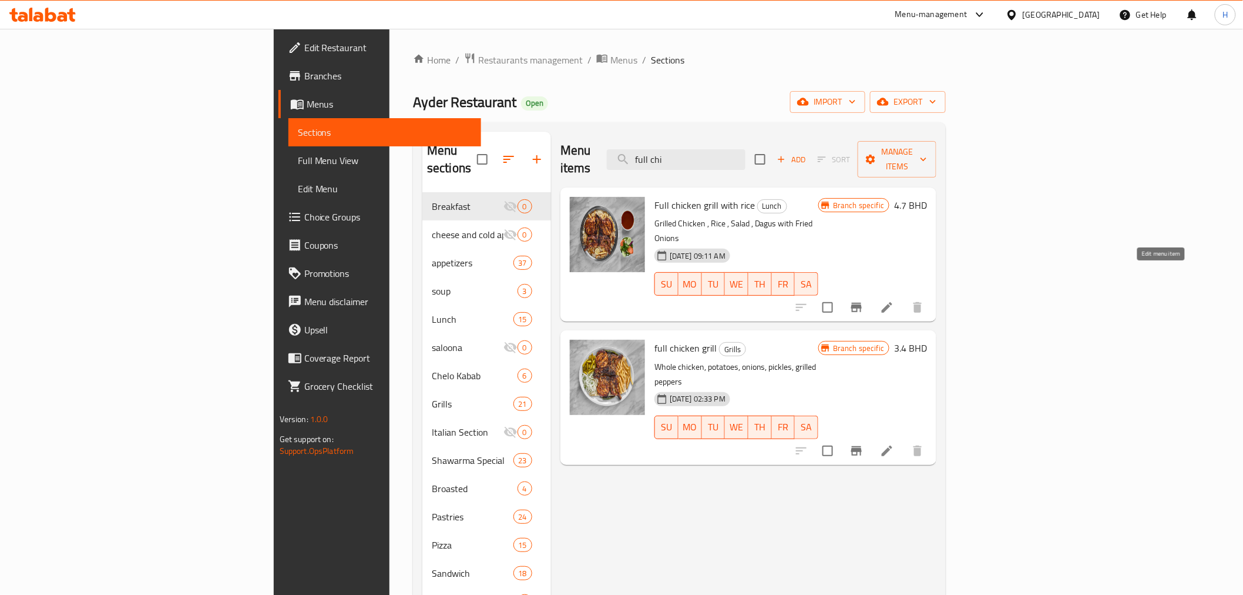
type input "full chi"
click at [894, 300] on icon at bounding box center [887, 307] width 14 height 14
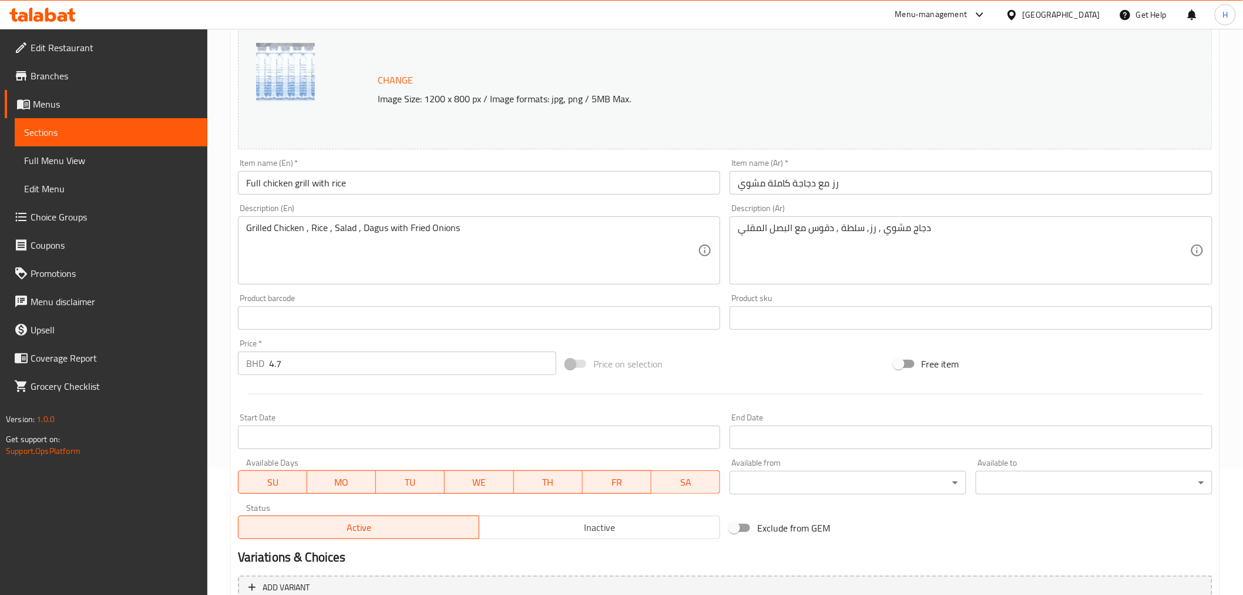
scroll to position [243, 0]
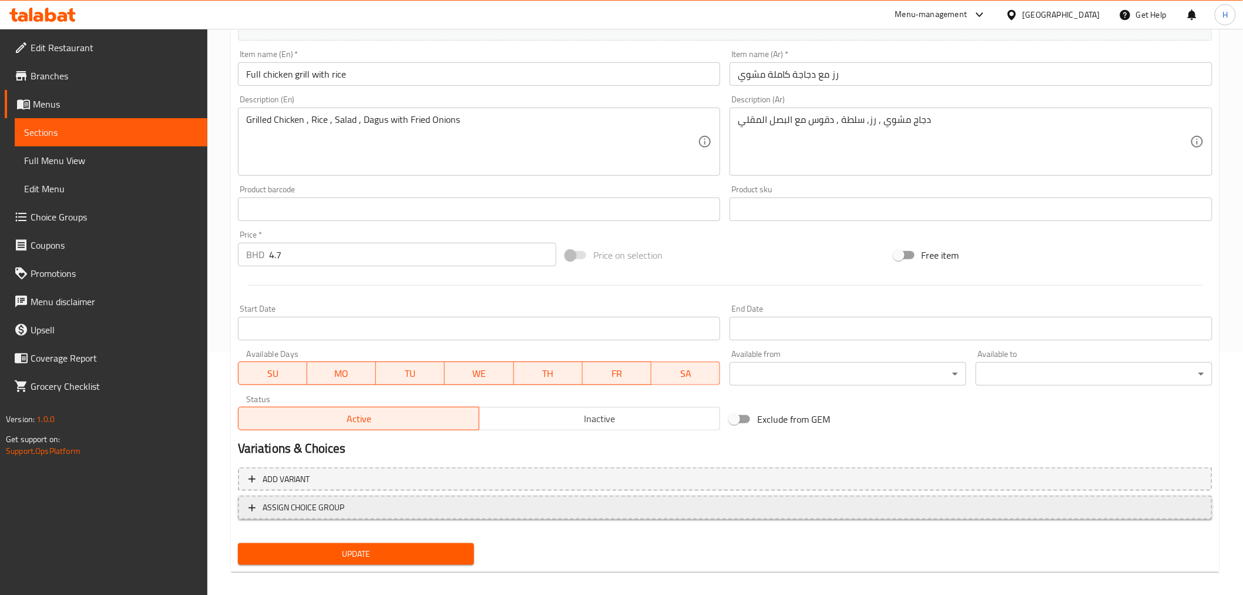
click at [284, 502] on span "ASSIGN CHOICE GROUP" at bounding box center [304, 507] width 82 height 15
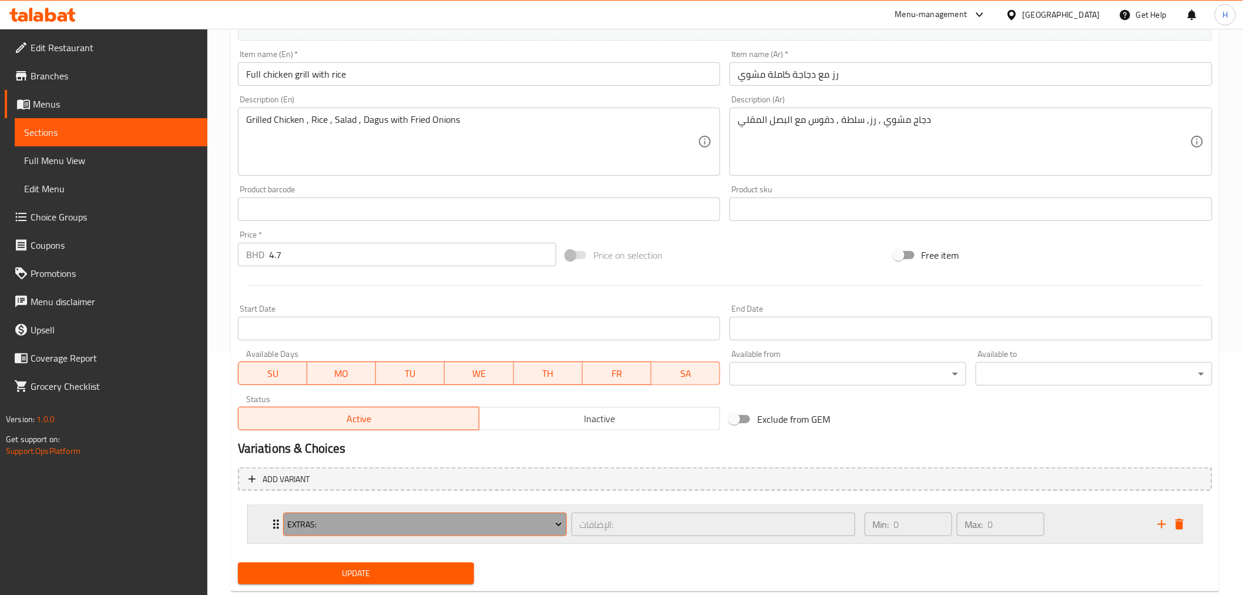
click at [309, 519] on span "Extras:" at bounding box center [424, 524] width 275 height 15
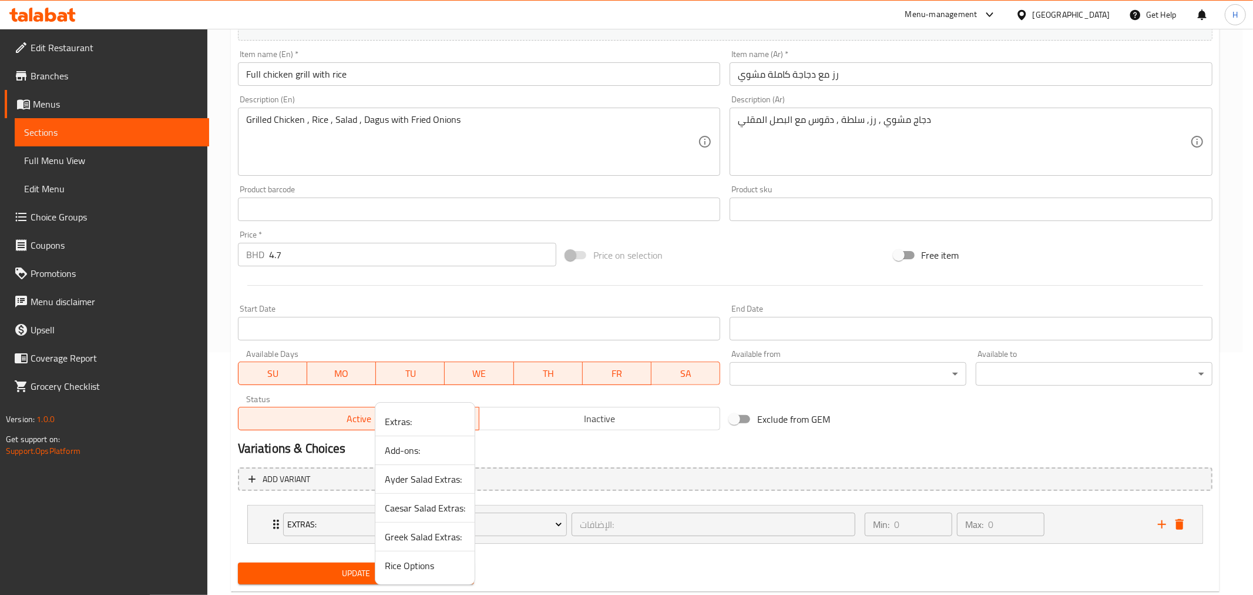
click at [413, 565] on span "Rice Options" at bounding box center [425, 565] width 81 height 14
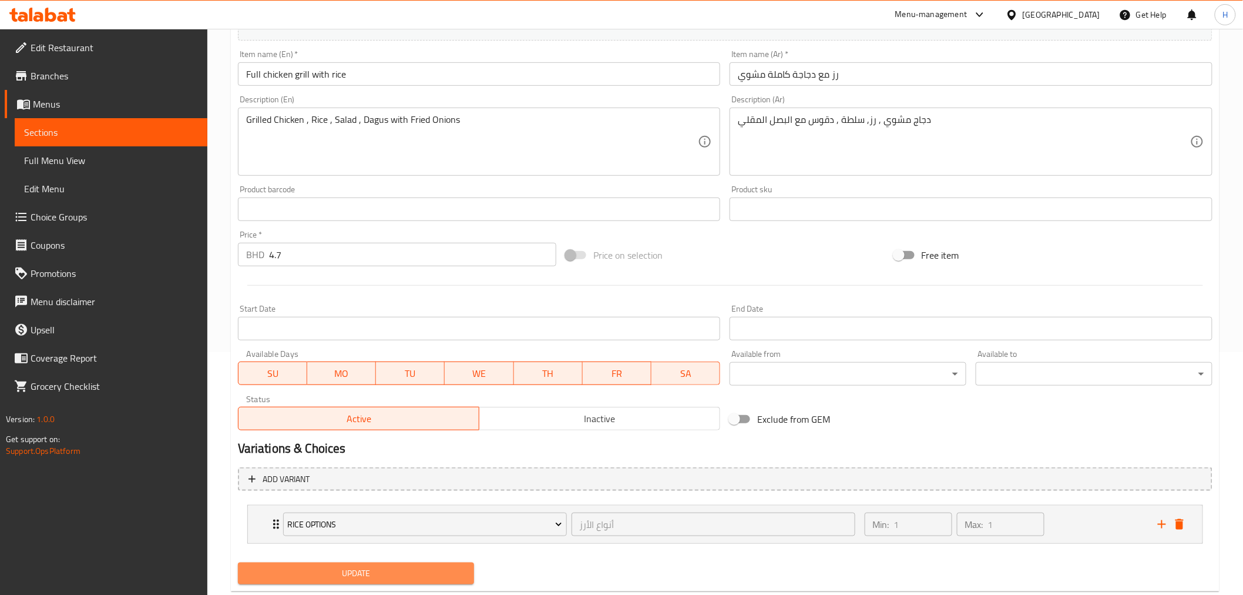
click at [329, 567] on span "Update" at bounding box center [356, 573] width 218 height 15
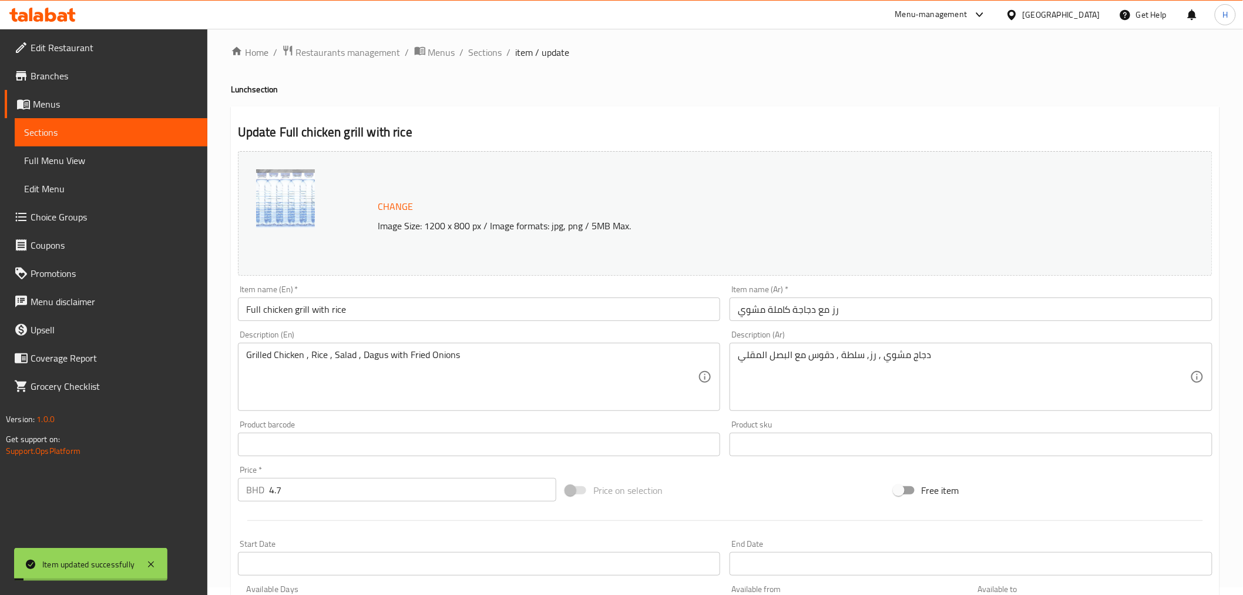
scroll to position [0, 0]
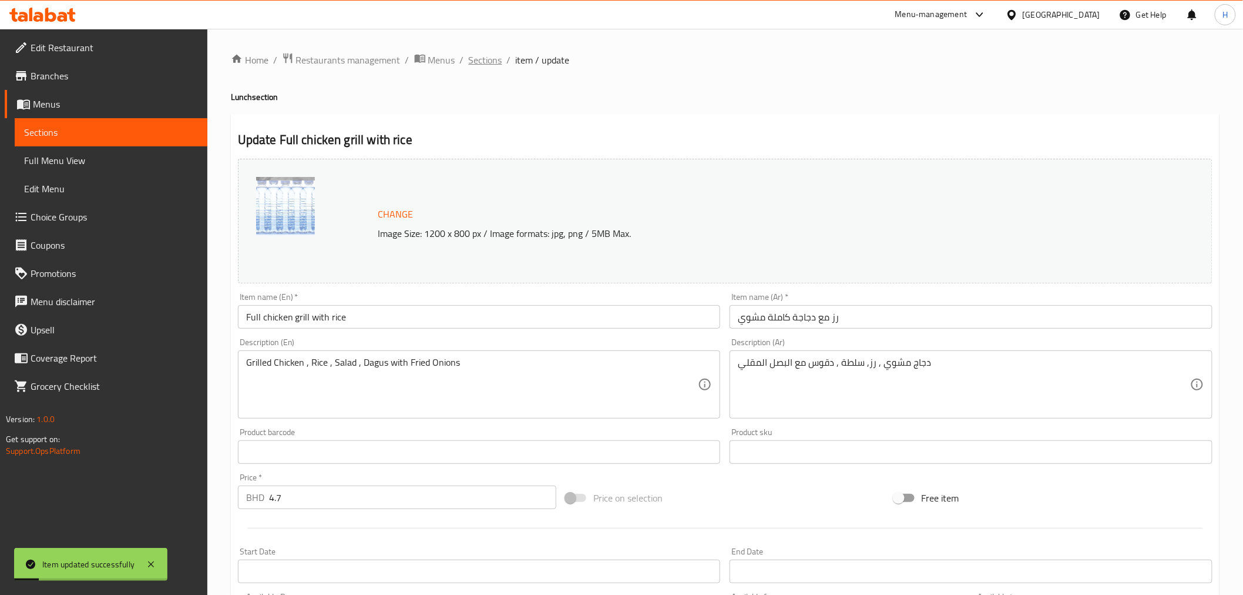
click at [488, 61] on span "Sections" at bounding box center [485, 60] width 33 height 14
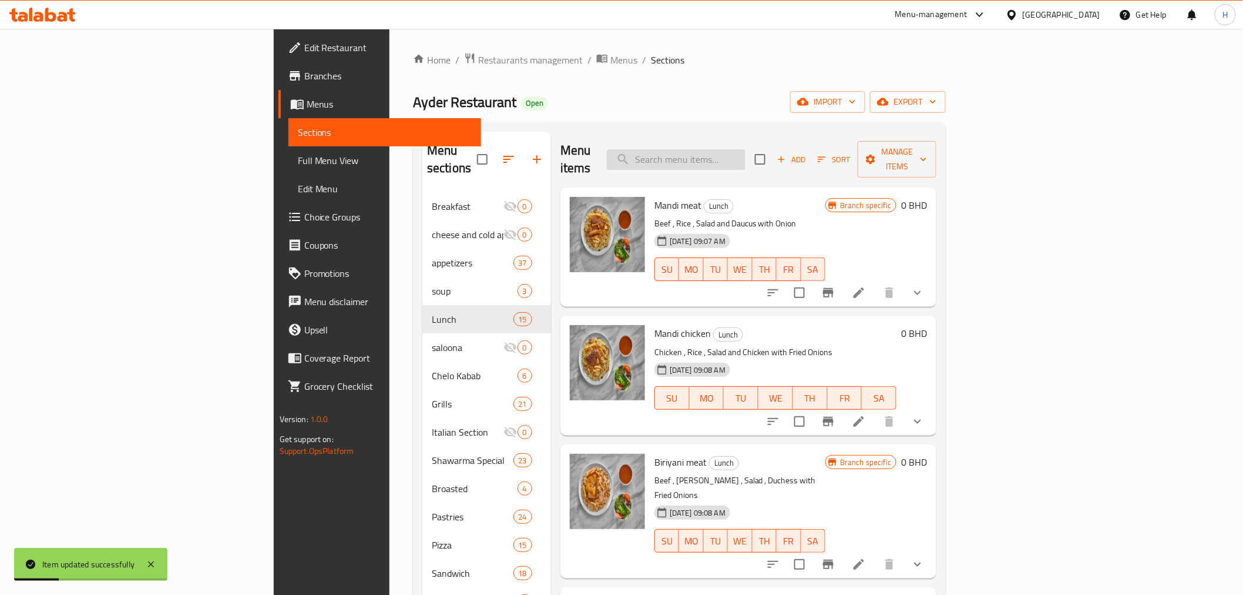
click at [746, 155] on input "search" at bounding box center [676, 159] width 139 height 21
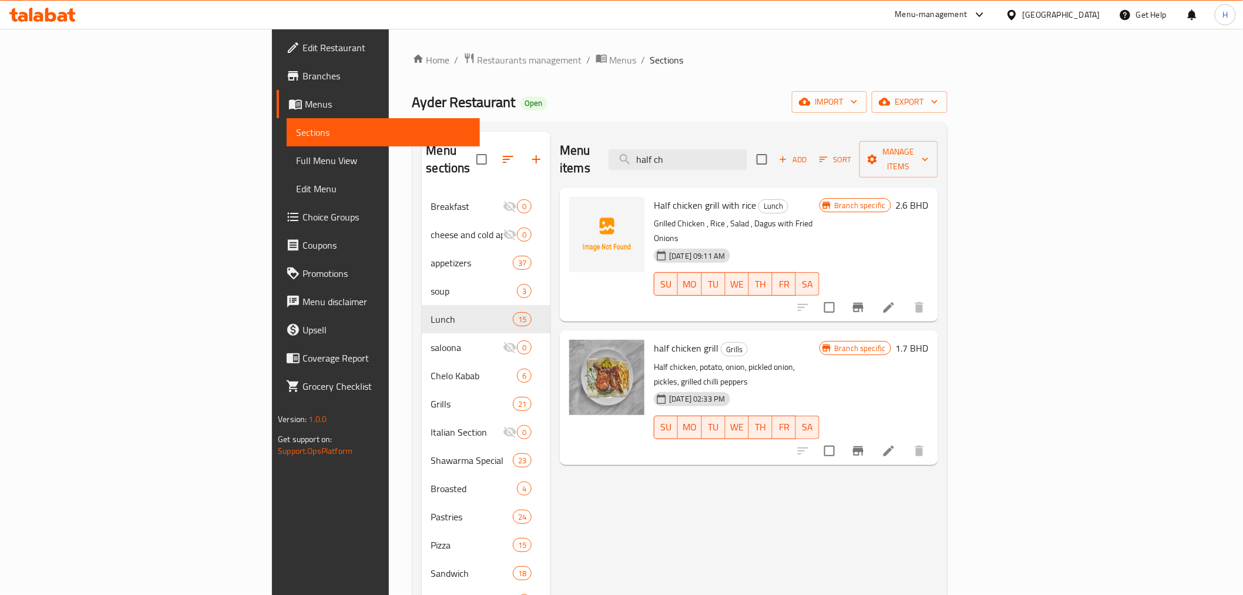
type input "half ch"
click at [896, 300] on icon at bounding box center [889, 307] width 14 height 14
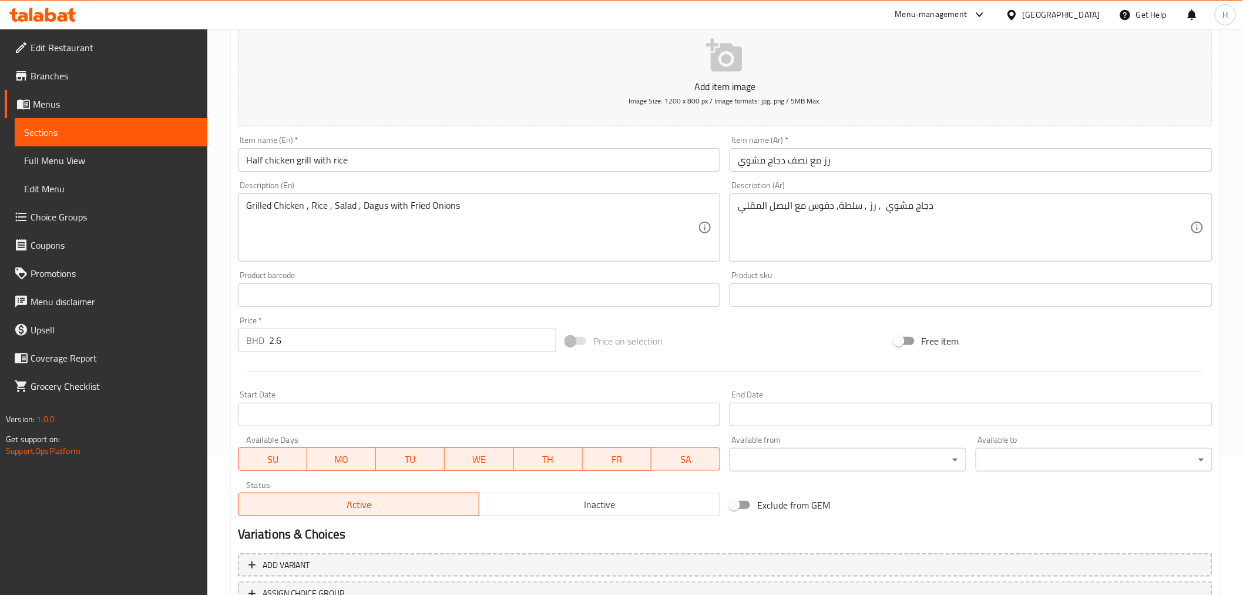
scroll to position [233, 0]
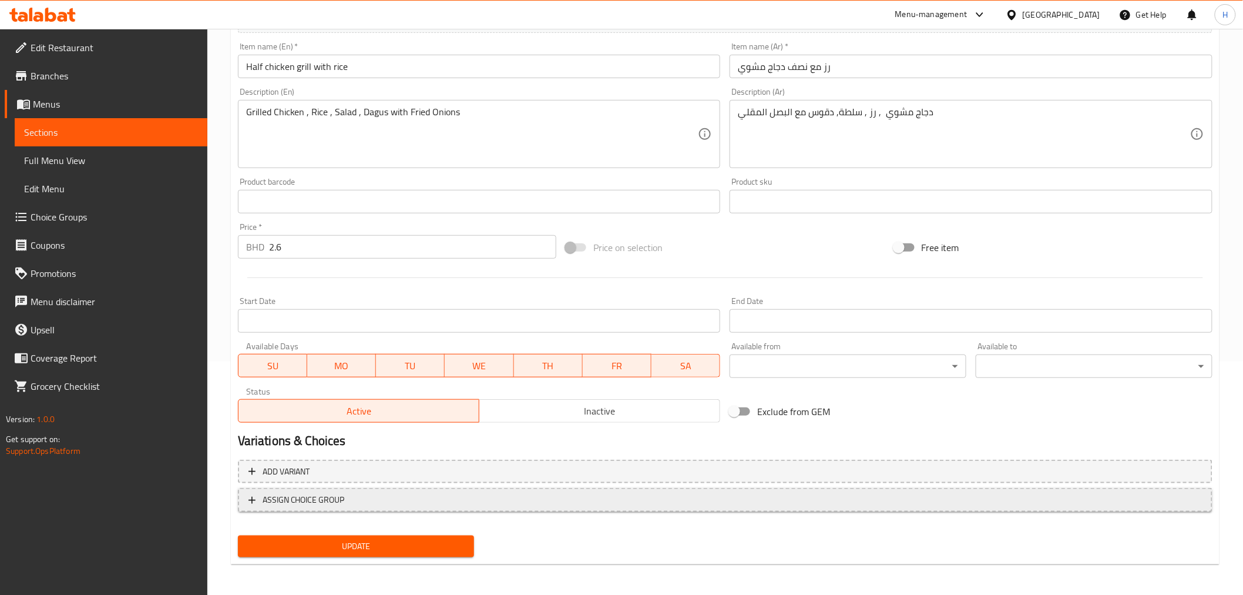
click at [263, 499] on span "ASSIGN CHOICE GROUP" at bounding box center [304, 499] width 82 height 15
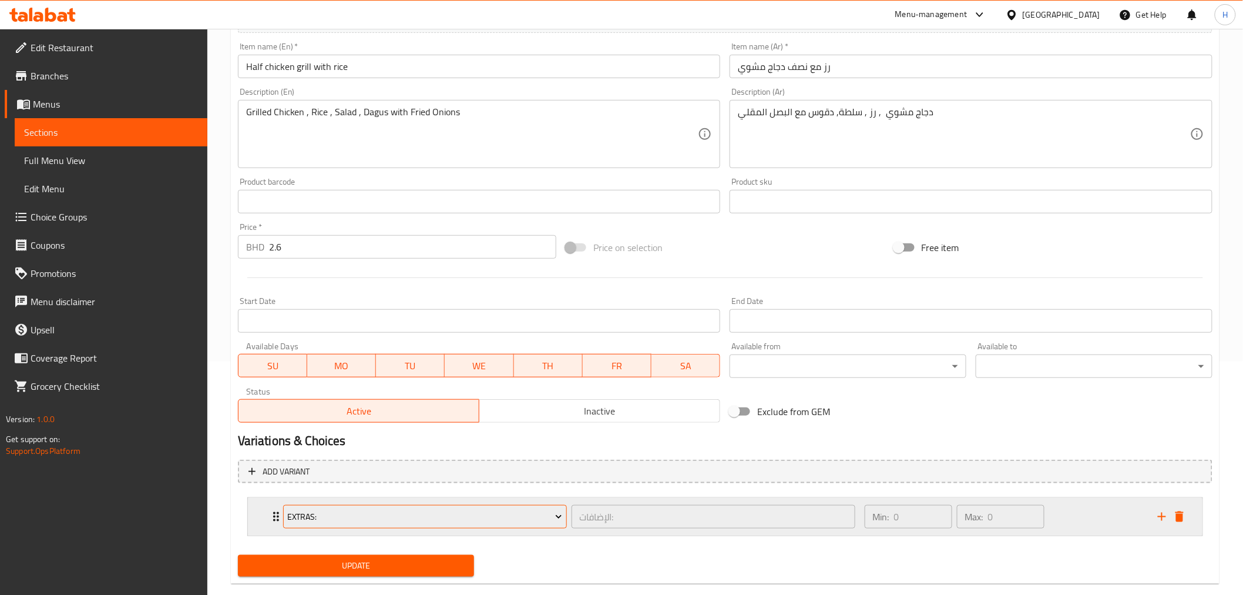
click at [302, 518] on span "Extras:" at bounding box center [424, 516] width 275 height 15
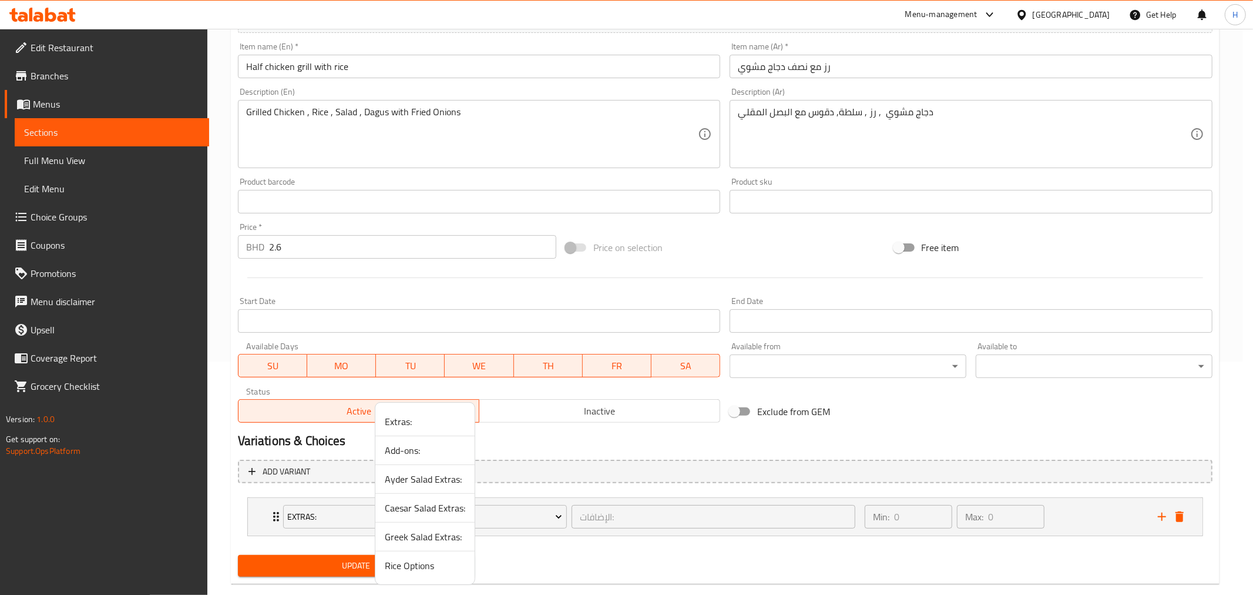
click at [401, 559] on span "Rice Options" at bounding box center [425, 565] width 81 height 14
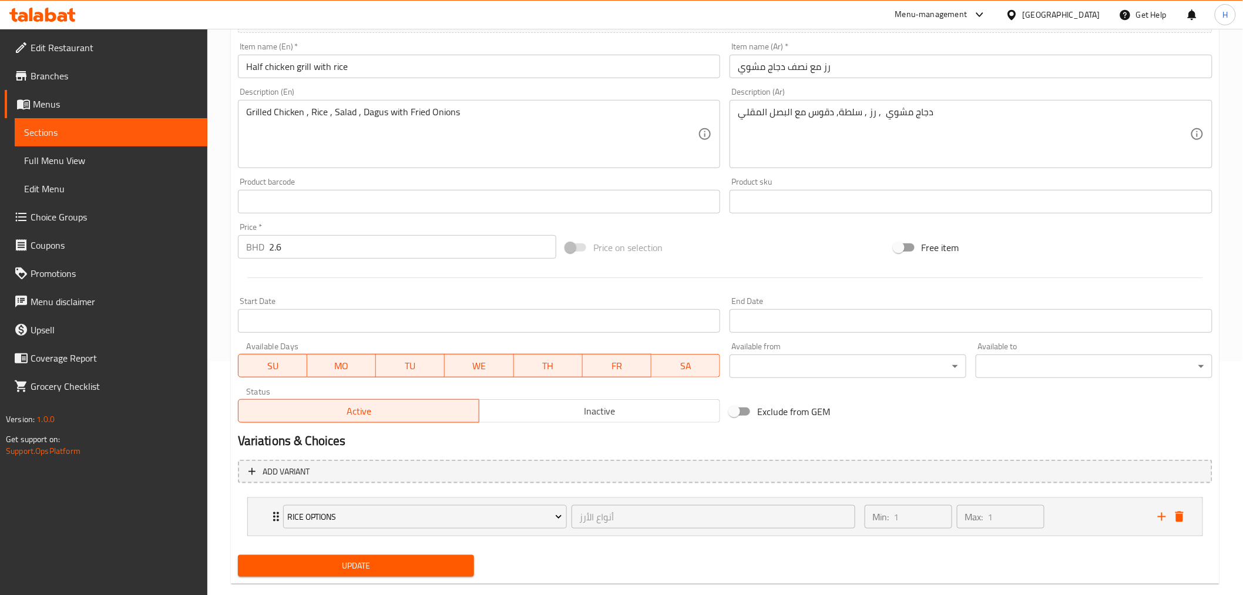
click at [365, 568] on span "Update" at bounding box center [356, 565] width 218 height 15
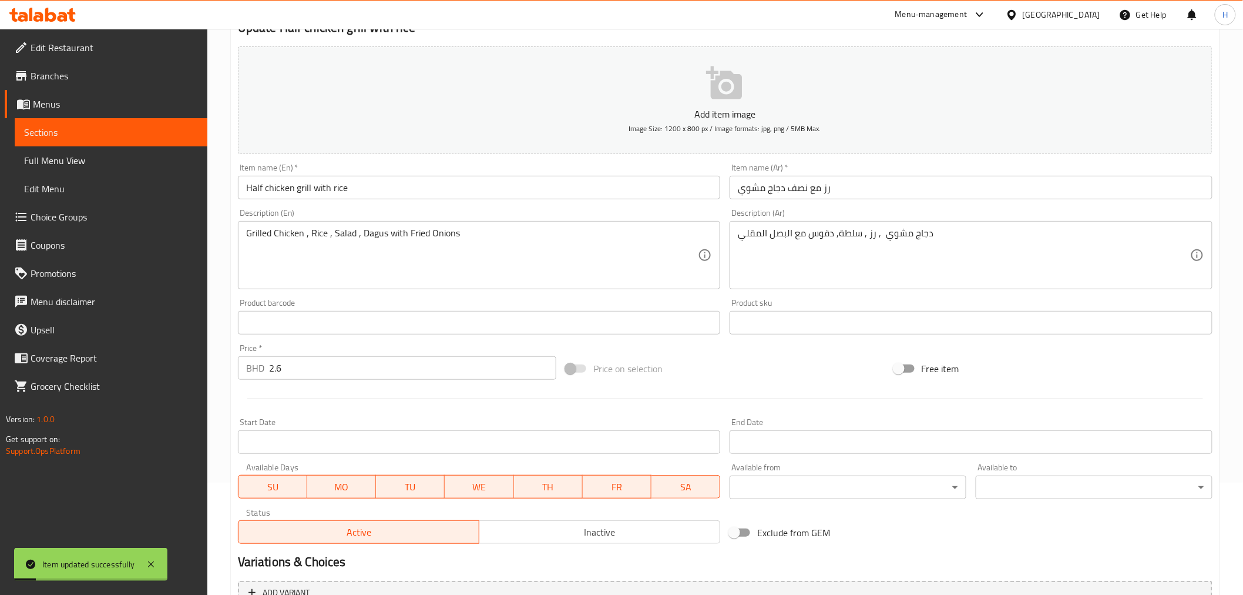
scroll to position [0, 0]
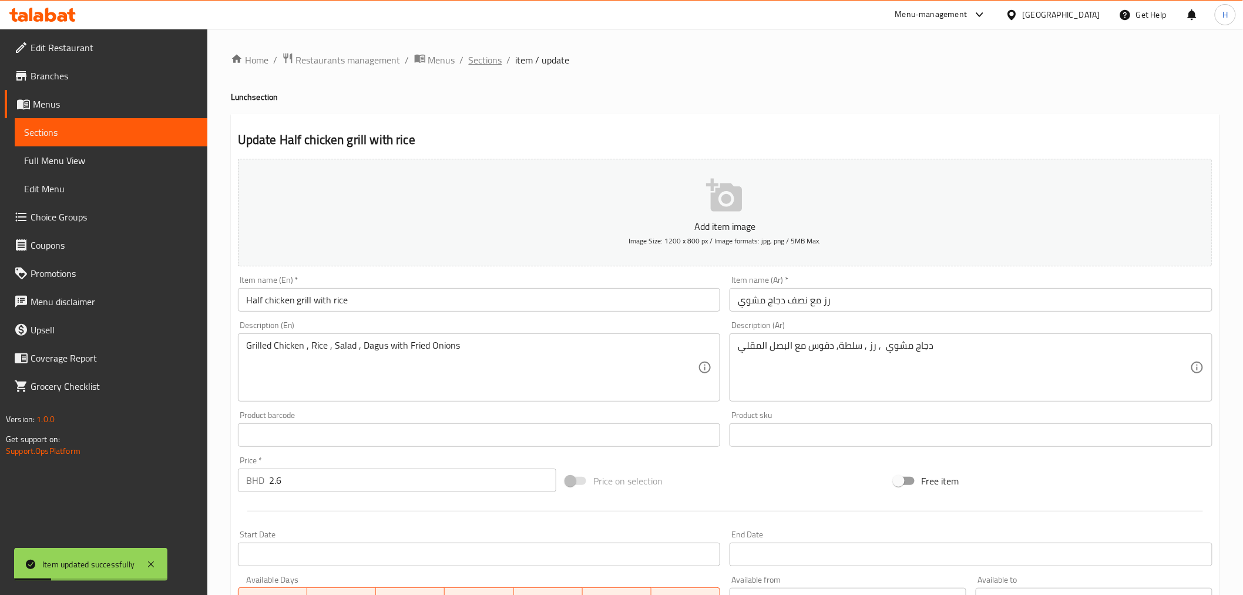
click at [486, 62] on span "Sections" at bounding box center [485, 60] width 33 height 14
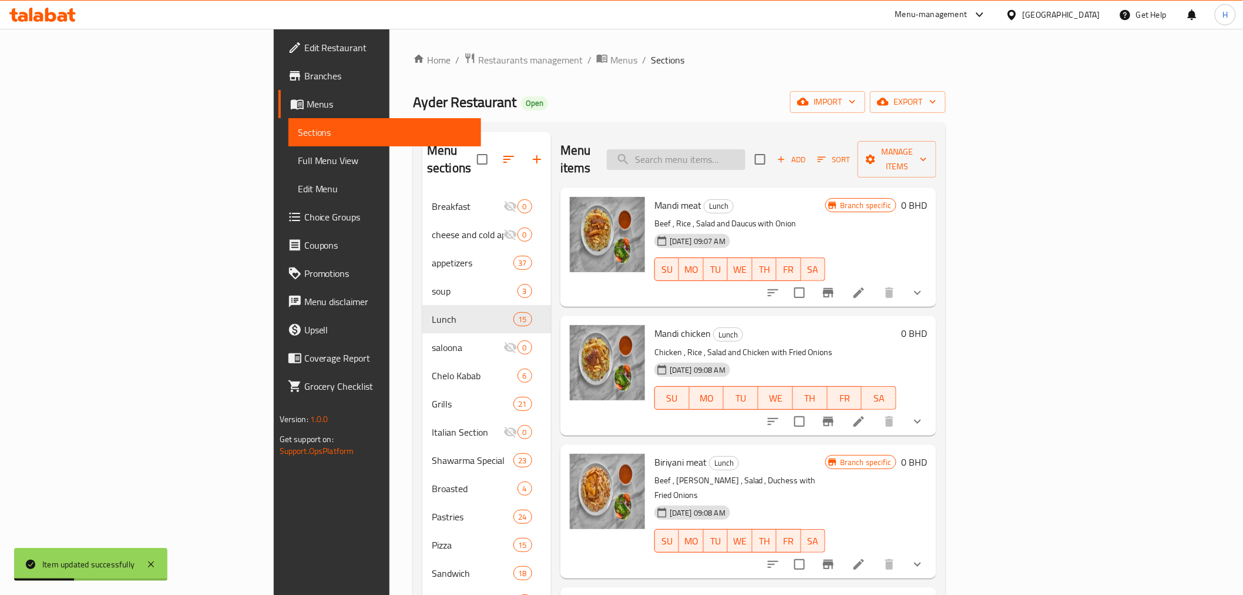
click at [746, 149] on input "search" at bounding box center [676, 159] width 139 height 21
type input "o"
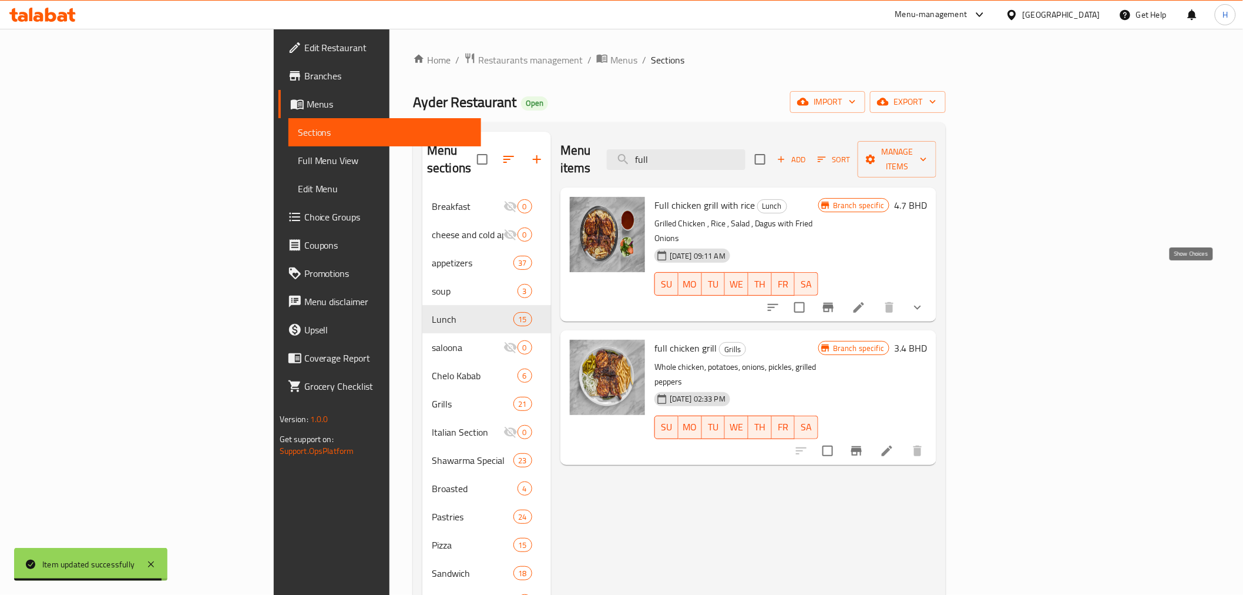
click at [932, 293] on button "show more" at bounding box center [918, 307] width 28 height 28
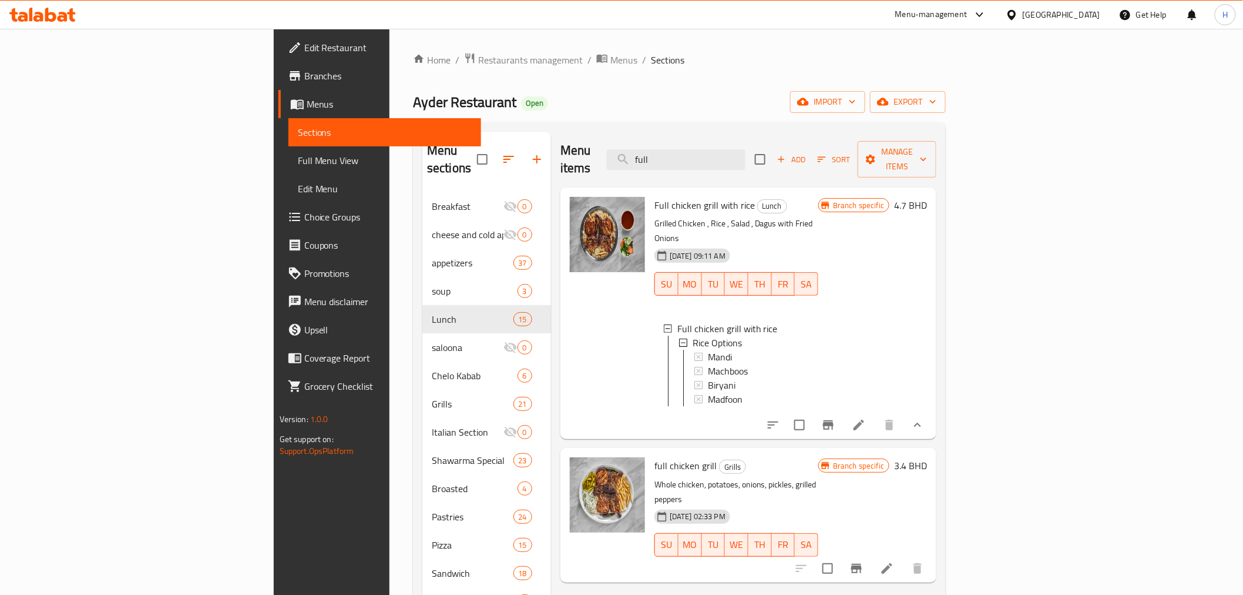
drag, startPoint x: 776, startPoint y: 152, endPoint x: 615, endPoint y: 130, distance: 163.0
click at [615, 130] on div "Menu sections Breakfast 0 cheese and cold appetizers 0 appetizers 37 soup 3 Lun…" at bounding box center [679, 474] width 533 height 705
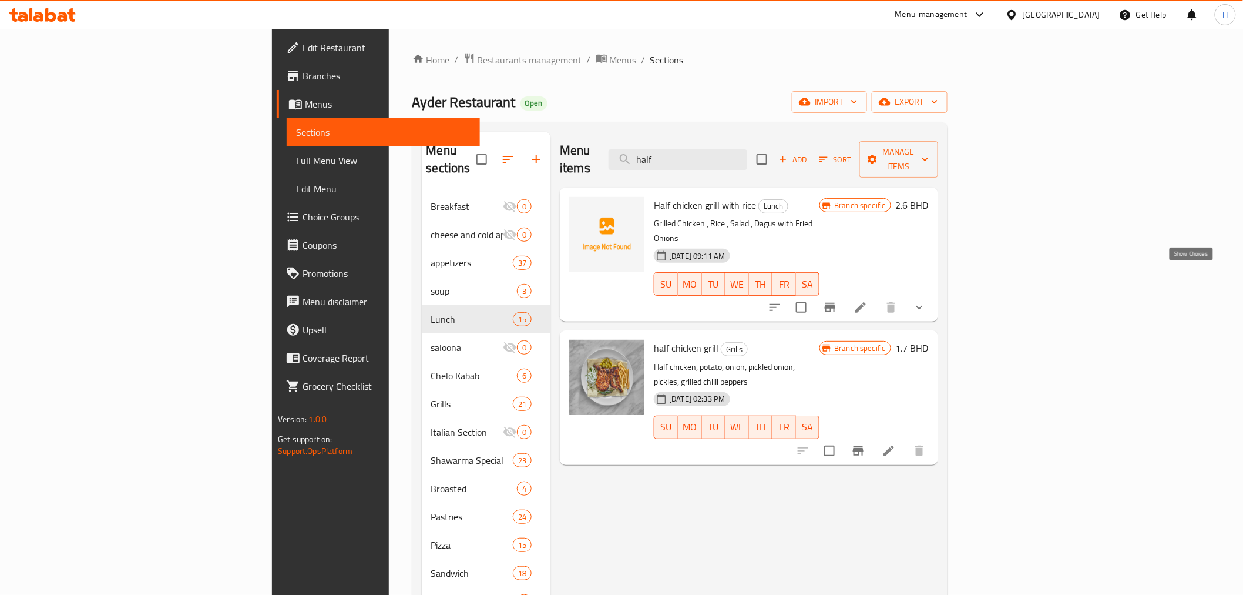
click at [927, 300] on icon "show more" at bounding box center [920, 307] width 14 height 14
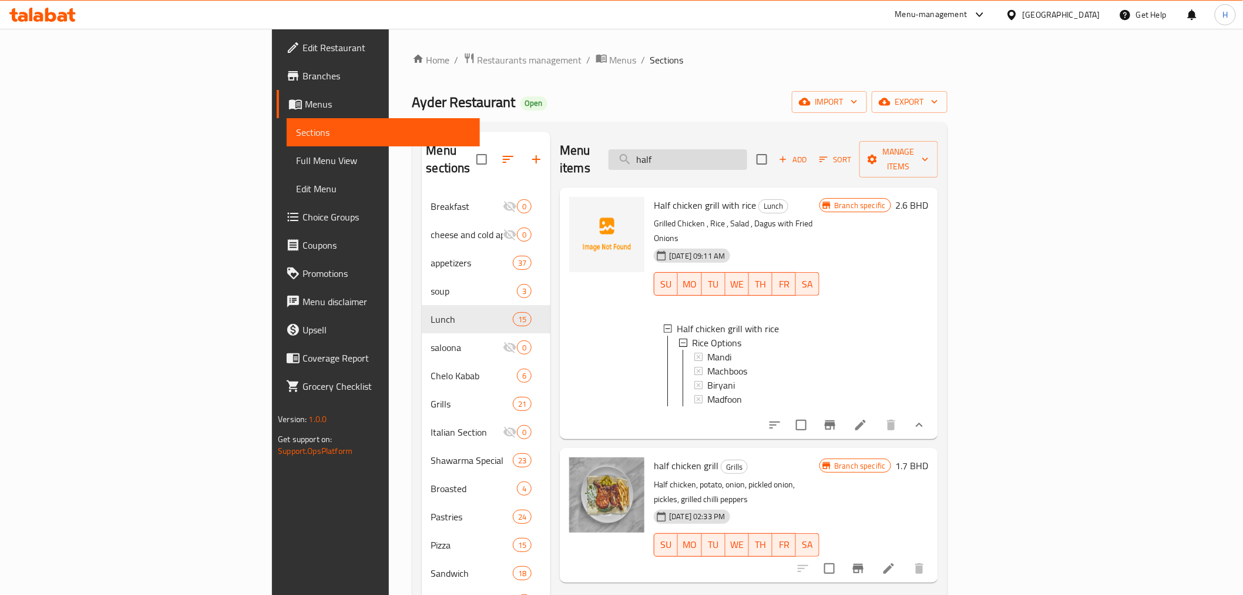
click at [747, 150] on input "half" at bounding box center [678, 159] width 139 height 21
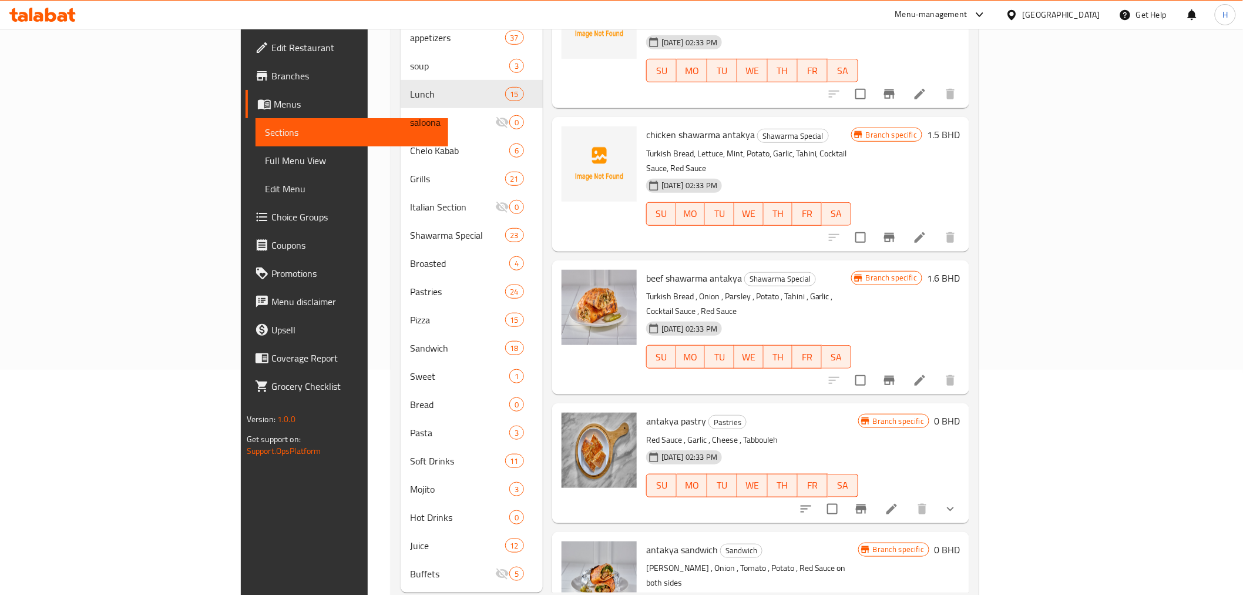
scroll to position [237, 0]
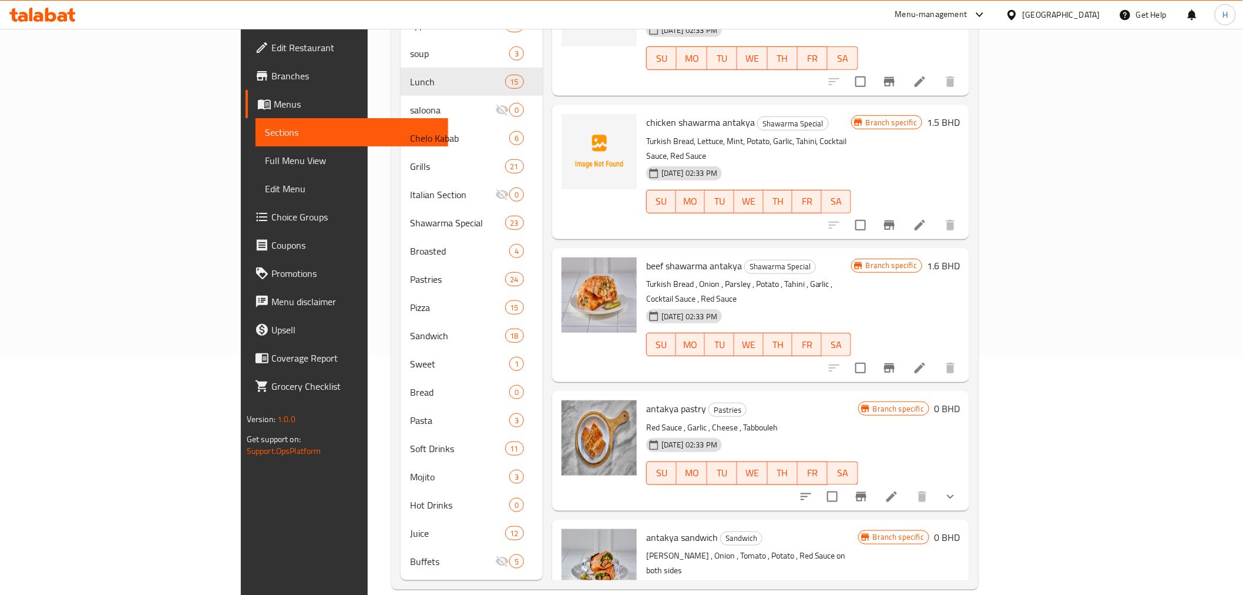
type input "antak"
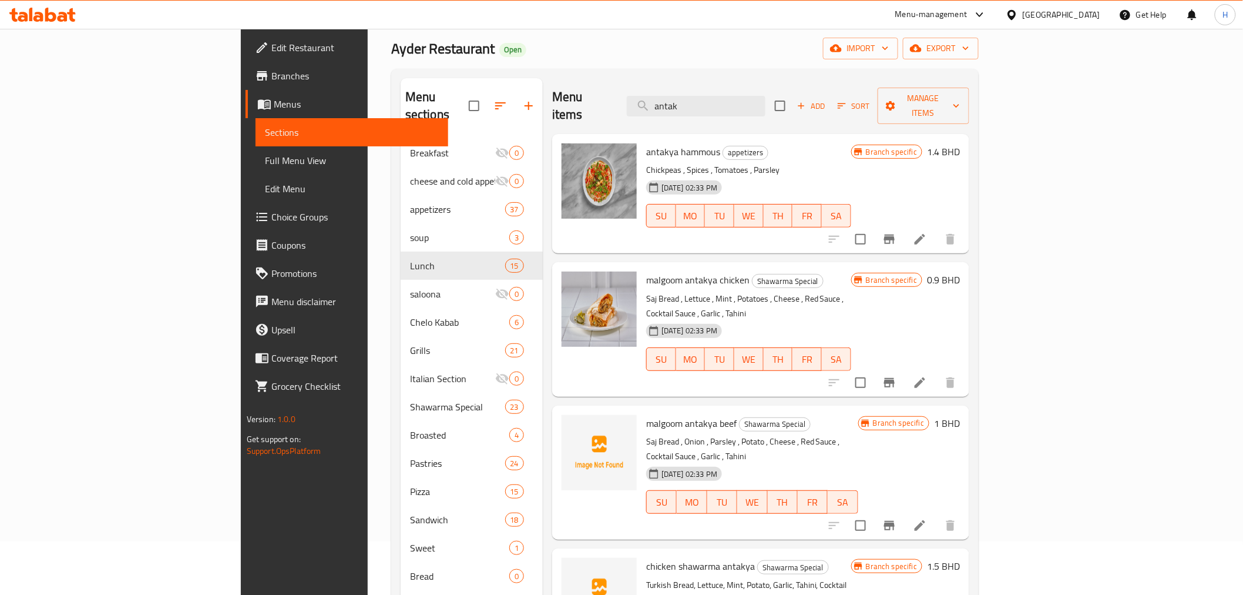
scroll to position [0, 0]
